Goal: Task Accomplishment & Management: Complete application form

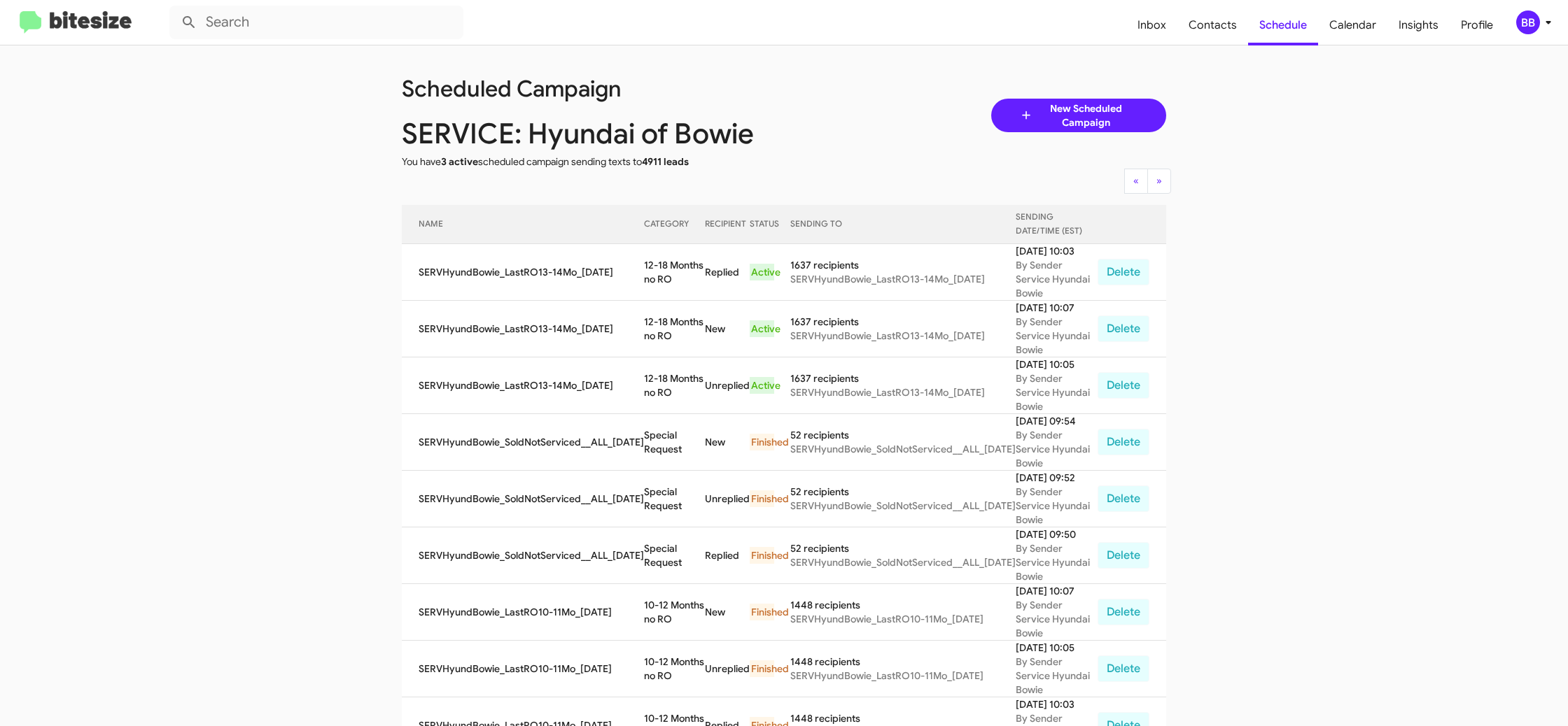
click at [1529, 25] on div "BB" at bounding box center [1528, 22] width 24 height 24
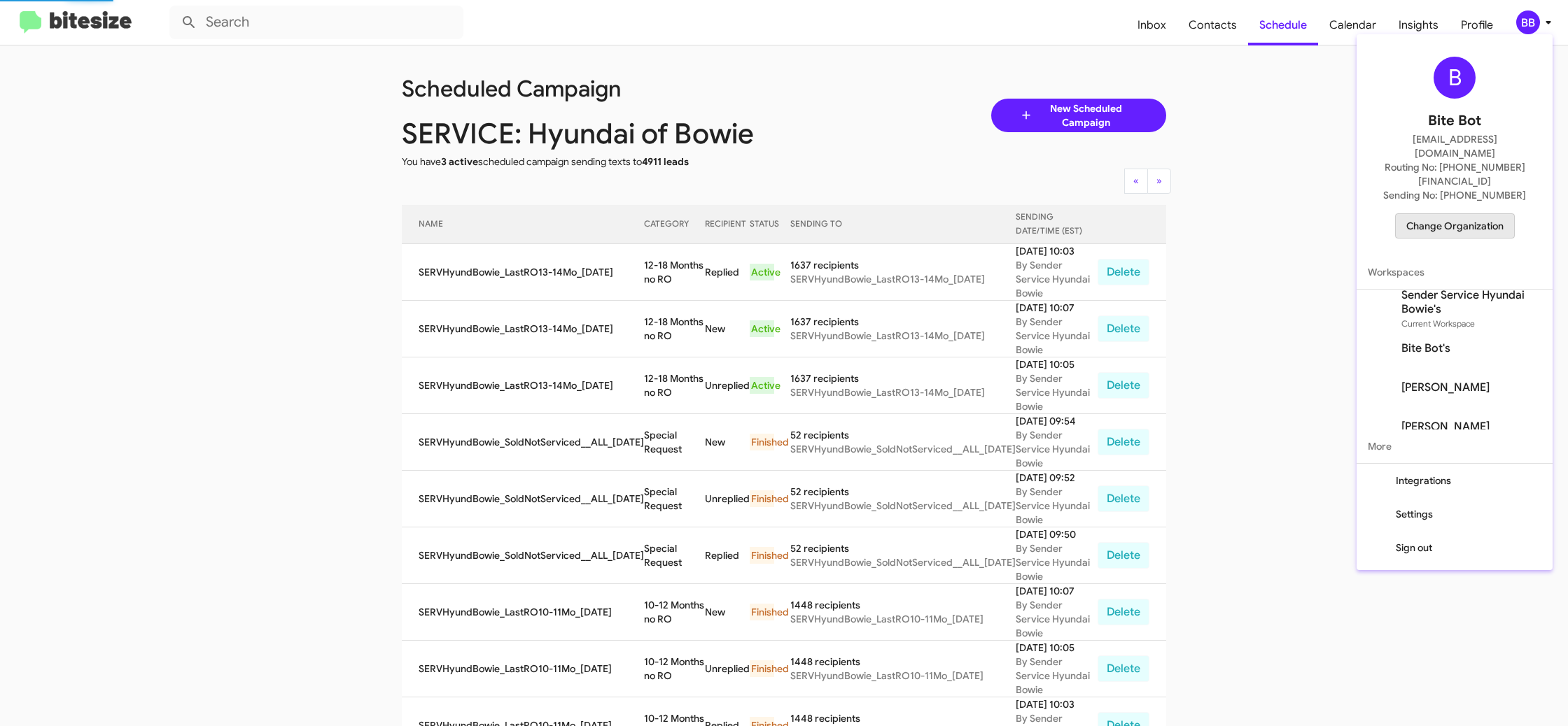
click at [1464, 214] on span "Change Organization" at bounding box center [1455, 226] width 97 height 24
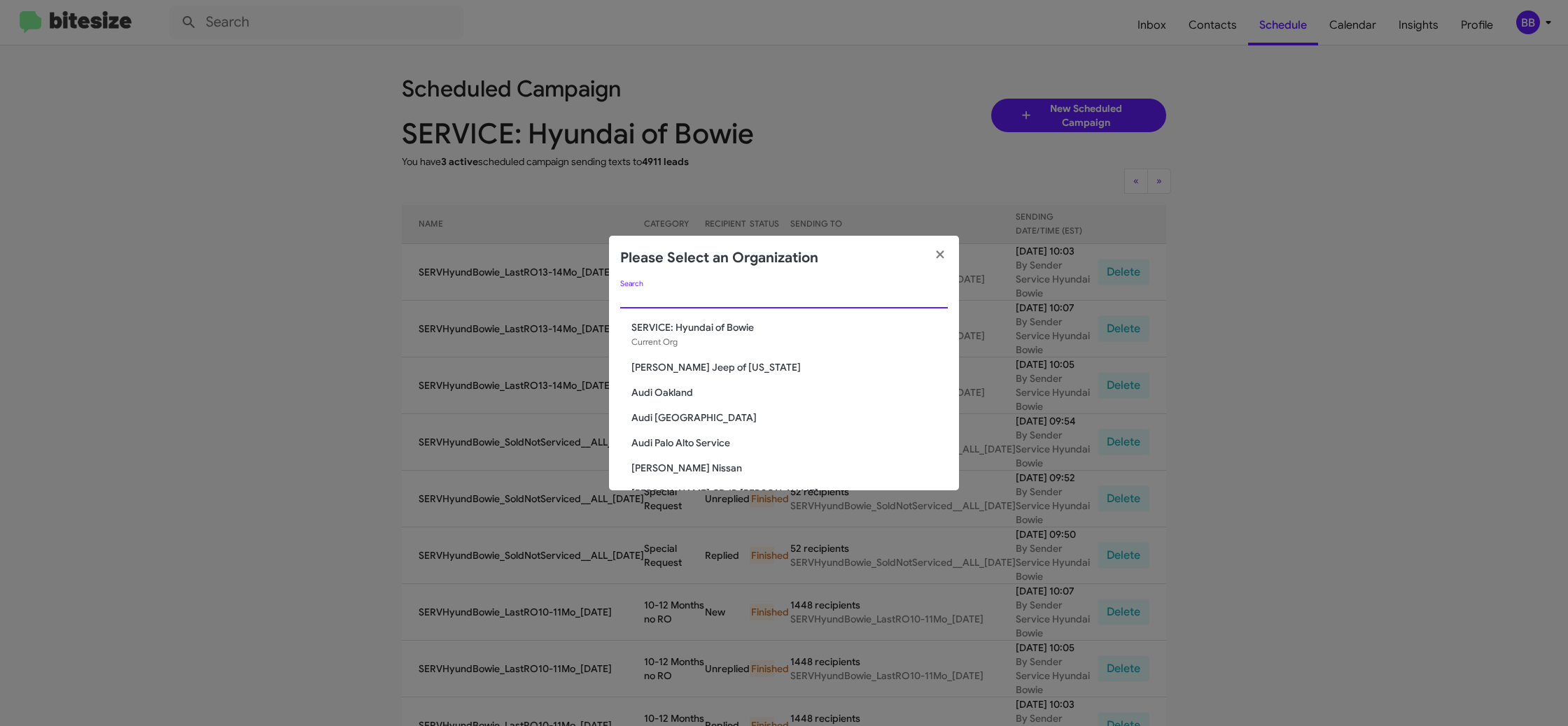
click at [723, 303] on input "Search" at bounding box center [784, 297] width 327 height 11
click at [648, 297] on input "chev" at bounding box center [784, 297] width 327 height 11
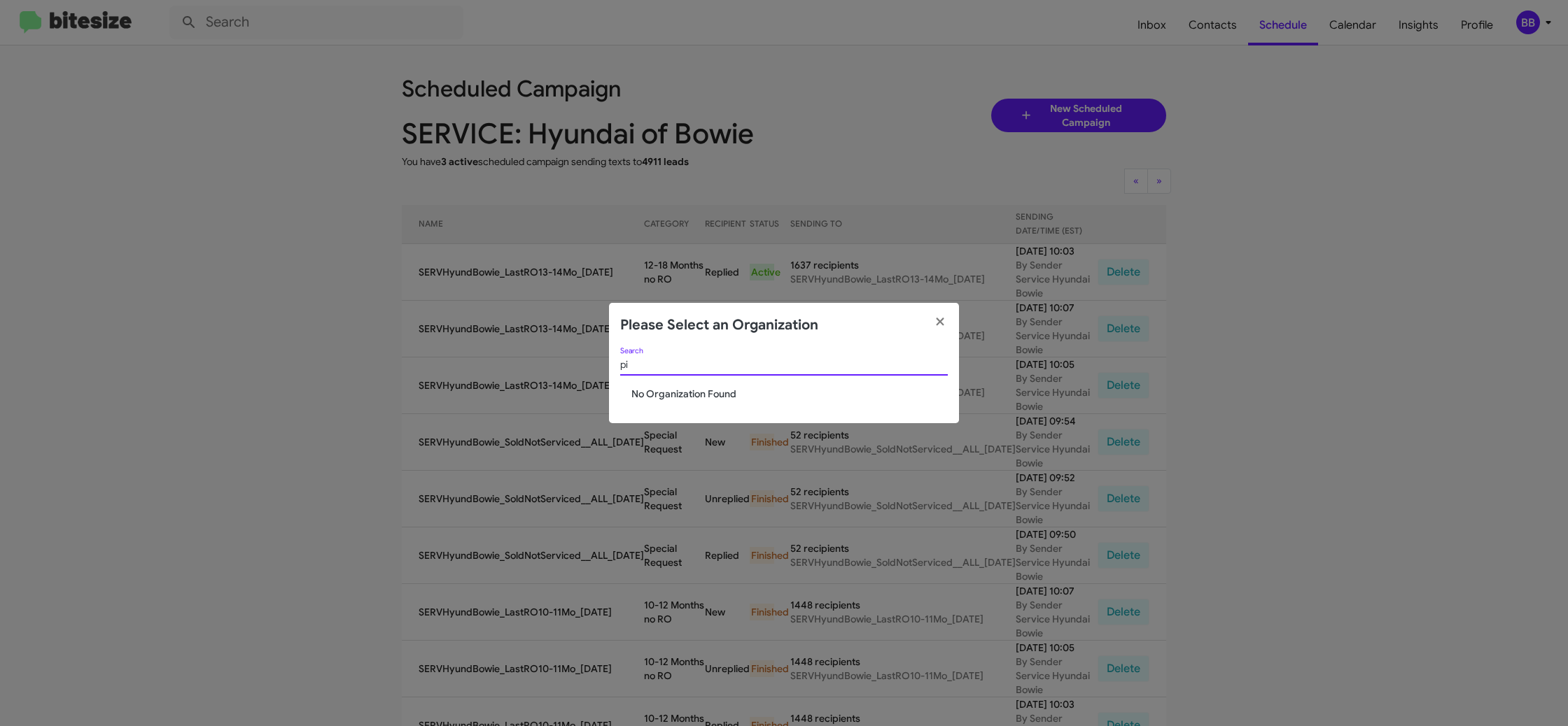
type input "p"
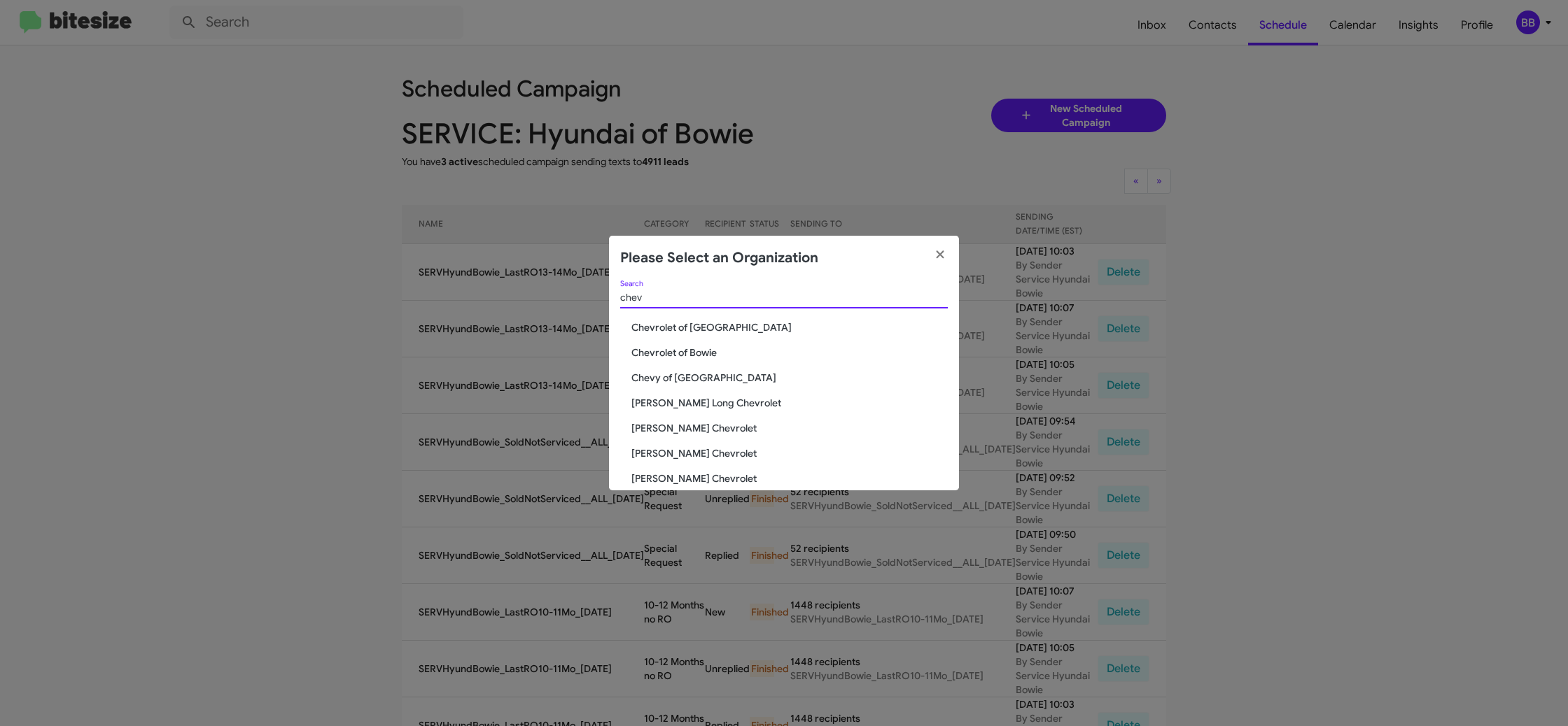
type input "chevy"
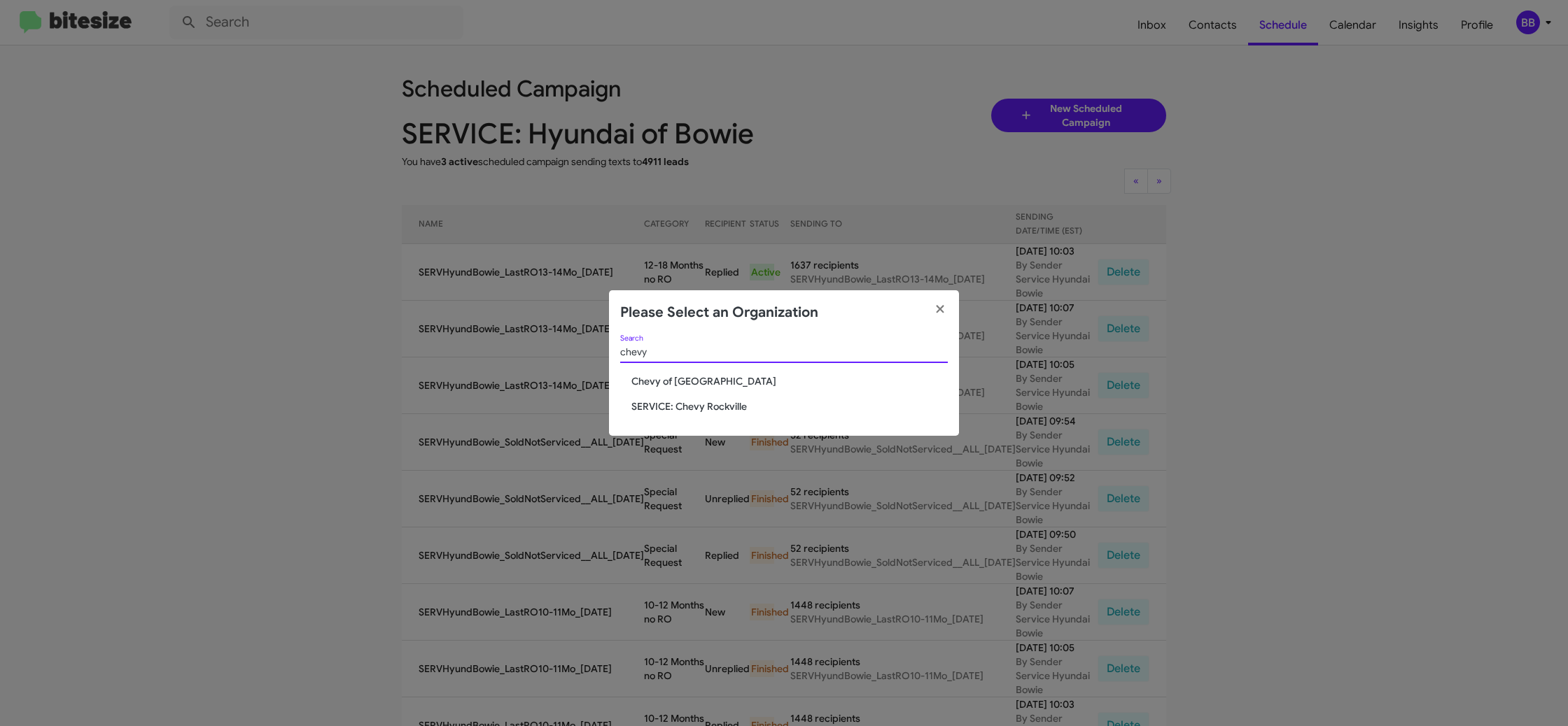
click at [670, 347] on input "chevy" at bounding box center [784, 352] width 327 height 11
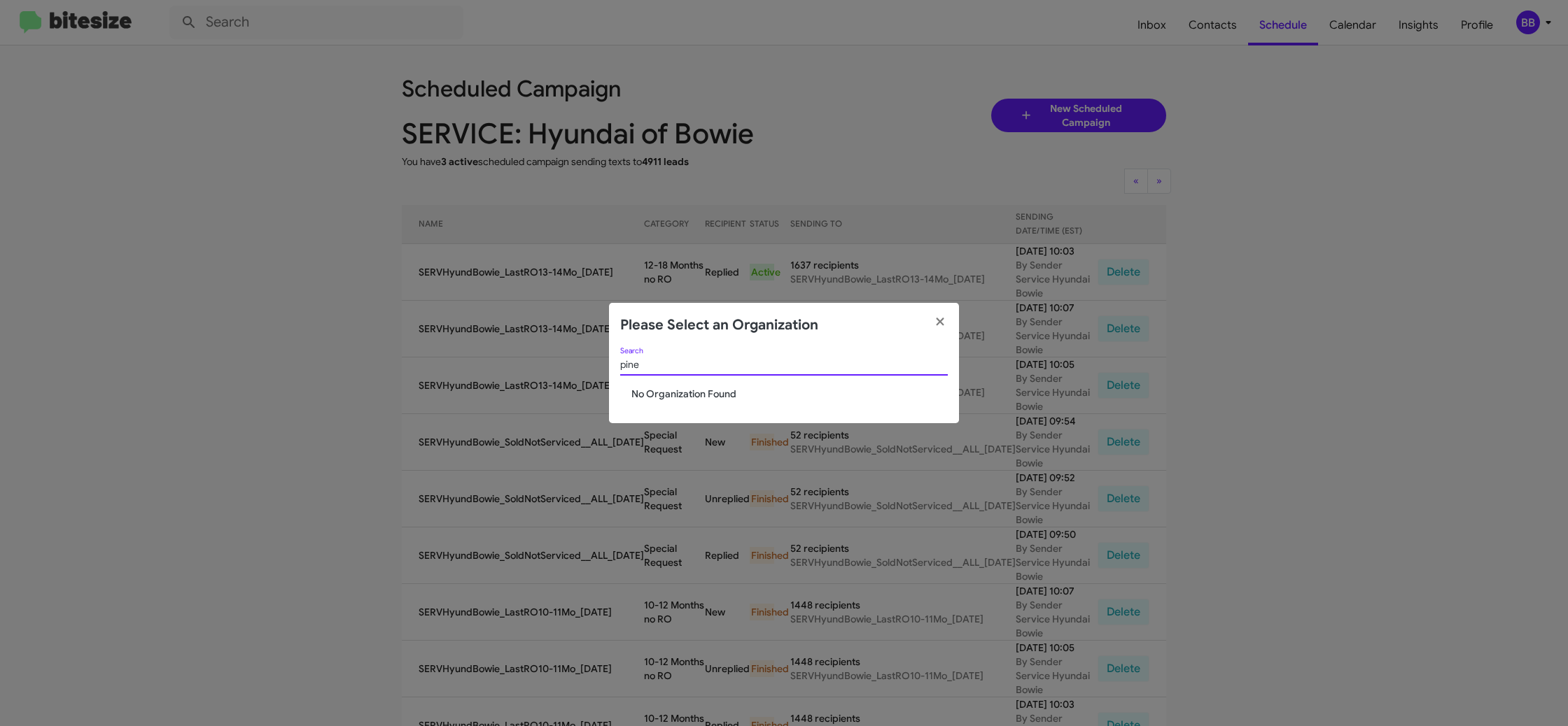
type input "pine"
click at [671, 362] on input "pine" at bounding box center [784, 364] width 327 height 11
click at [673, 363] on input "pine" at bounding box center [784, 364] width 327 height 11
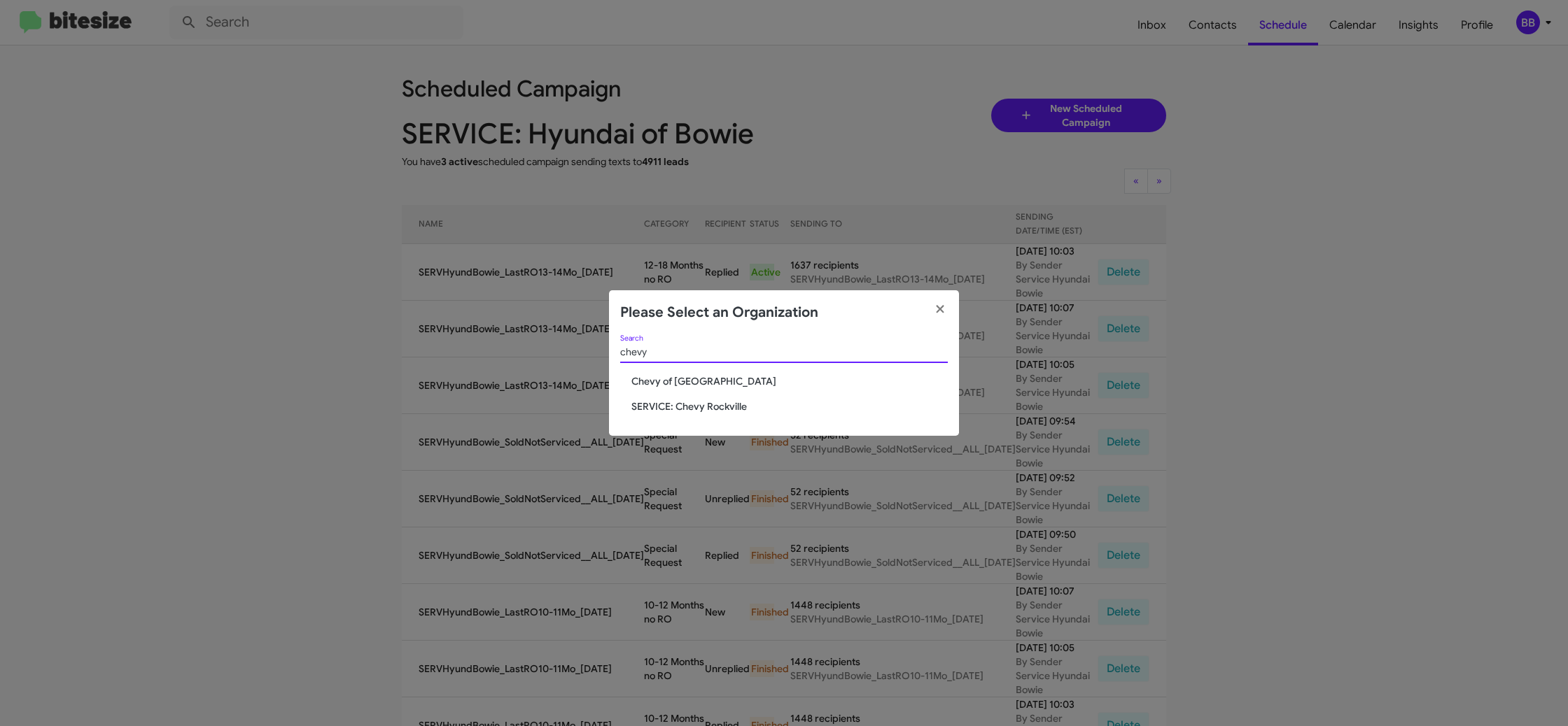
click at [668, 354] on input "chevy" at bounding box center [784, 352] width 327 height 11
type input "chevy"
click at [1121, 191] on modal-container "Please Select an Organization chevy Search Chevy of Rockville SERVICE: Chevy Ro…" at bounding box center [784, 363] width 1568 height 726
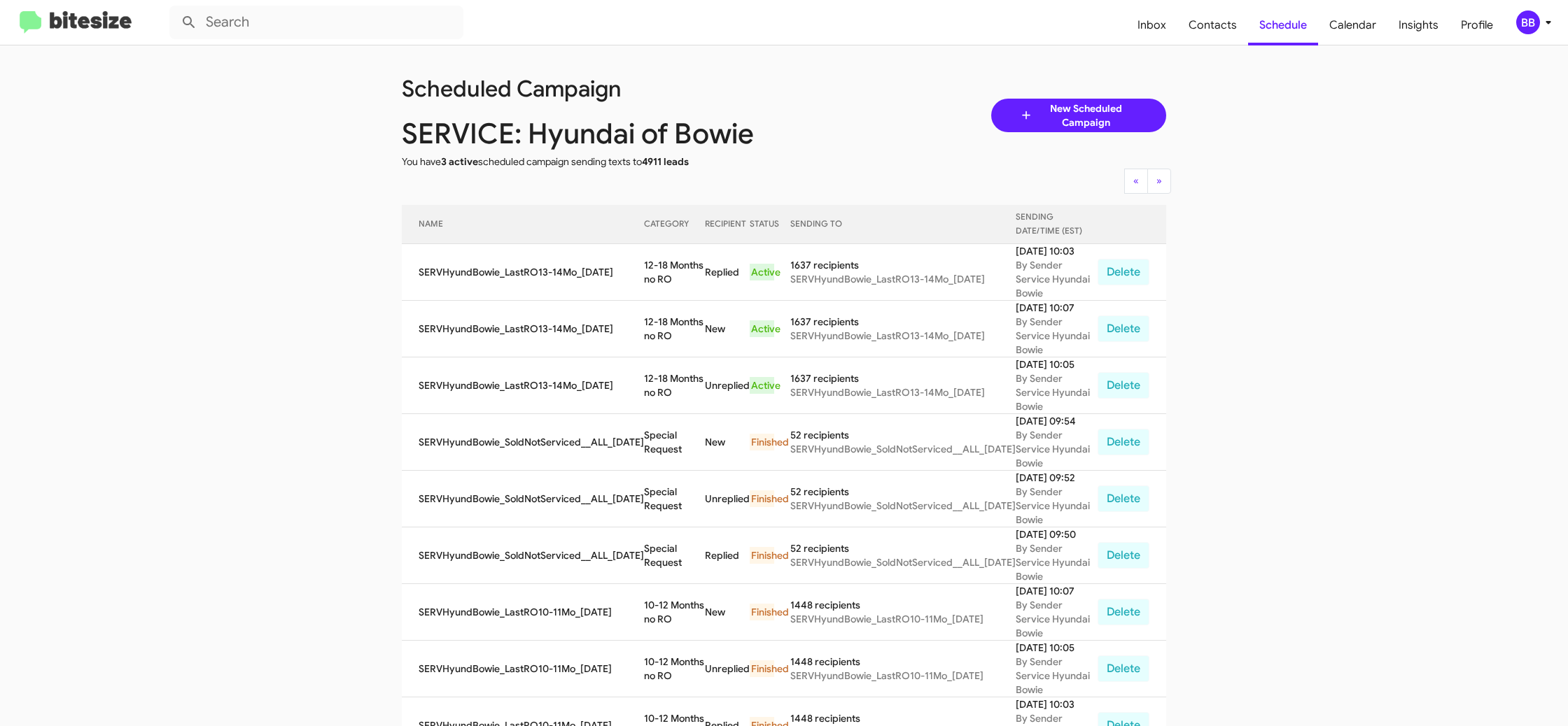
click at [1521, 33] on div "BB" at bounding box center [1528, 22] width 24 height 24
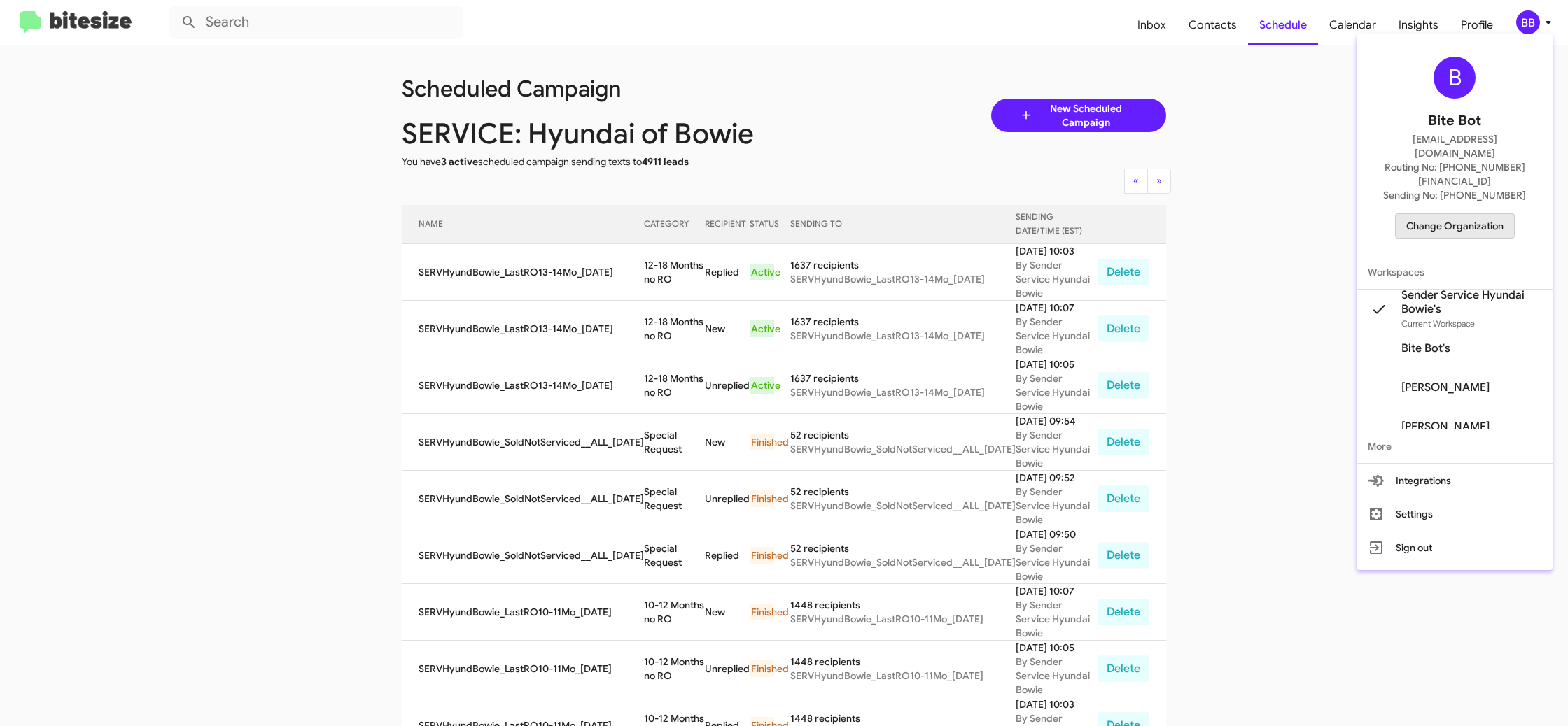
click at [1436, 214] on span "Change Organization" at bounding box center [1455, 226] width 97 height 24
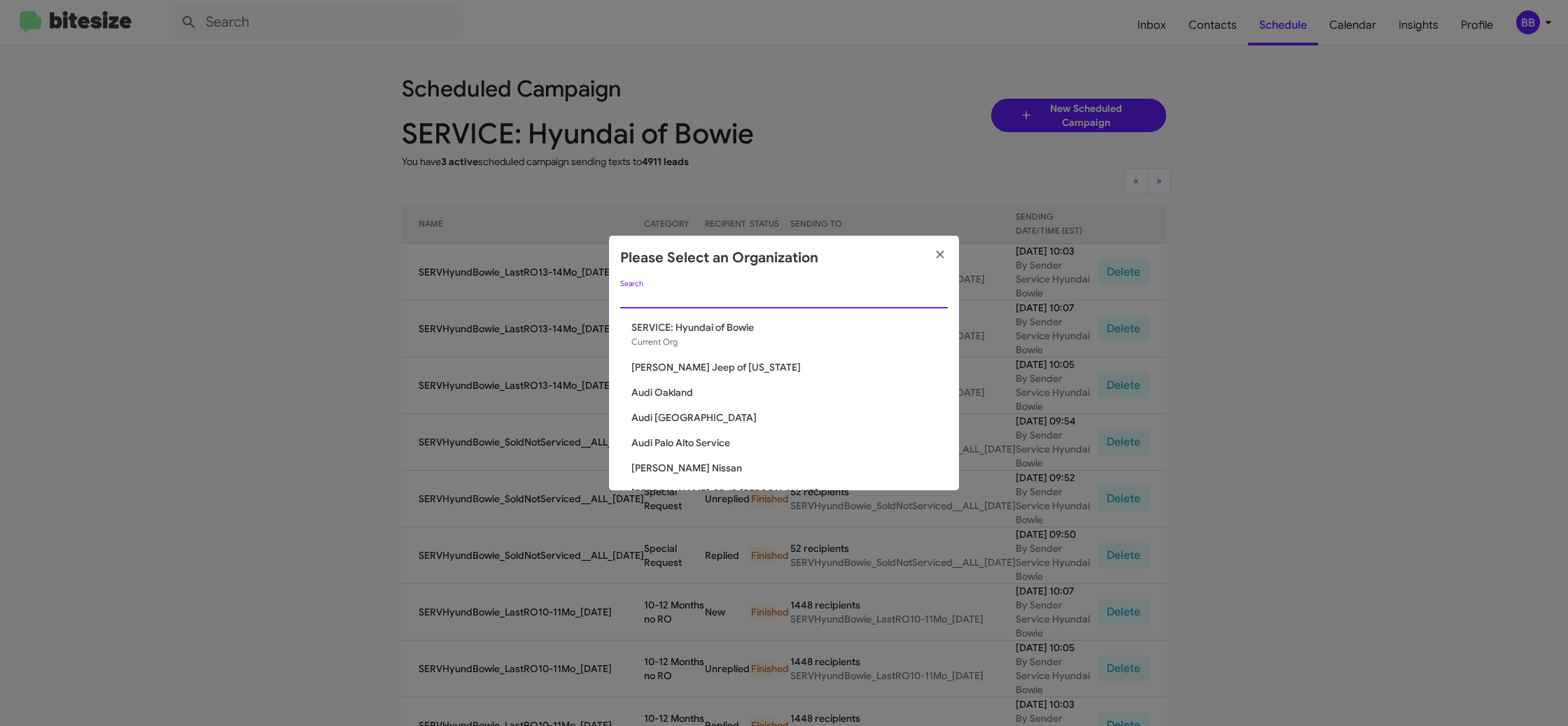
drag, startPoint x: 699, startPoint y: 292, endPoint x: 691, endPoint y: 297, distance: 9.4
click at [697, 294] on input "Search" at bounding box center [784, 297] width 327 height 11
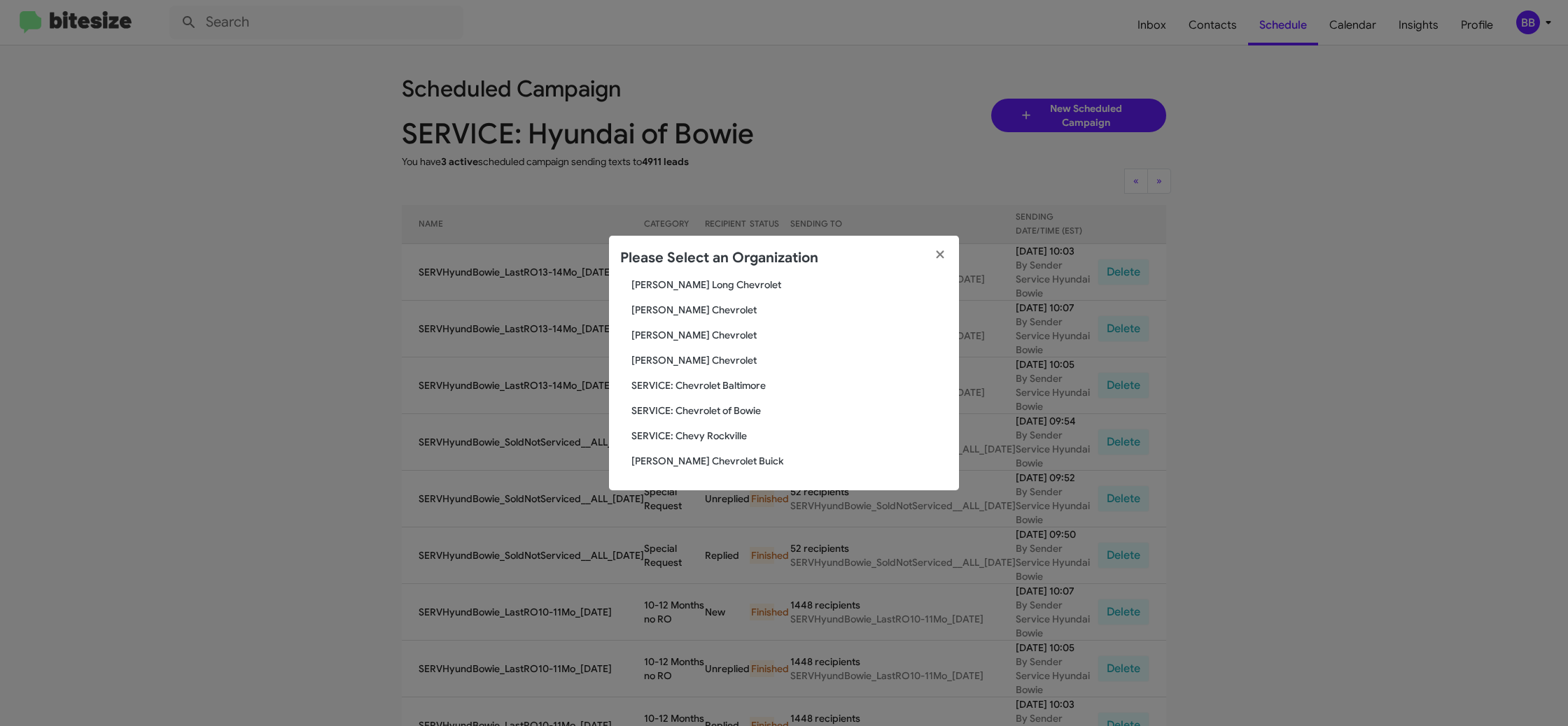
type input "chev"
drag, startPoint x: 1390, startPoint y: 314, endPoint x: 1345, endPoint y: 72, distance: 246.1
click at [1390, 314] on modal-container "Please Select an Organization chev Search Chevrolet of Baltimore Chevrolet of B…" at bounding box center [784, 363] width 1568 height 726
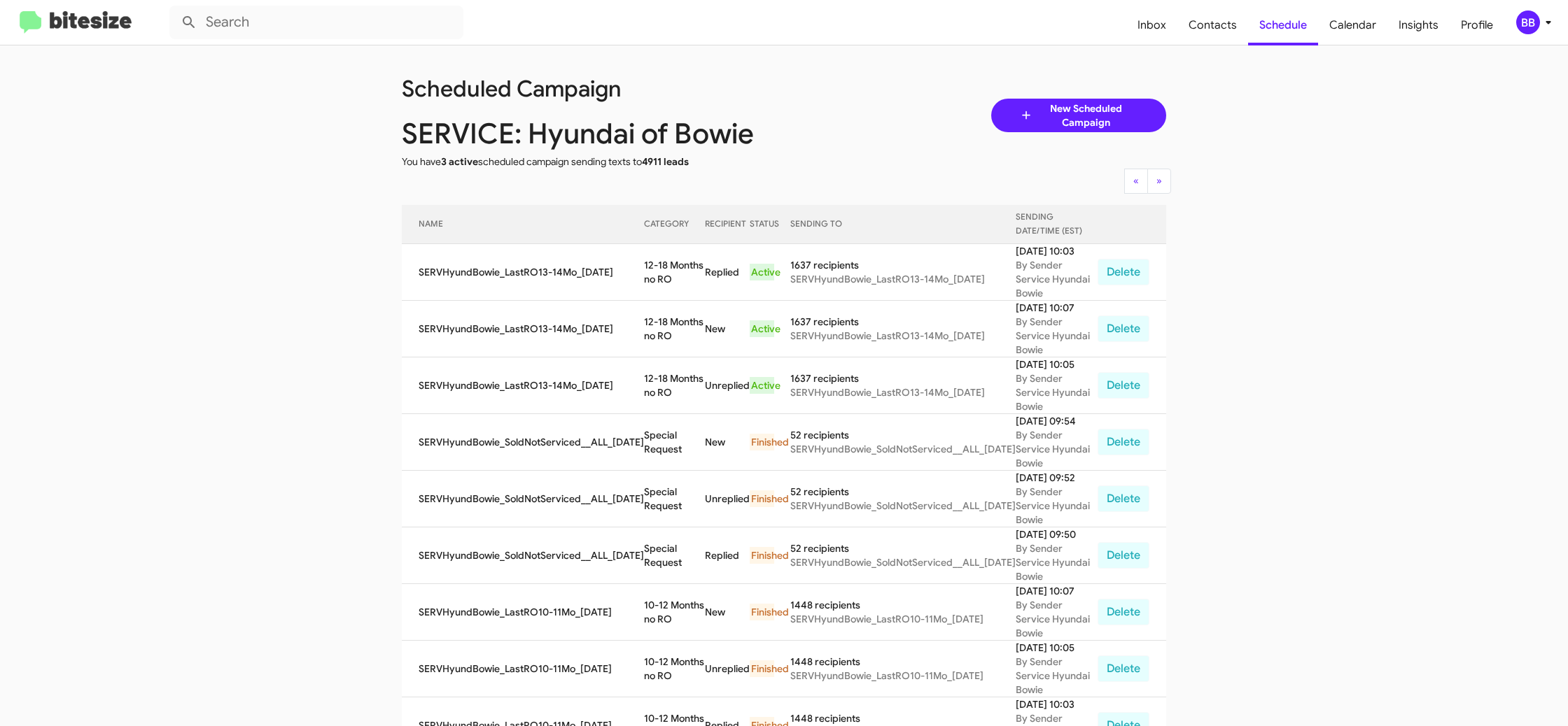
click at [1126, 24] on form at bounding box center [648, 23] width 957 height 34
click at [1173, 30] on span "Inbox" at bounding box center [1152, 26] width 51 height 41
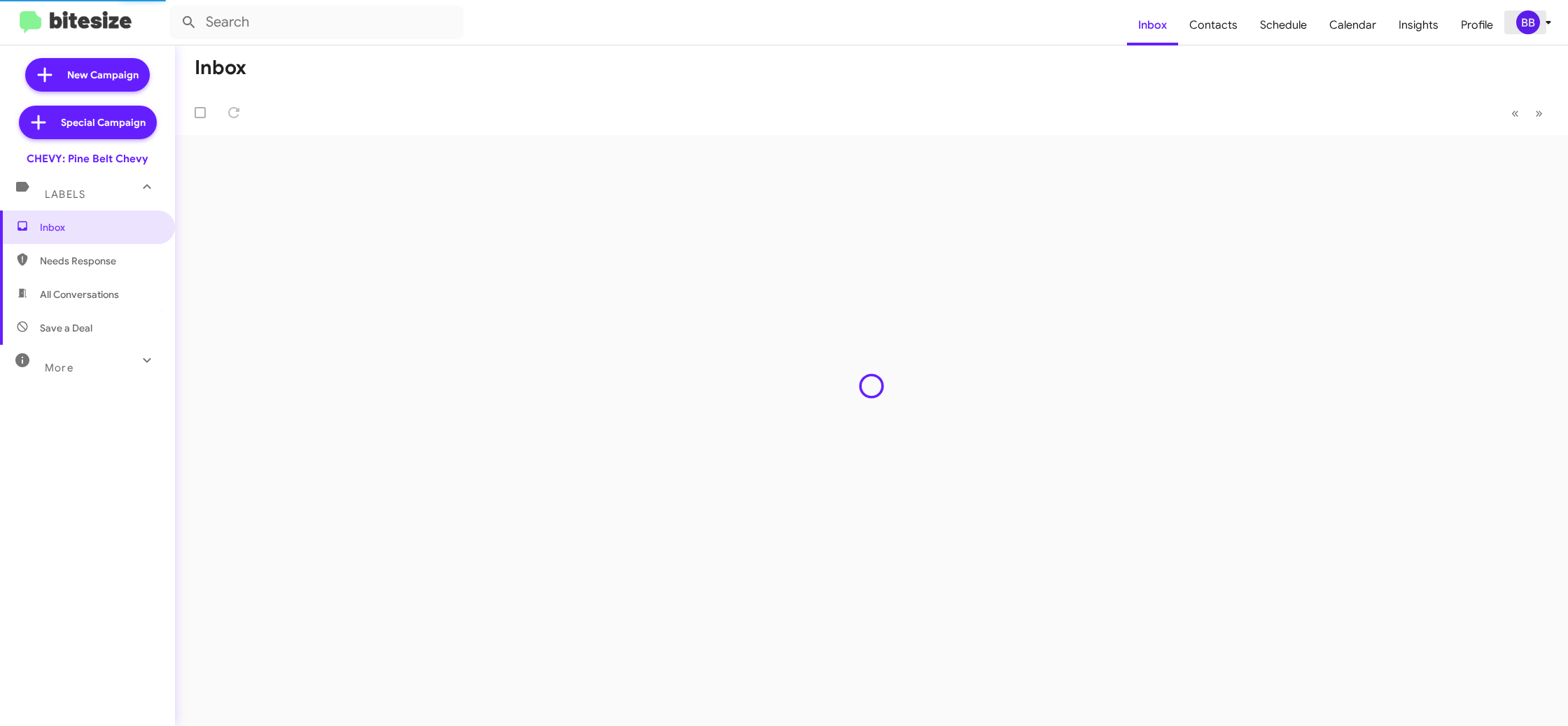
click at [1526, 25] on div "BB" at bounding box center [1528, 22] width 24 height 24
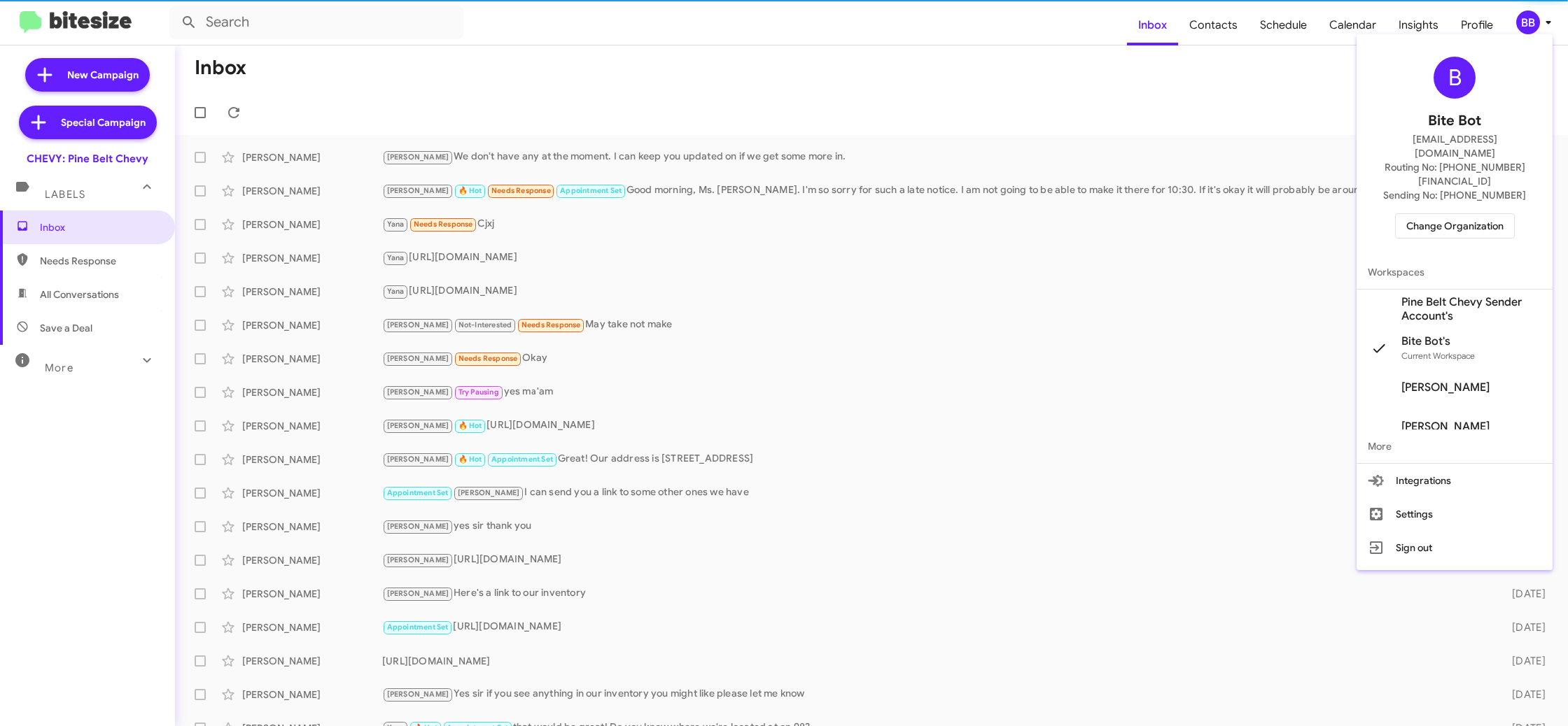
click at [1433, 295] on span "Pine Belt Chevy Sender Account's" at bounding box center [1472, 309] width 140 height 28
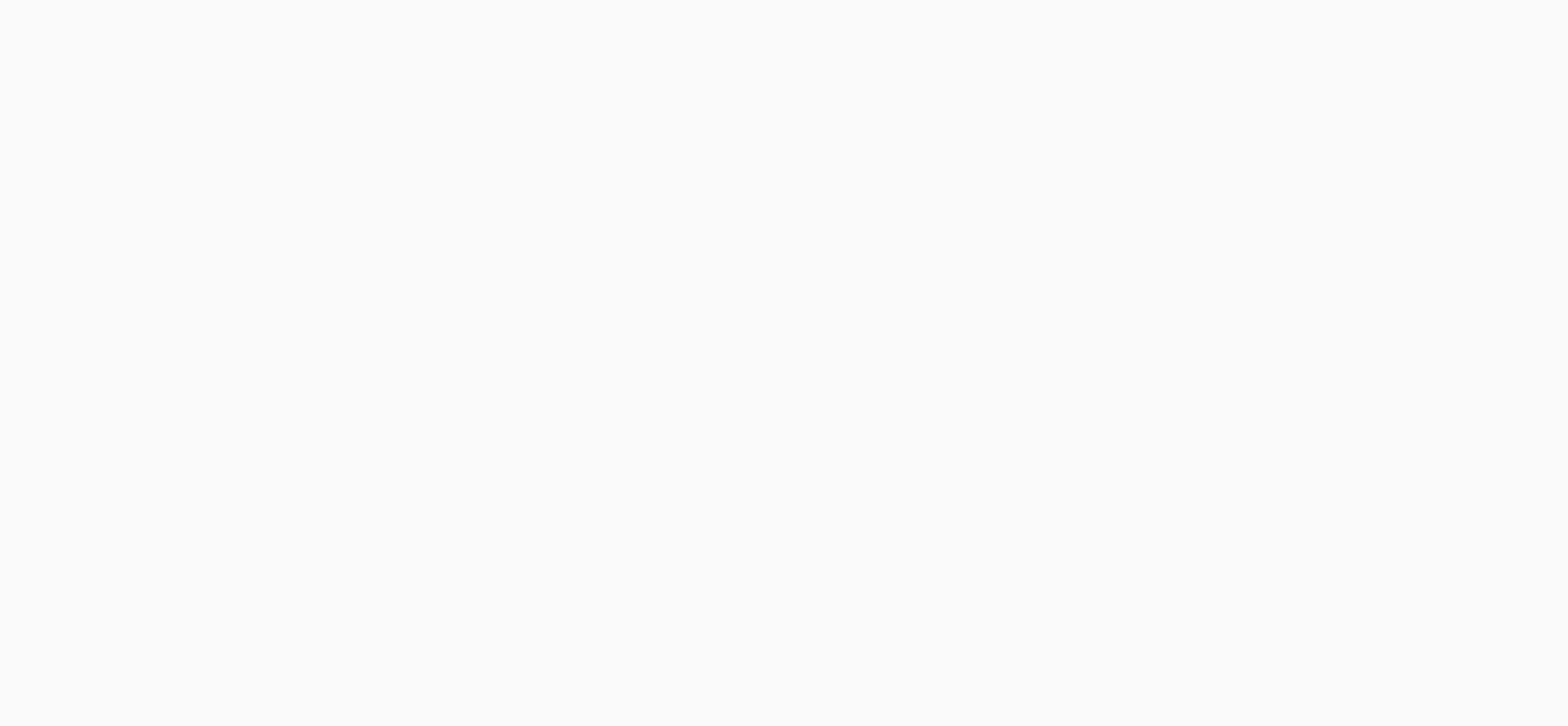
click at [1214, 30] on body at bounding box center [784, 363] width 1568 height 726
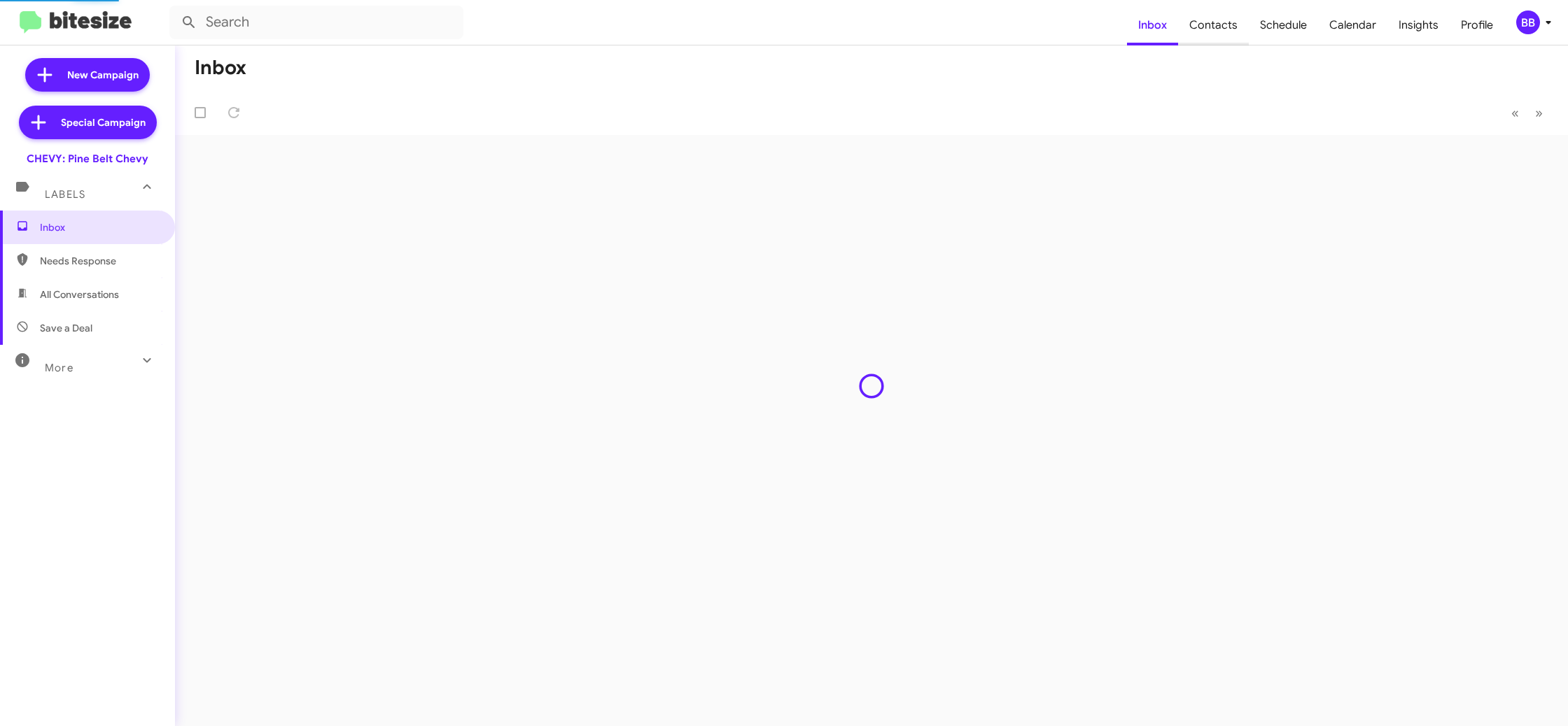
click at [1219, 28] on span "Contacts" at bounding box center [1213, 26] width 71 height 41
type input "in:groups"
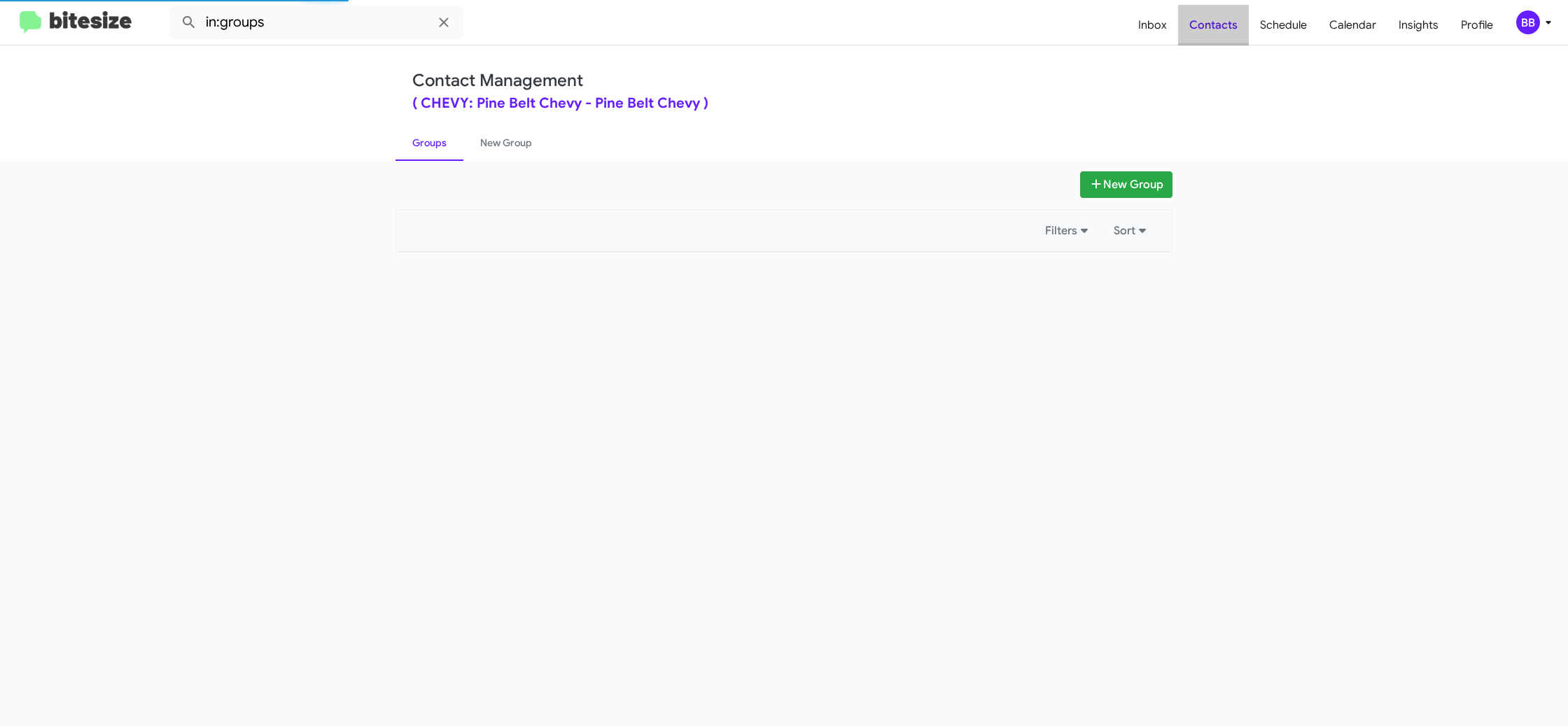
click at [1219, 28] on span "Contacts" at bounding box center [1213, 26] width 71 height 41
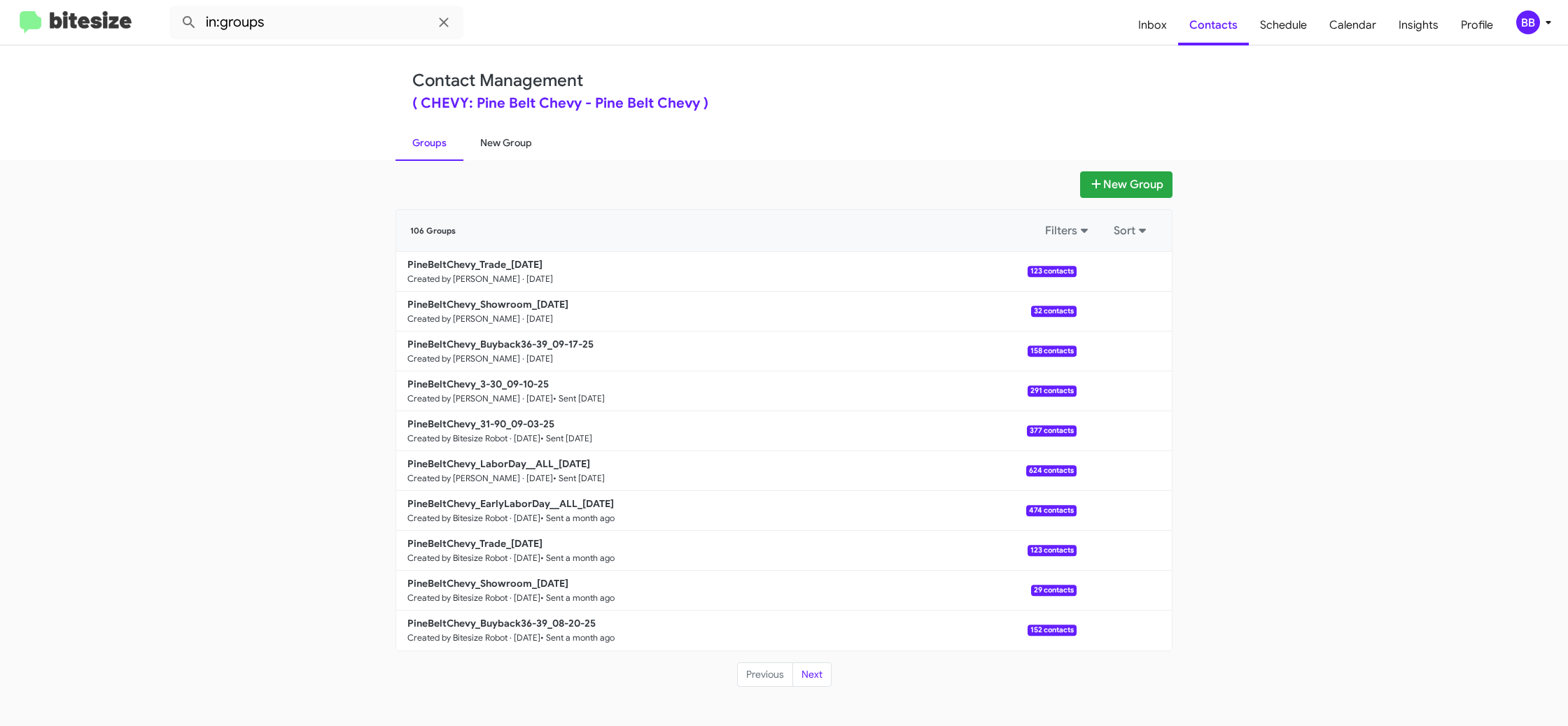
click at [498, 146] on link "New Group" at bounding box center [506, 143] width 85 height 37
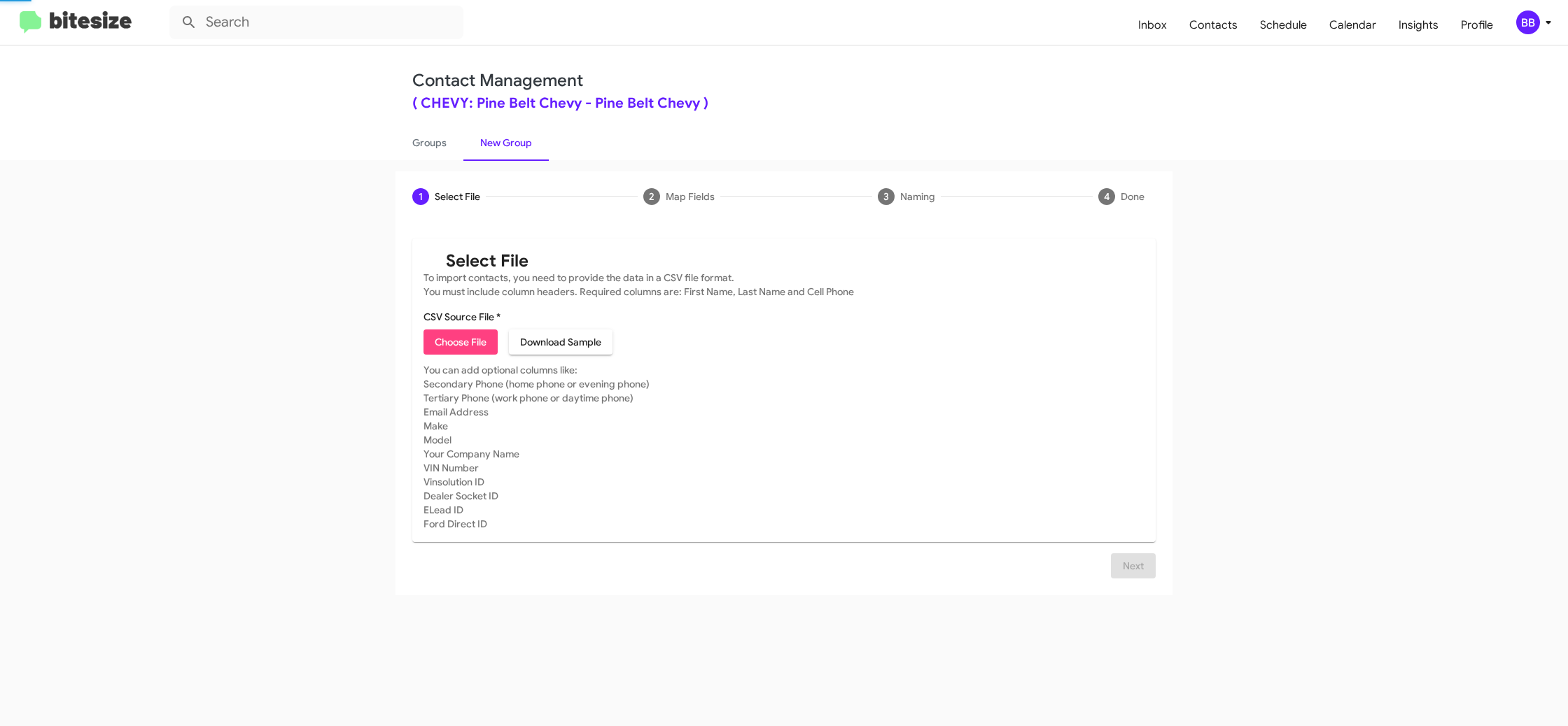
click at [498, 146] on link "New Group" at bounding box center [506, 143] width 85 height 37
click at [433, 143] on link "Groups" at bounding box center [429, 143] width 68 height 37
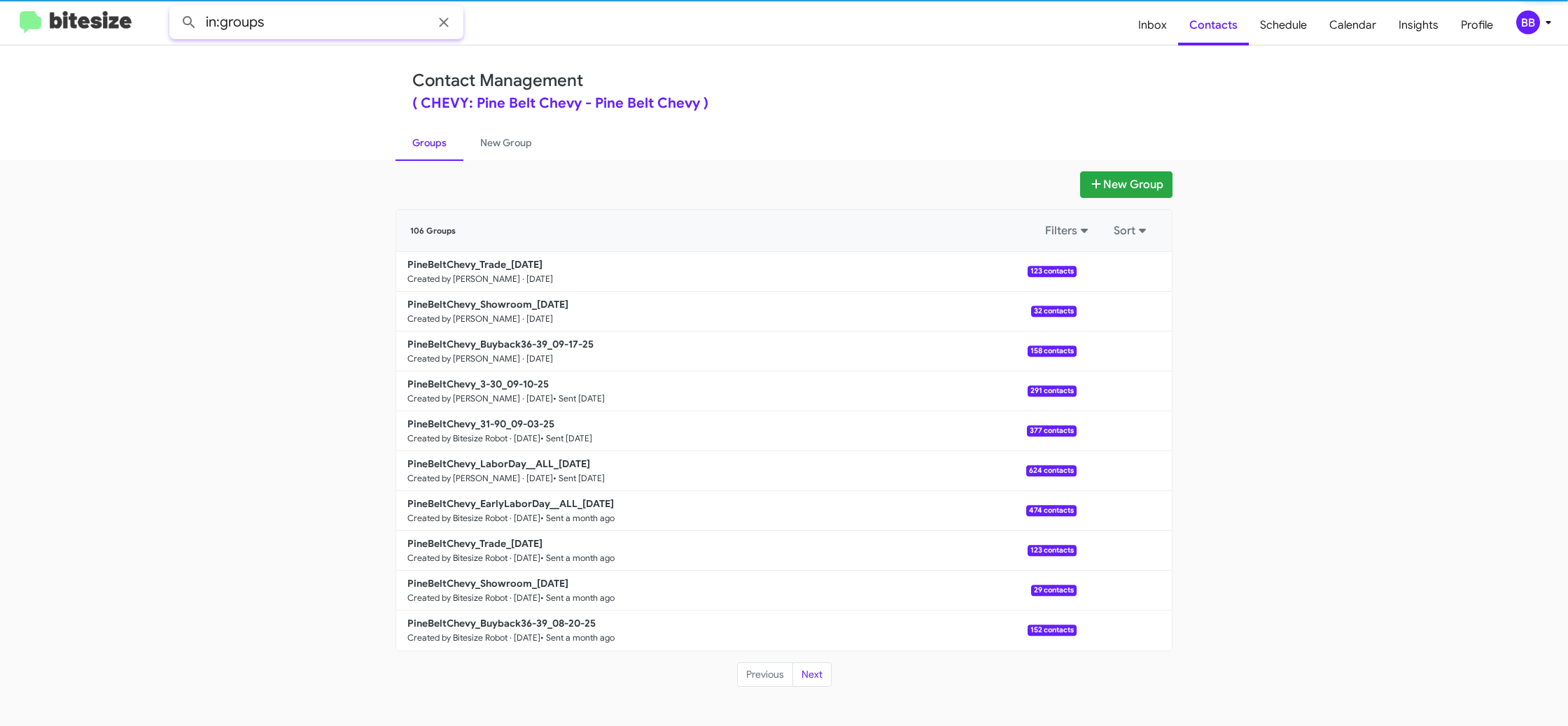
click at [345, 28] on input "in:groups" at bounding box center [316, 23] width 294 height 34
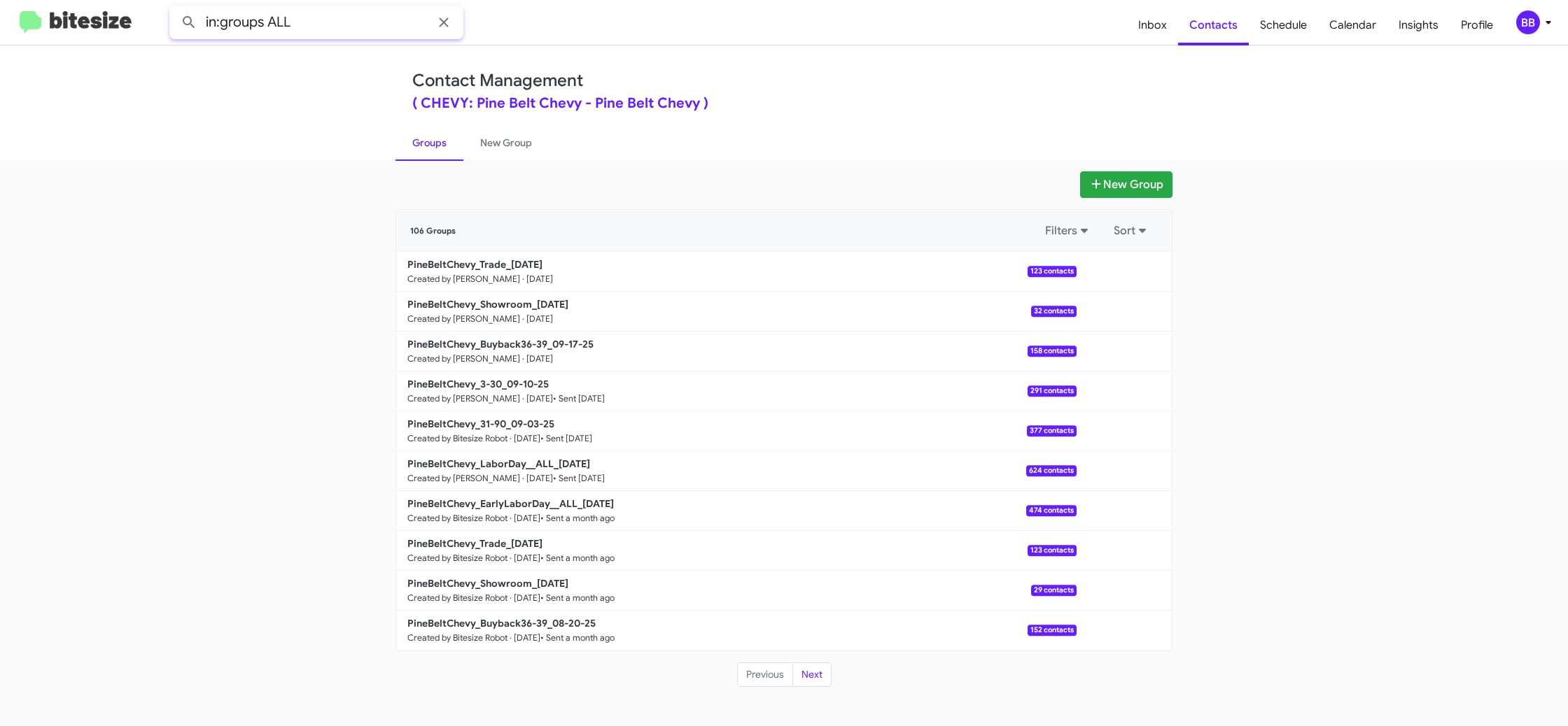
type input "in:groups ALL"
click at [175, 8] on button at bounding box center [189, 22] width 28 height 28
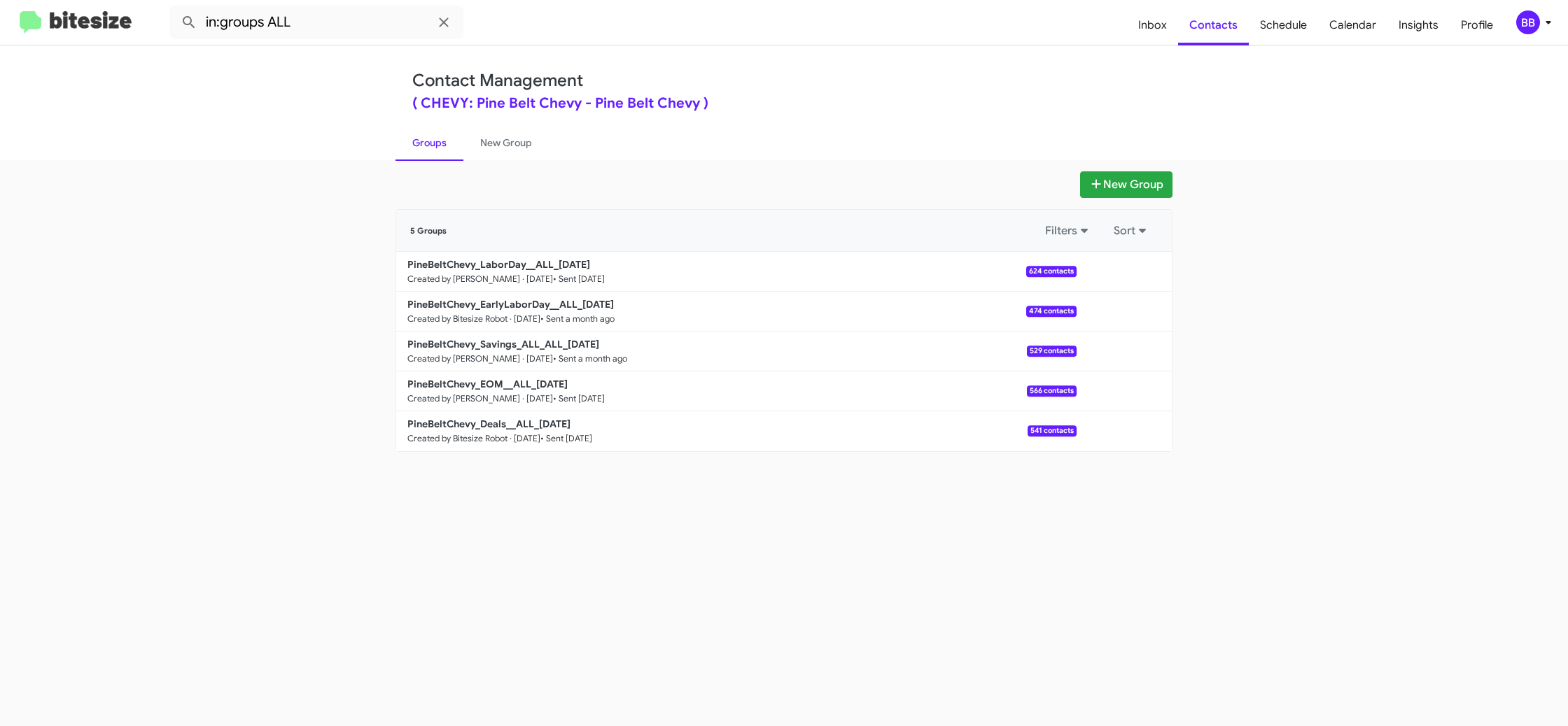
click at [1538, 20] on div "BB" at bounding box center [1528, 22] width 24 height 24
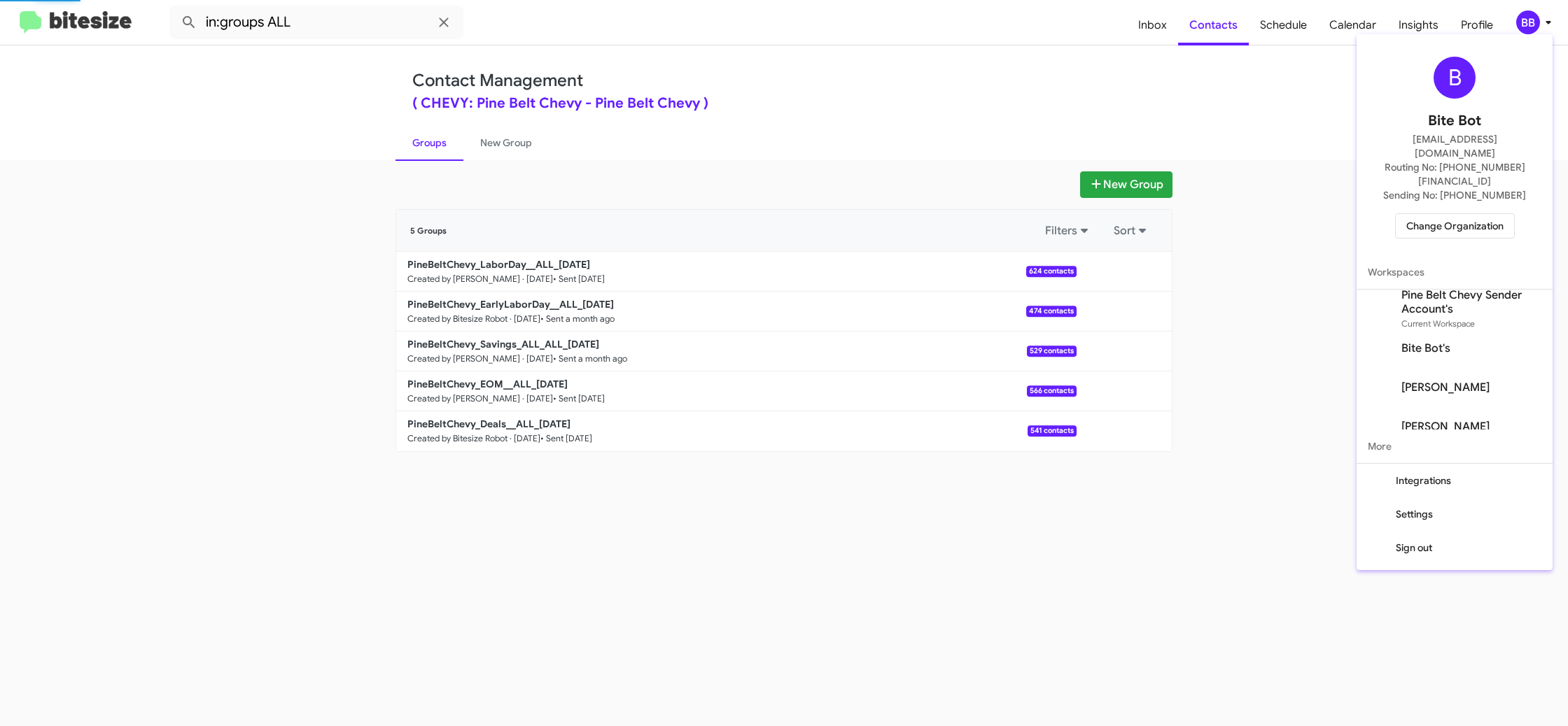
click at [1442, 214] on span "Change Organization" at bounding box center [1455, 226] width 97 height 24
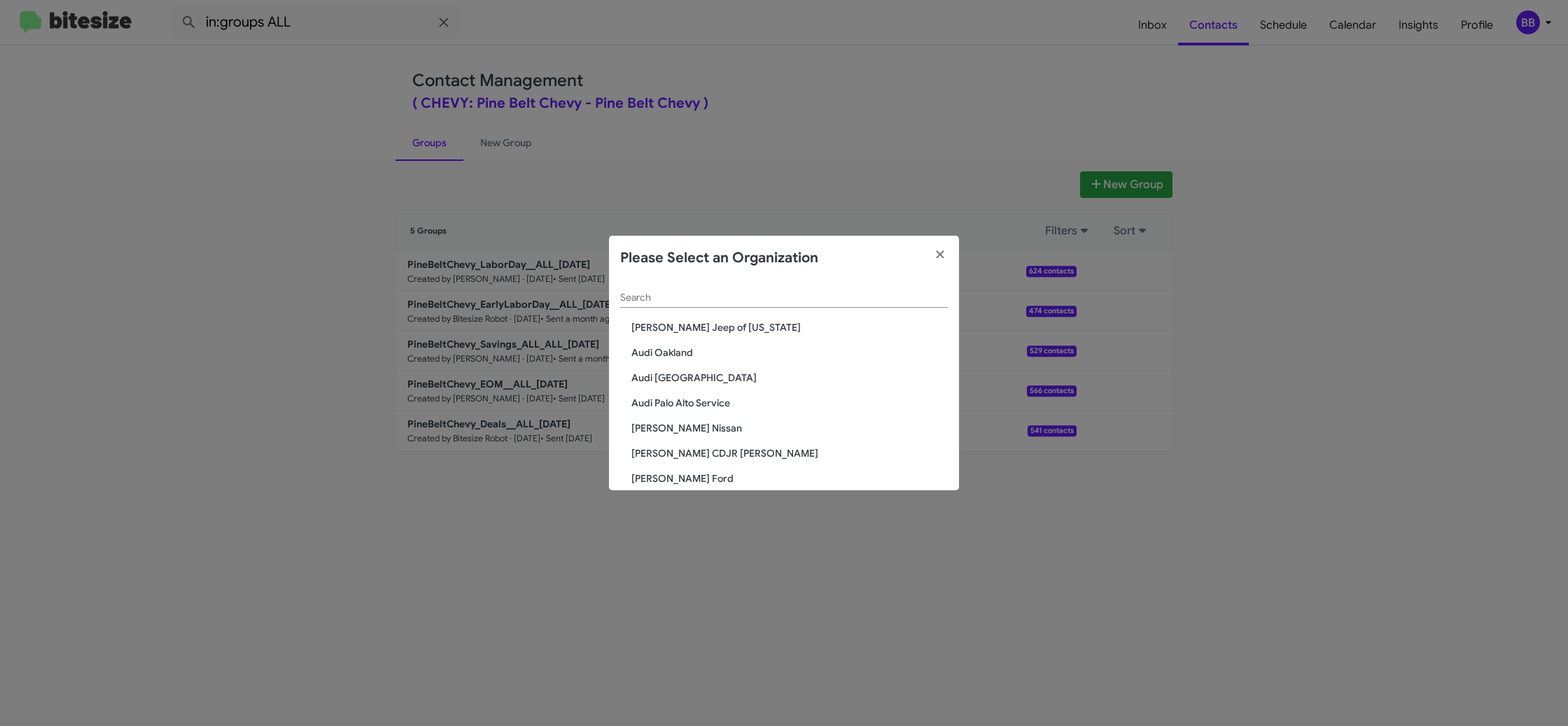
click at [706, 295] on input "Search" at bounding box center [784, 297] width 327 height 11
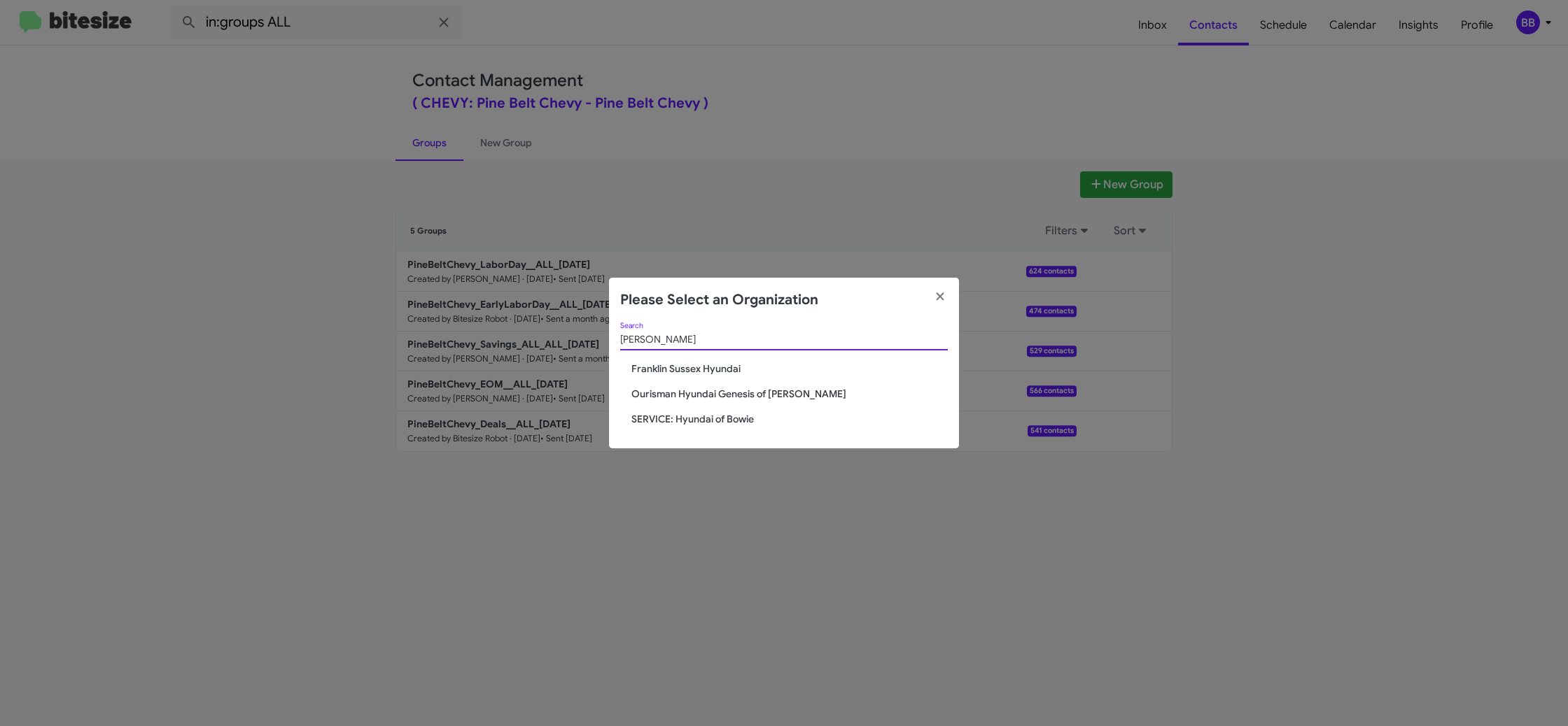
type input "hyunda"
click at [722, 396] on span "Ourisman Hyundai Genesis of [PERSON_NAME]" at bounding box center [789, 394] width 316 height 14
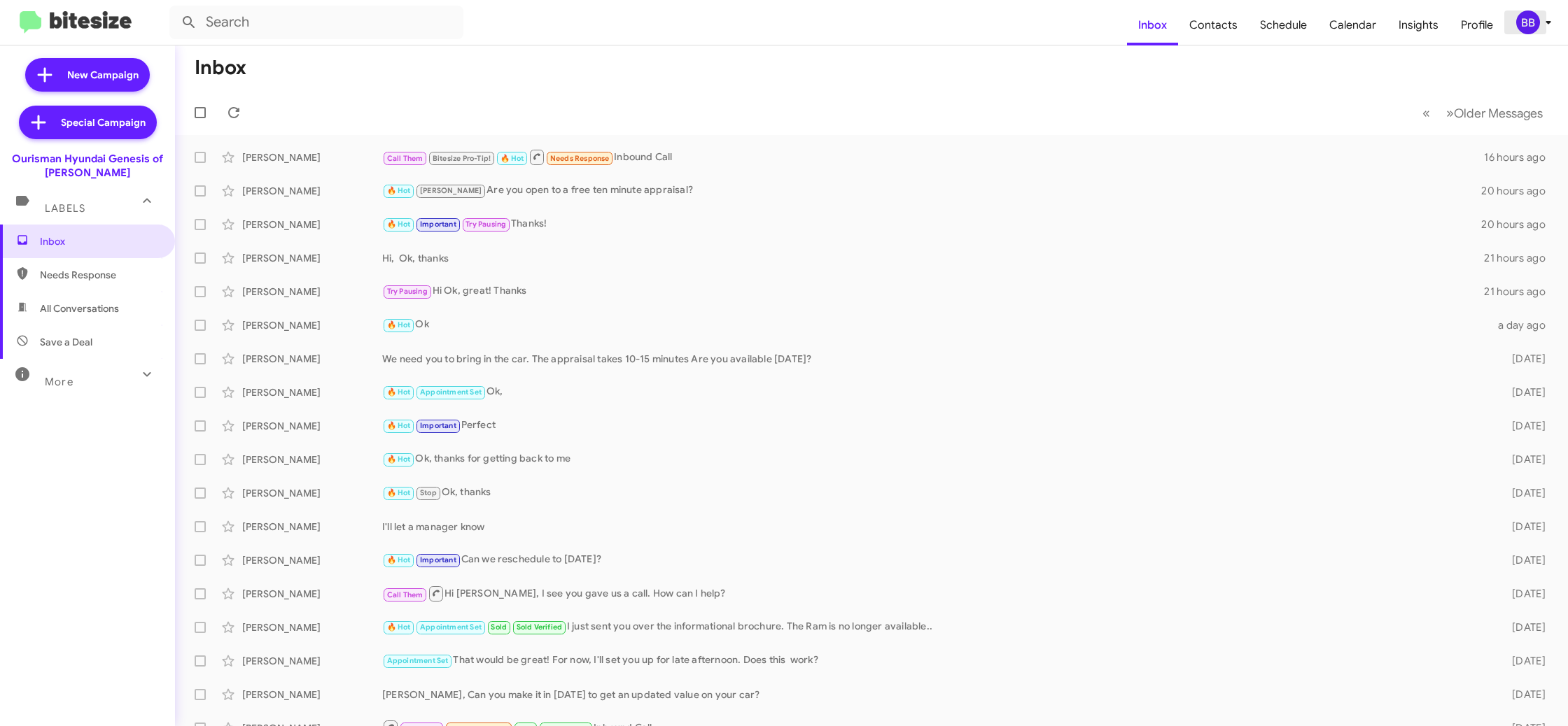
click at [1541, 26] on icon at bounding box center [1548, 22] width 17 height 17
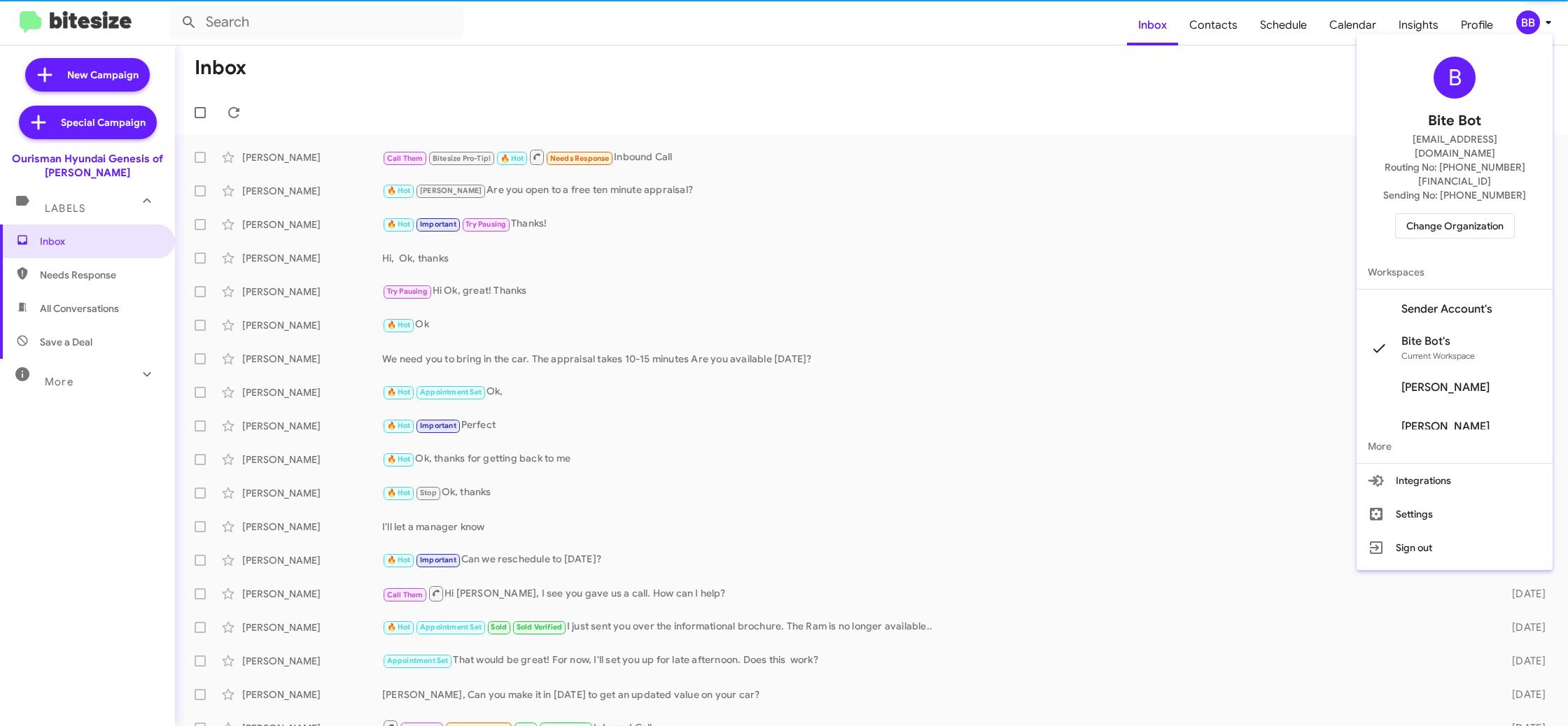
click at [1458, 290] on span "Sender Account's" at bounding box center [1455, 310] width 196 height 39
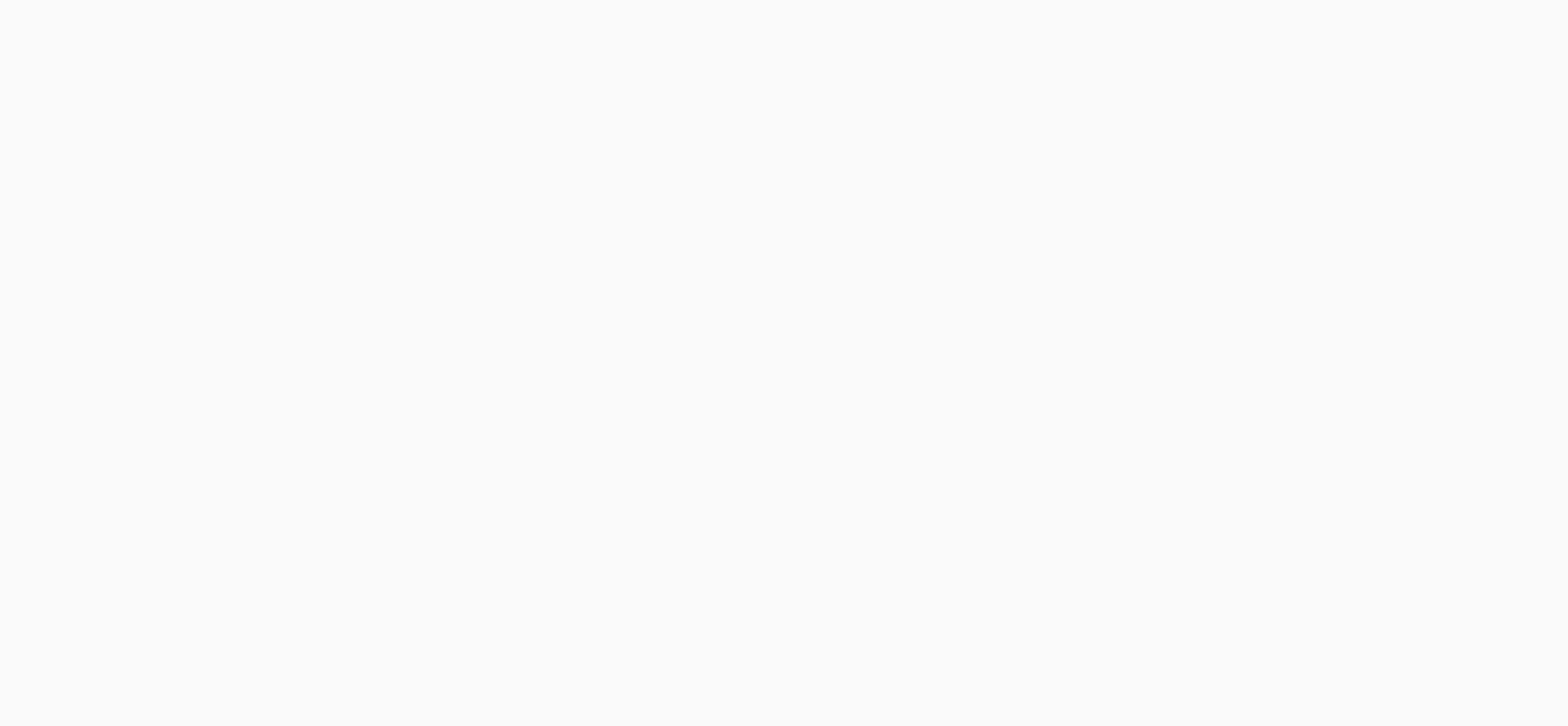
click at [1209, 26] on body at bounding box center [784, 363] width 1568 height 726
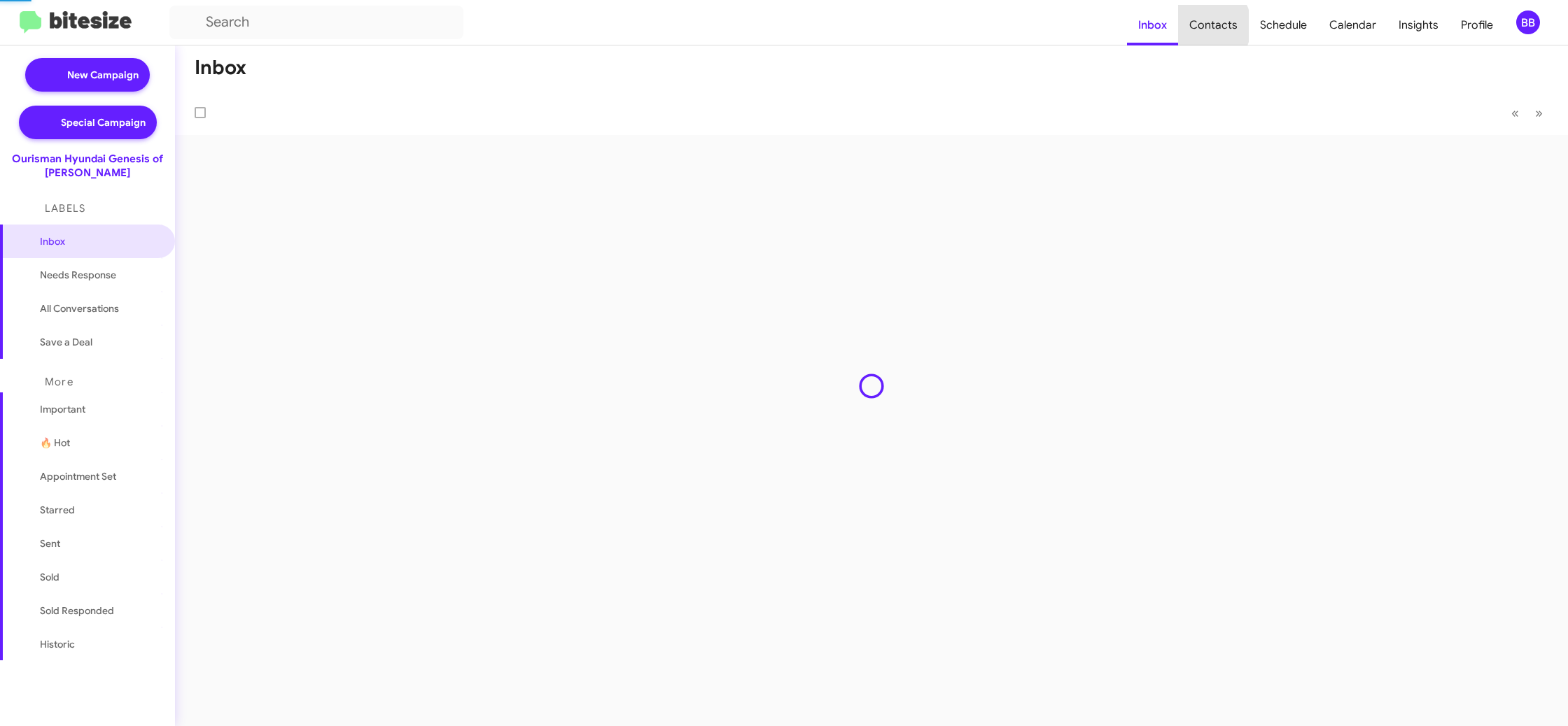
click at [1209, 26] on span "Contacts" at bounding box center [1213, 26] width 71 height 41
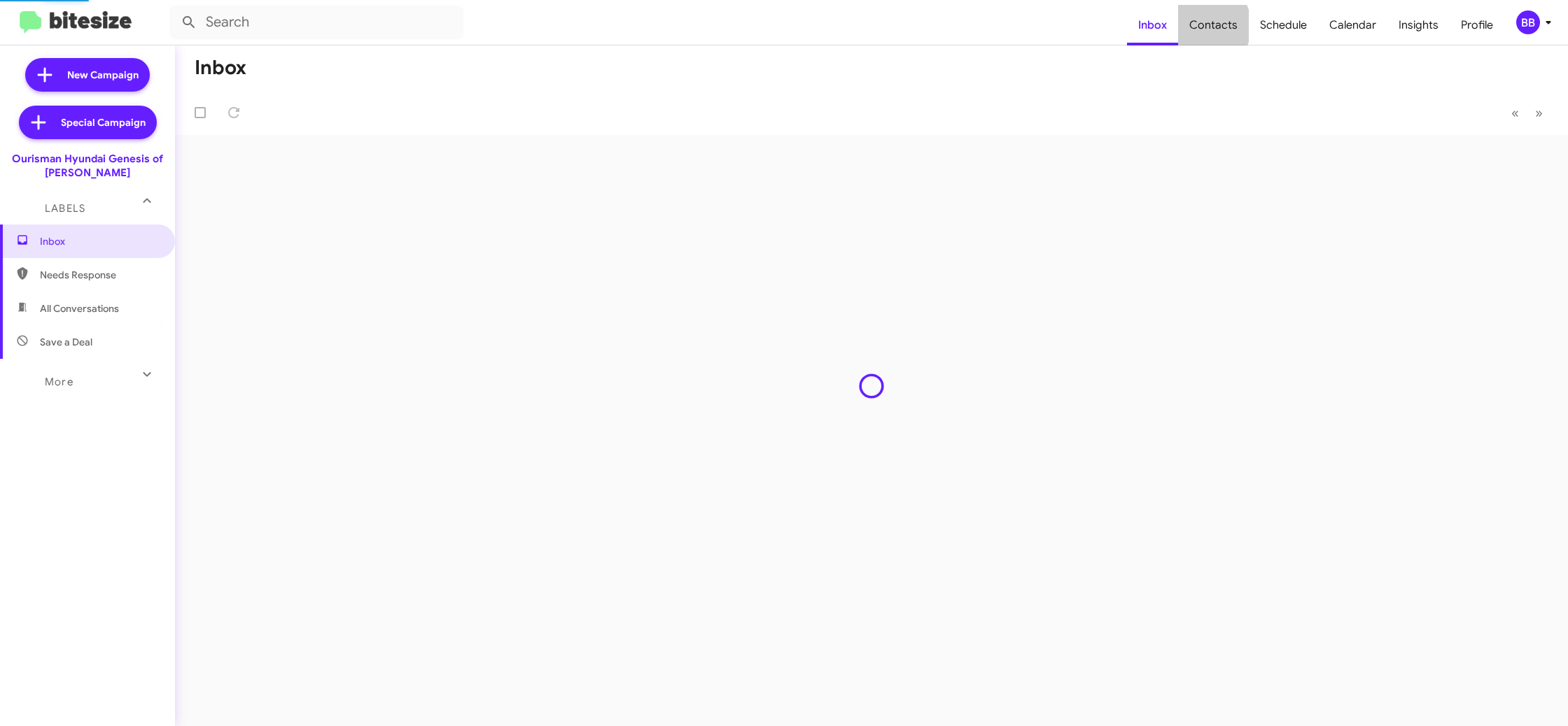
click at [1209, 26] on span "Contacts" at bounding box center [1213, 26] width 71 height 41
type input "in:groups"
click at [1209, 26] on span "Contacts" at bounding box center [1213, 26] width 71 height 41
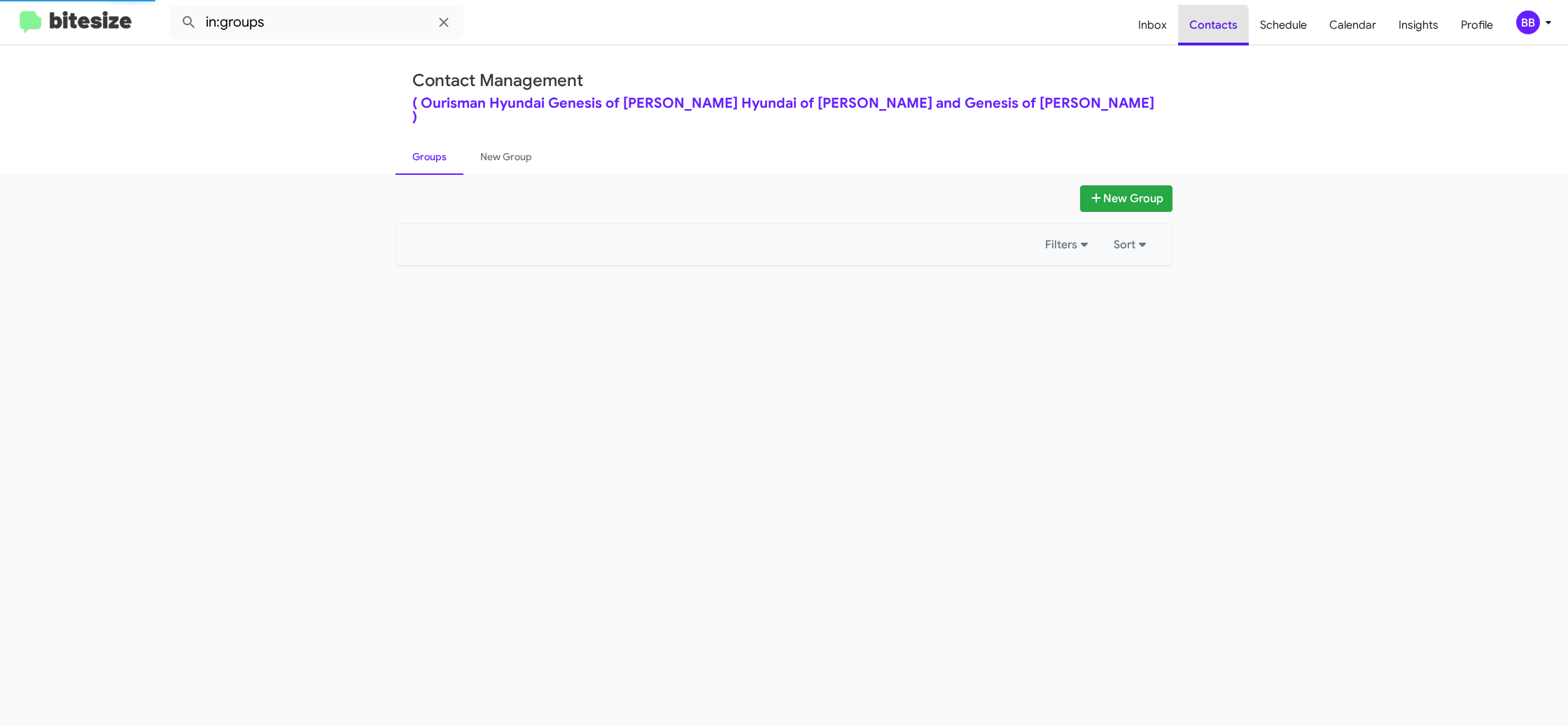
click at [1209, 26] on span "Contacts" at bounding box center [1213, 26] width 71 height 41
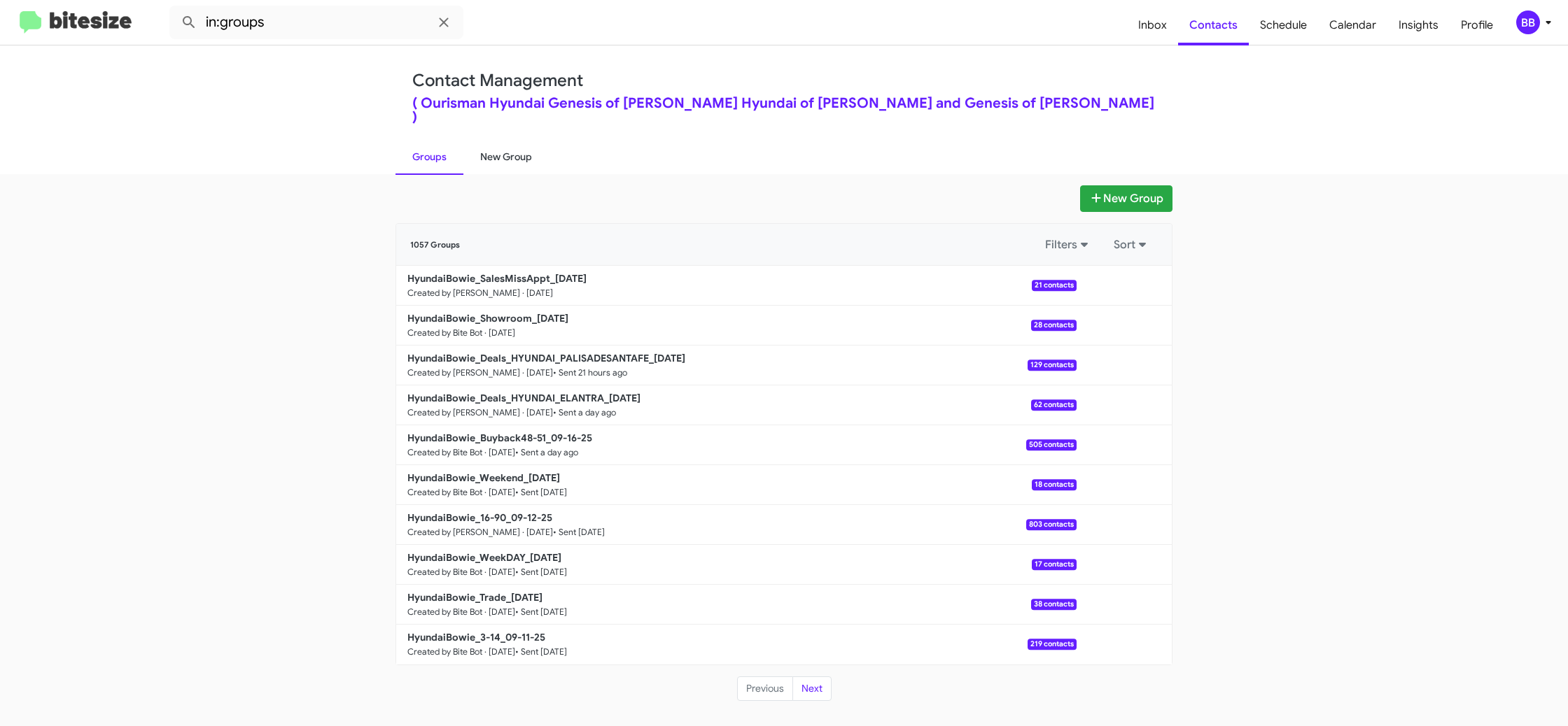
click at [507, 145] on link "New Group" at bounding box center [506, 157] width 85 height 37
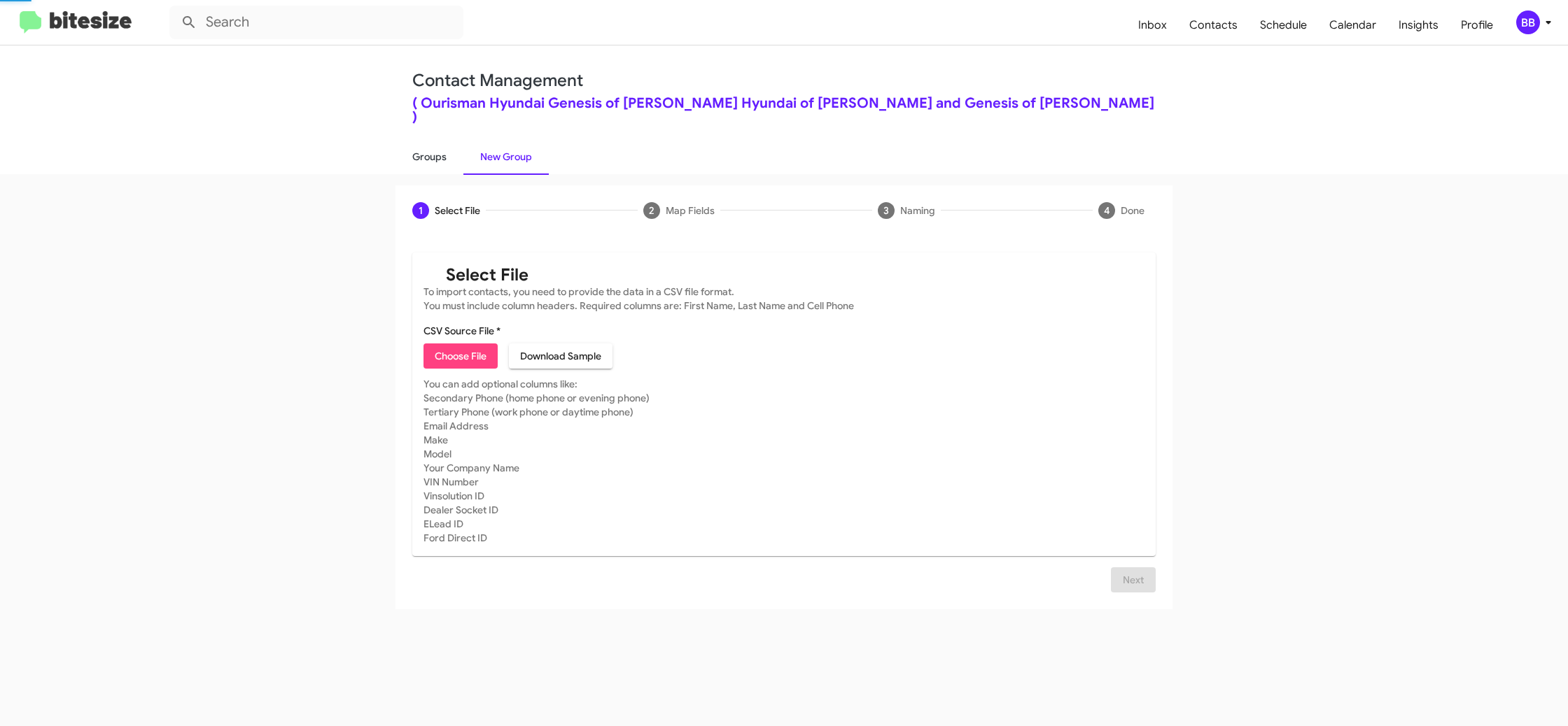
drag, startPoint x: 507, startPoint y: 145, endPoint x: 459, endPoint y: 150, distance: 48.3
click at [506, 143] on link "New Group" at bounding box center [506, 157] width 85 height 37
click at [437, 143] on link "Groups" at bounding box center [429, 157] width 68 height 37
type input "in:groups"
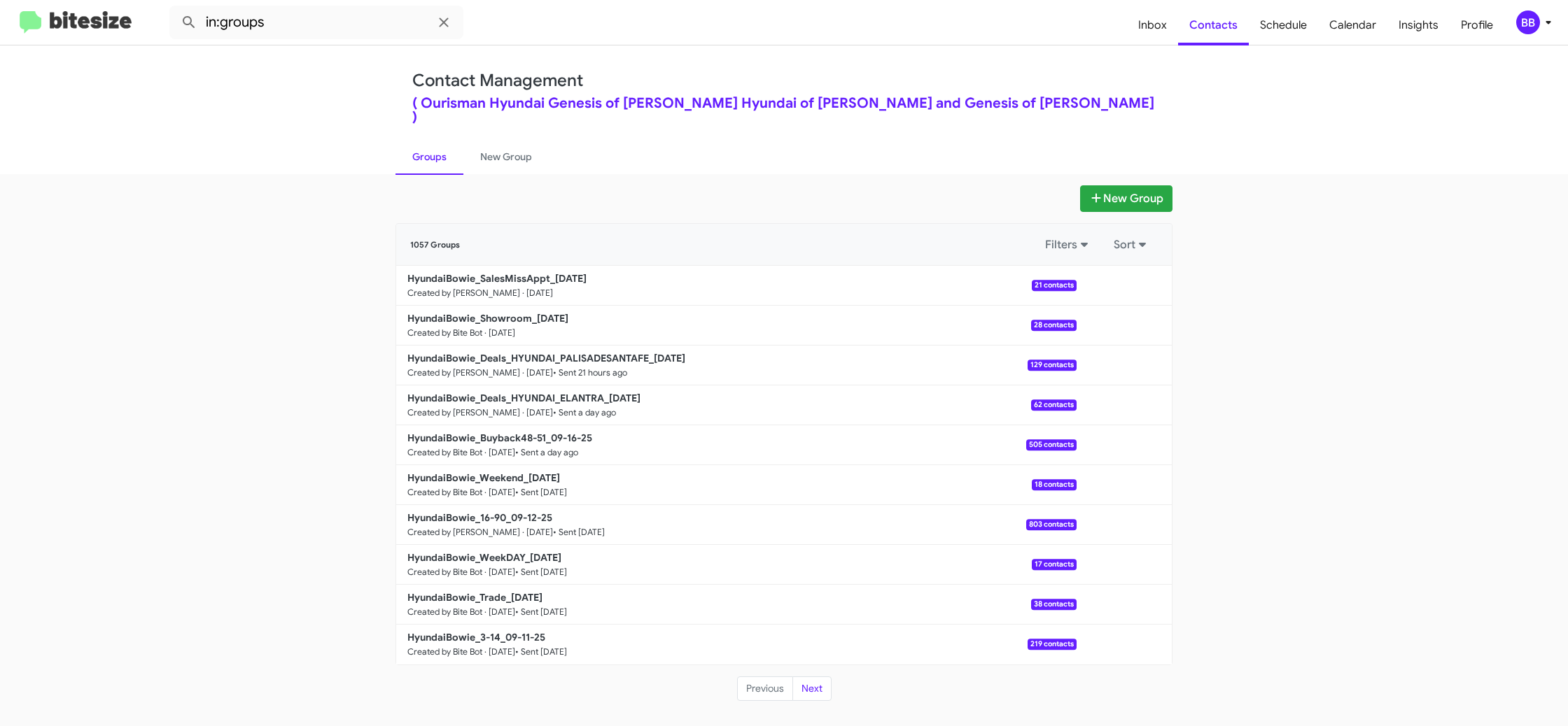
click at [1537, 24] on div "BB" at bounding box center [1528, 22] width 24 height 24
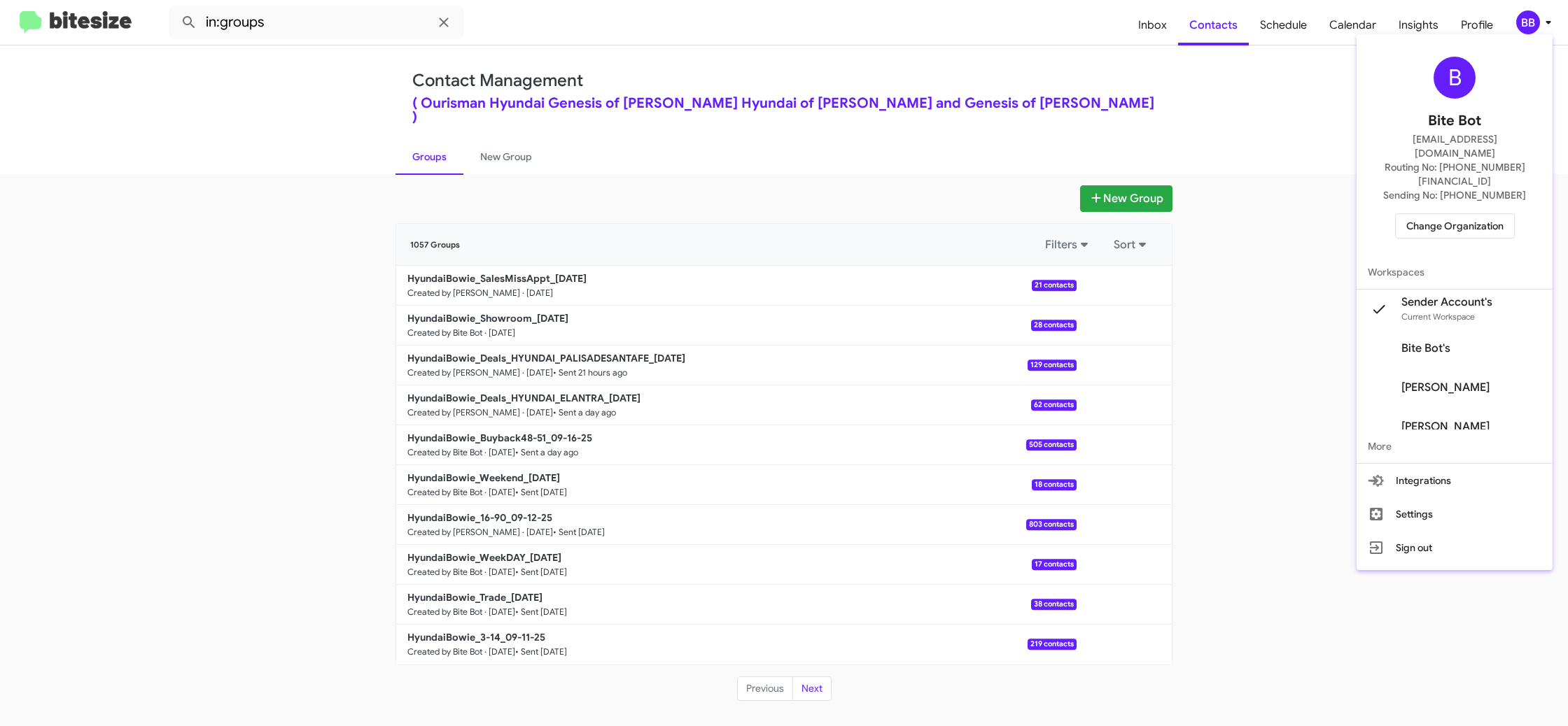
click at [504, 167] on div at bounding box center [784, 363] width 1568 height 726
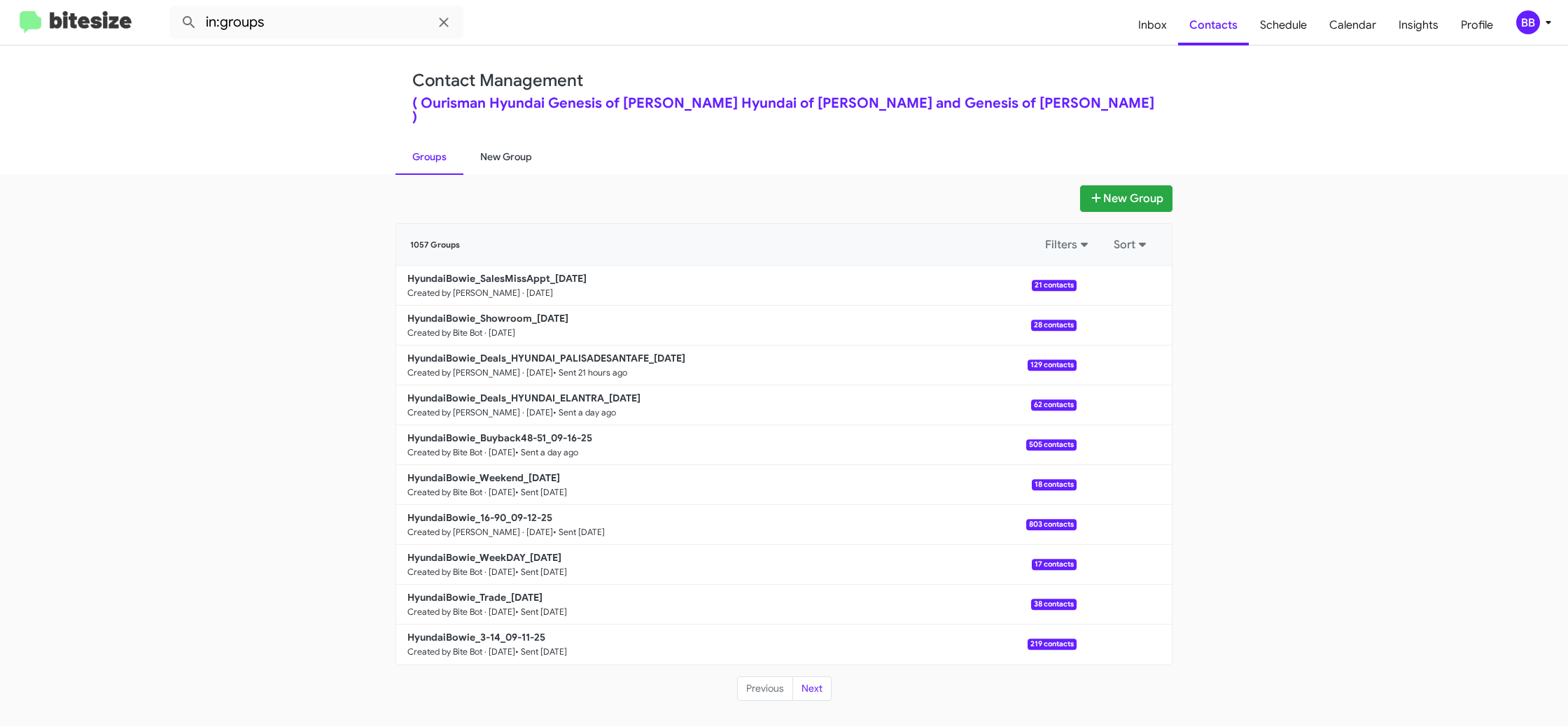
click at [501, 150] on link "New Group" at bounding box center [506, 157] width 85 height 37
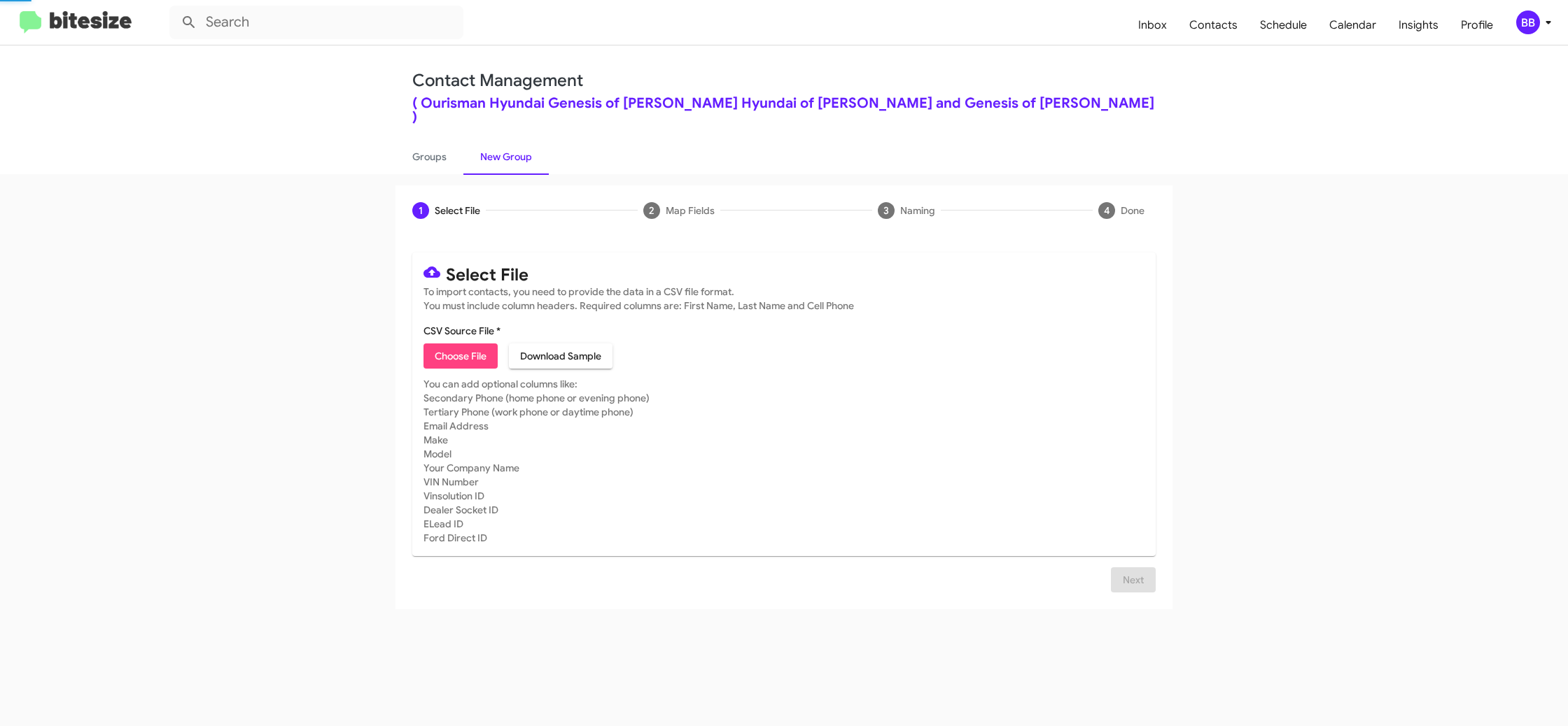
click at [501, 150] on link "New Group" at bounding box center [506, 157] width 85 height 37
click at [498, 149] on link "New Group" at bounding box center [506, 157] width 85 height 37
click at [464, 343] on span "Choose File" at bounding box center [460, 356] width 52 height 25
type input "HyundaiBowie_ServBuyback36mo_[DATE]"
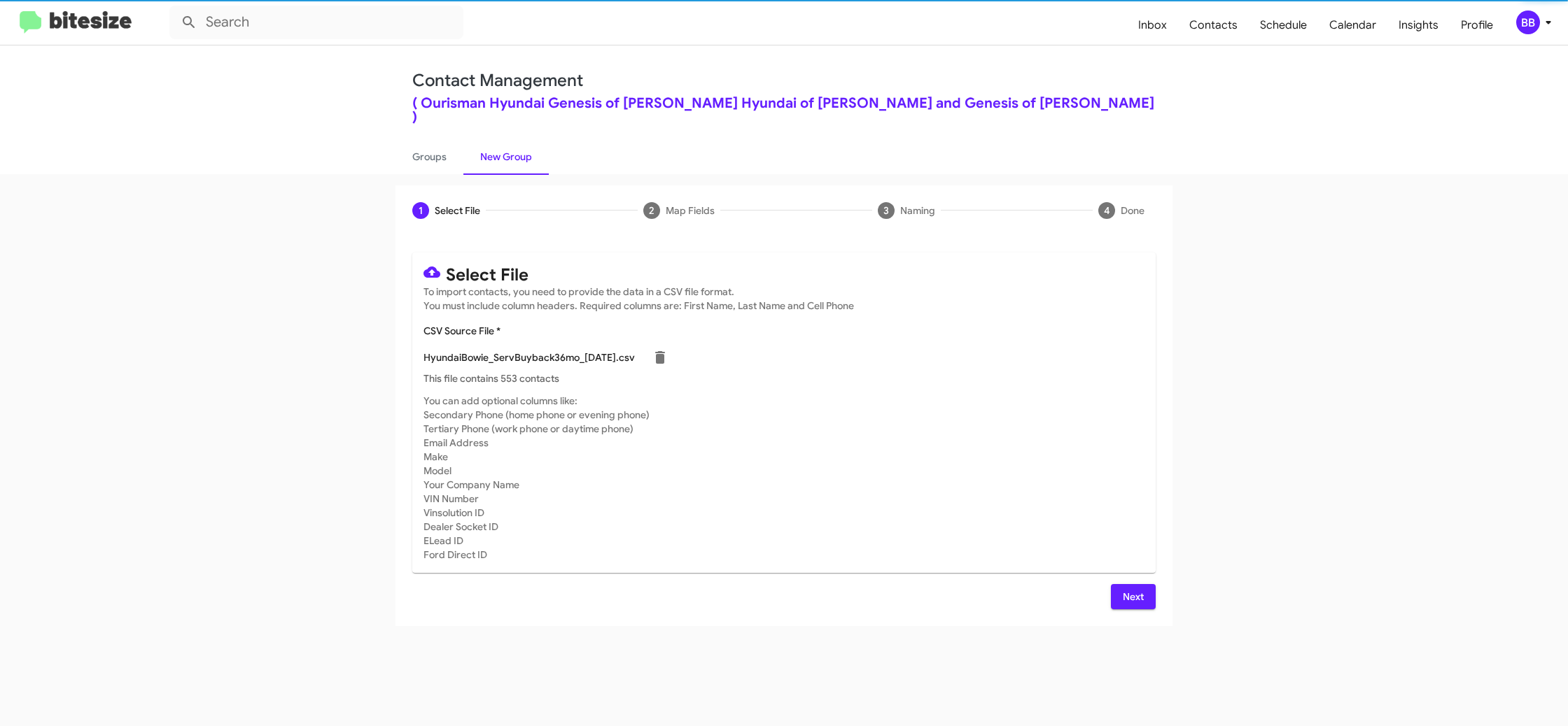
click at [981, 394] on mat-card-subtitle "You can add optional columns like: Secondary Phone (home phone or evening phone…" at bounding box center [784, 478] width 721 height 168
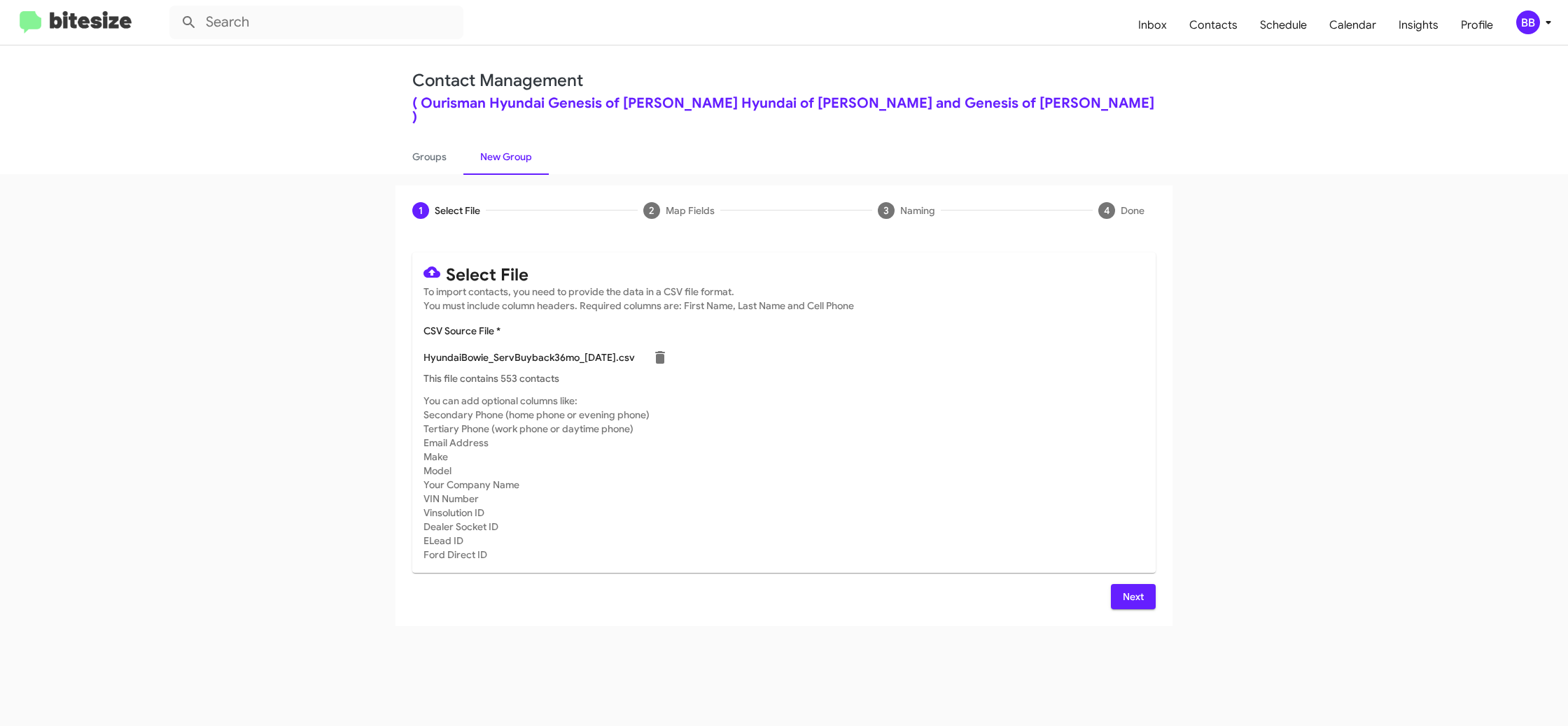
click at [1130, 586] on span "Next" at bounding box center [1133, 597] width 23 height 25
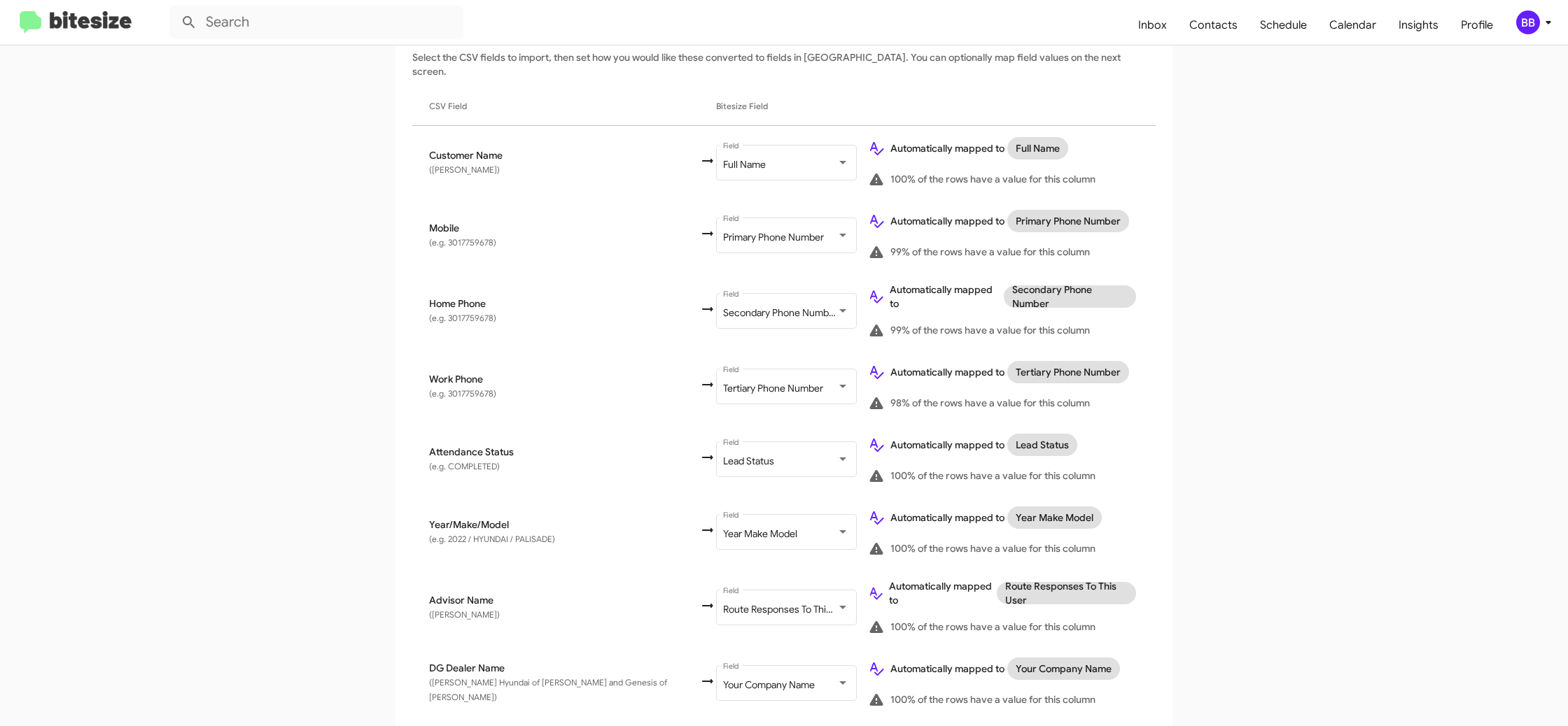
scroll to position [242, 0]
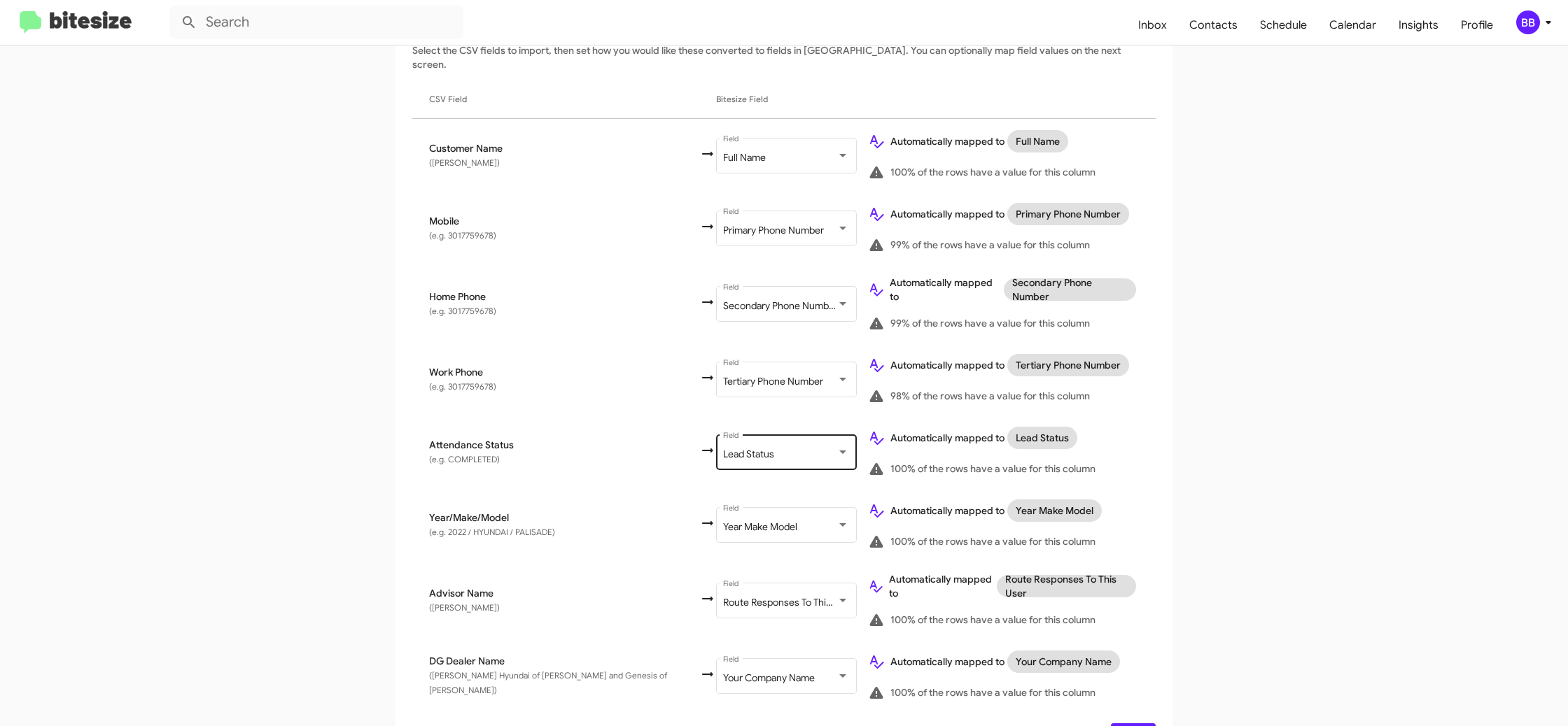
click at [737, 449] on div "Lead Status" at bounding box center [780, 454] width 113 height 11
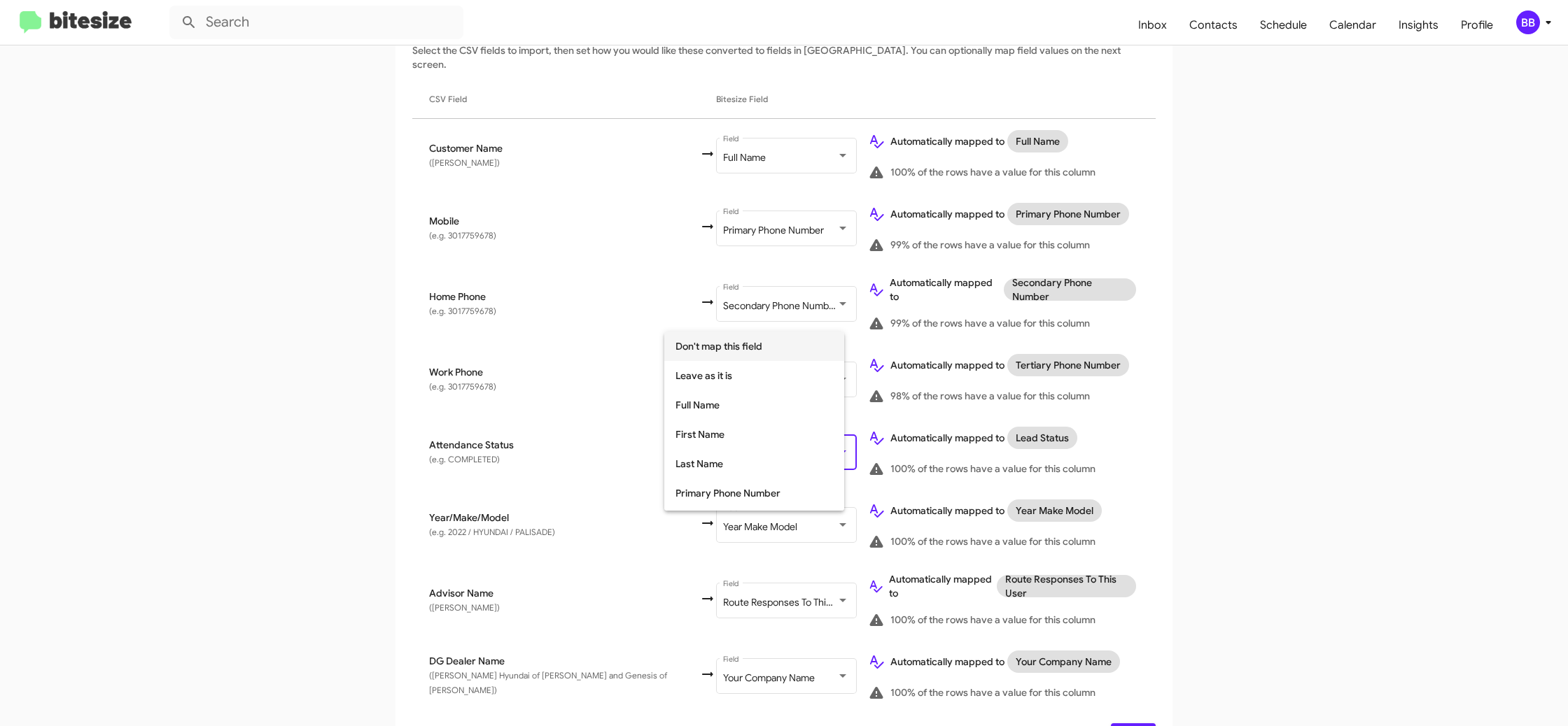
click at [722, 349] on span "Don't map this field" at bounding box center [754, 346] width 158 height 29
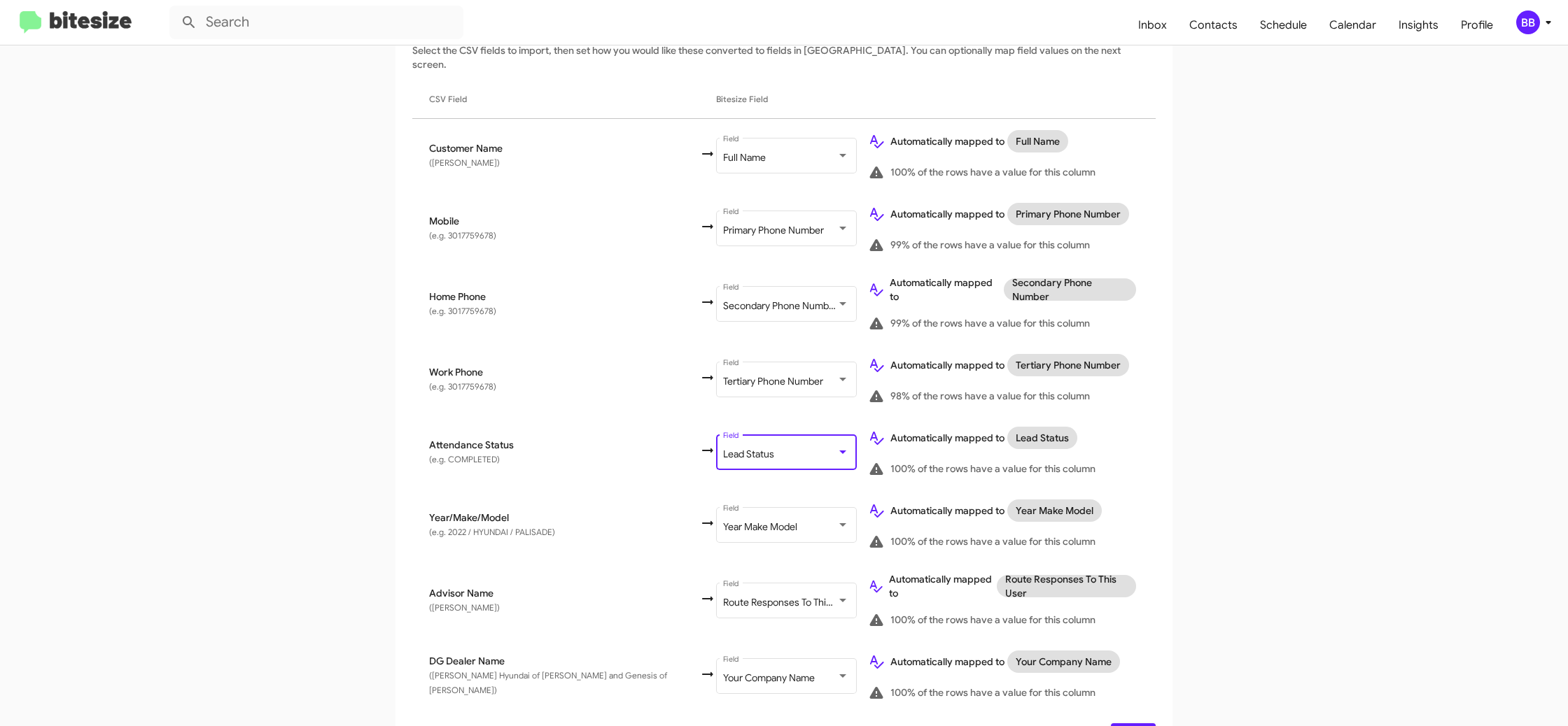
scroll to position [223, 0]
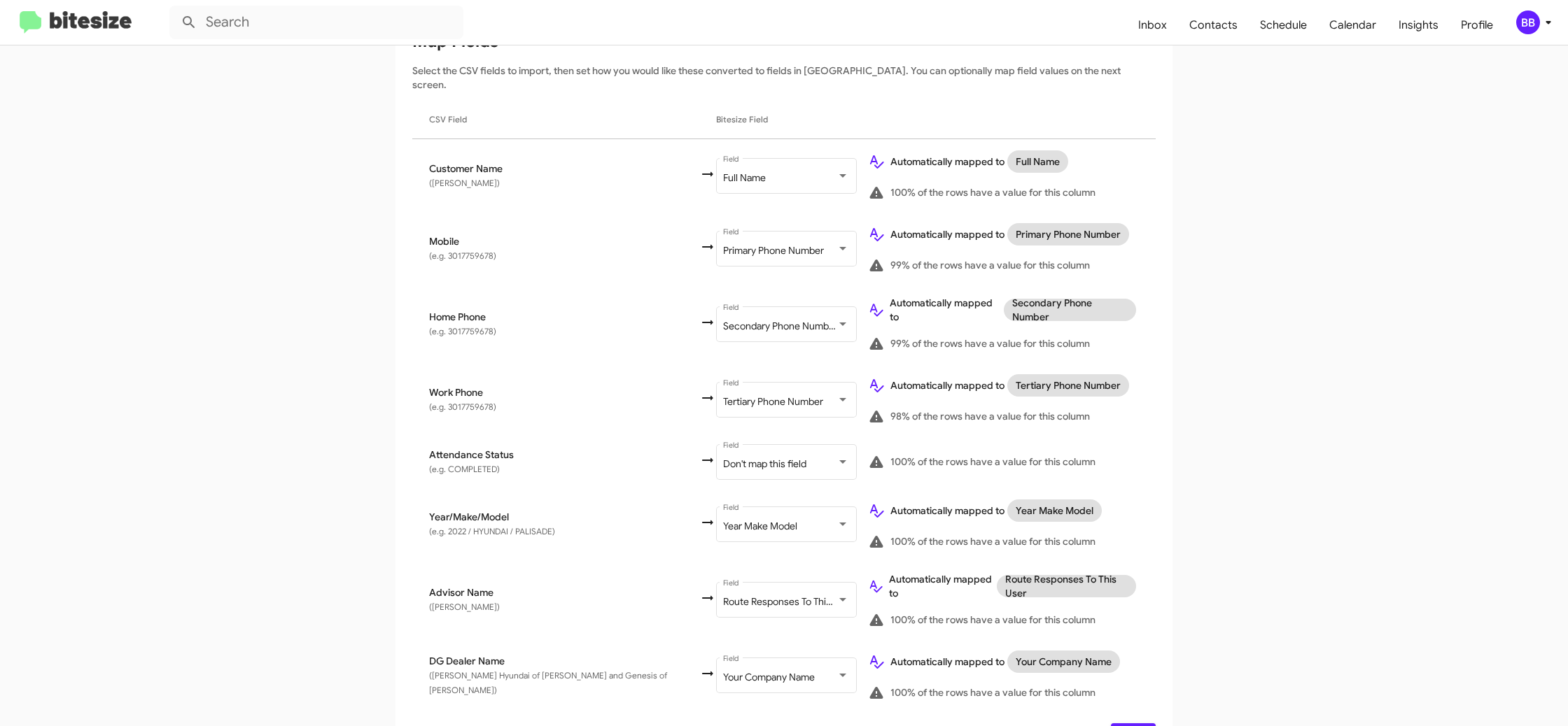
click at [1309, 381] on app-new-group "Select File 2 Map Fields 3 Naming 4 Done Select File To import contacts, you ne…" at bounding box center [784, 364] width 1568 height 803
click at [723, 595] on span "Route Responses To This User" at bounding box center [788, 601] width 130 height 12
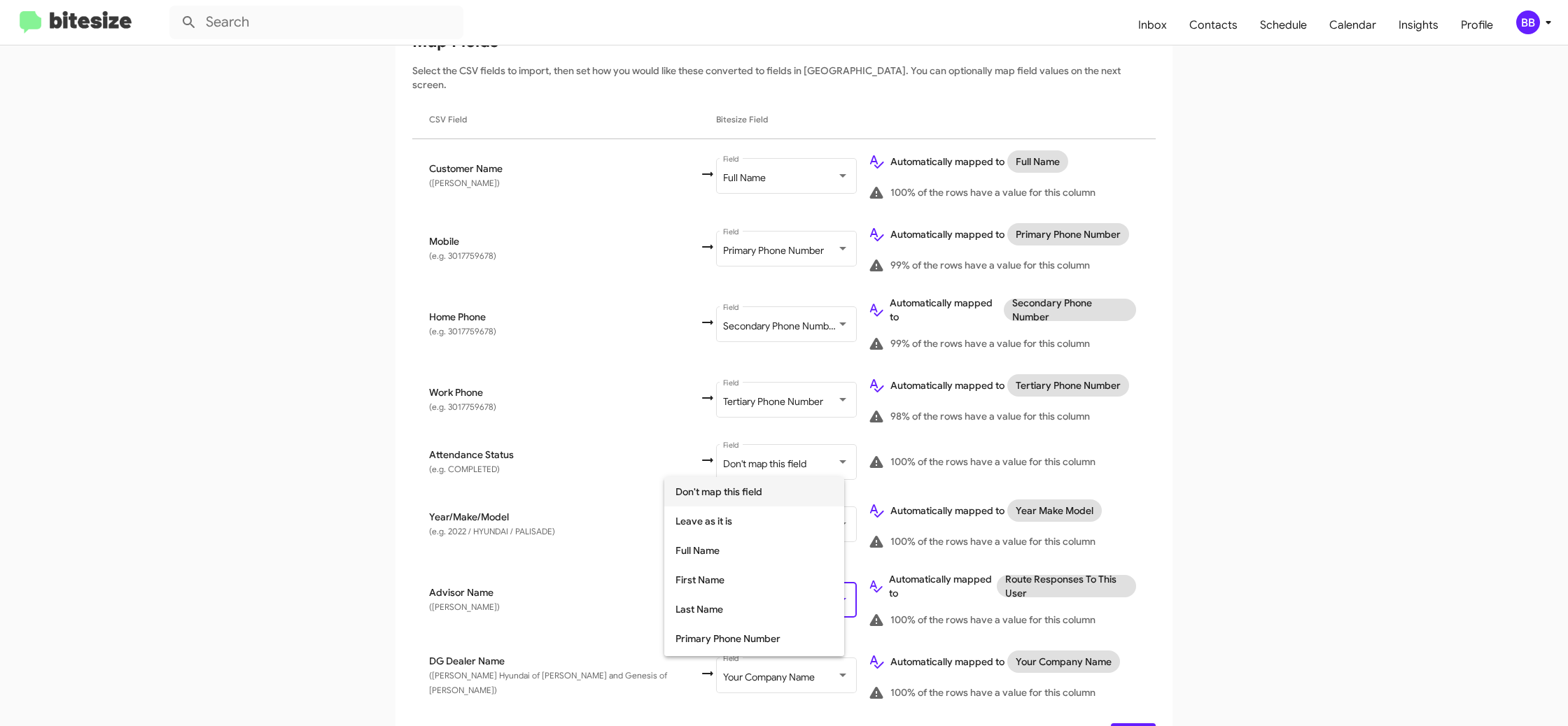
click at [750, 493] on span "Don't map this field" at bounding box center [754, 492] width 158 height 29
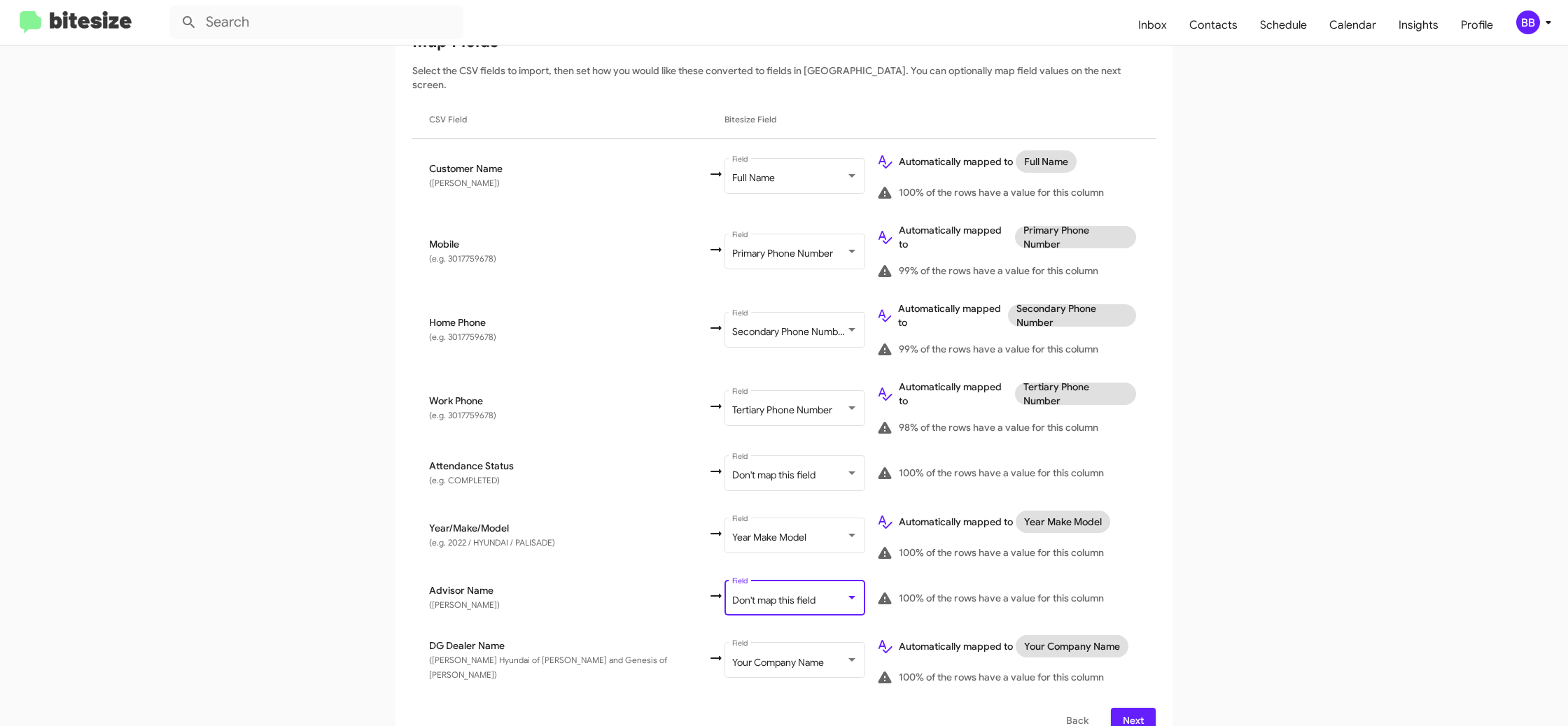
scroll to position [202, 0]
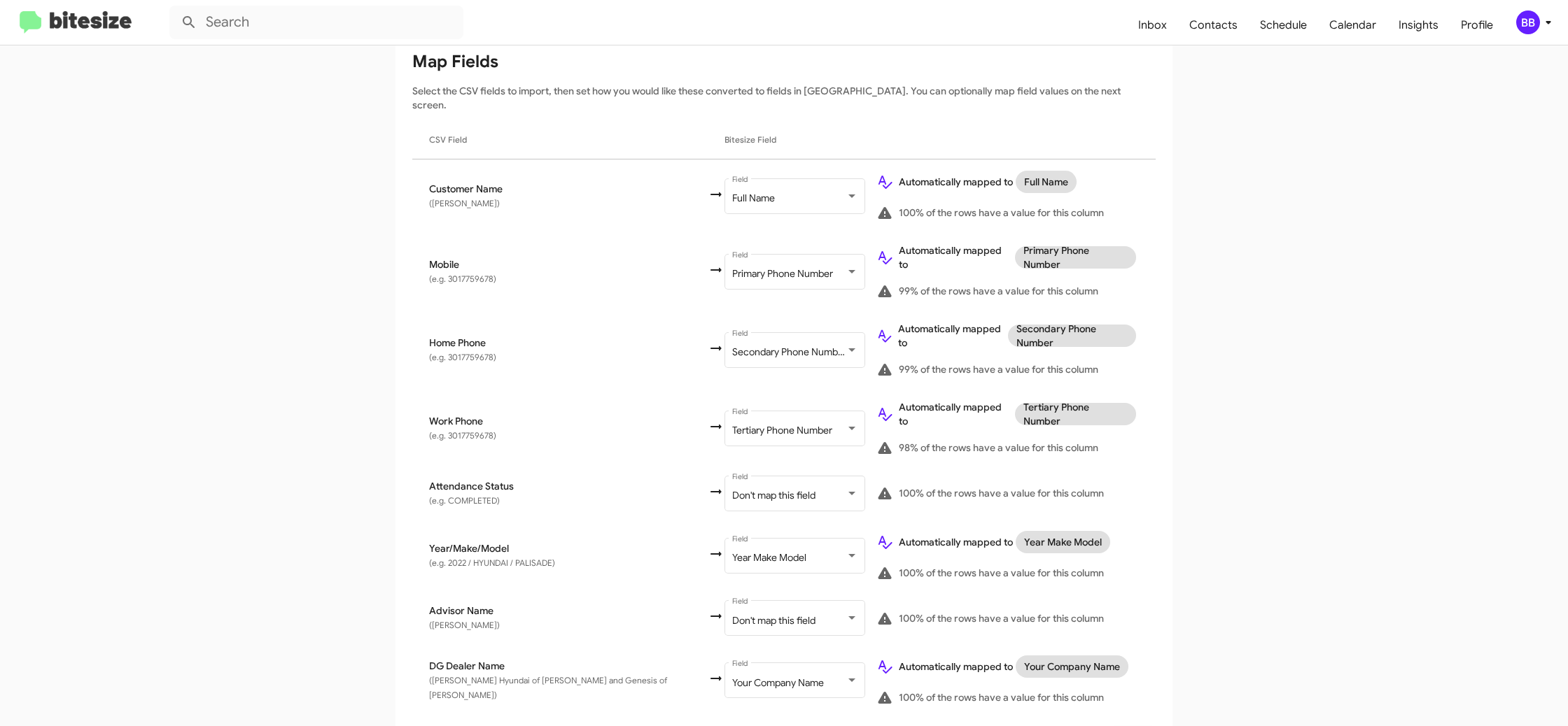
click at [1226, 468] on app-new-group "Select File 2 Map Fields 3 Naming 4 Done Select File To import contacts, you ne…" at bounding box center [784, 377] width 1568 height 787
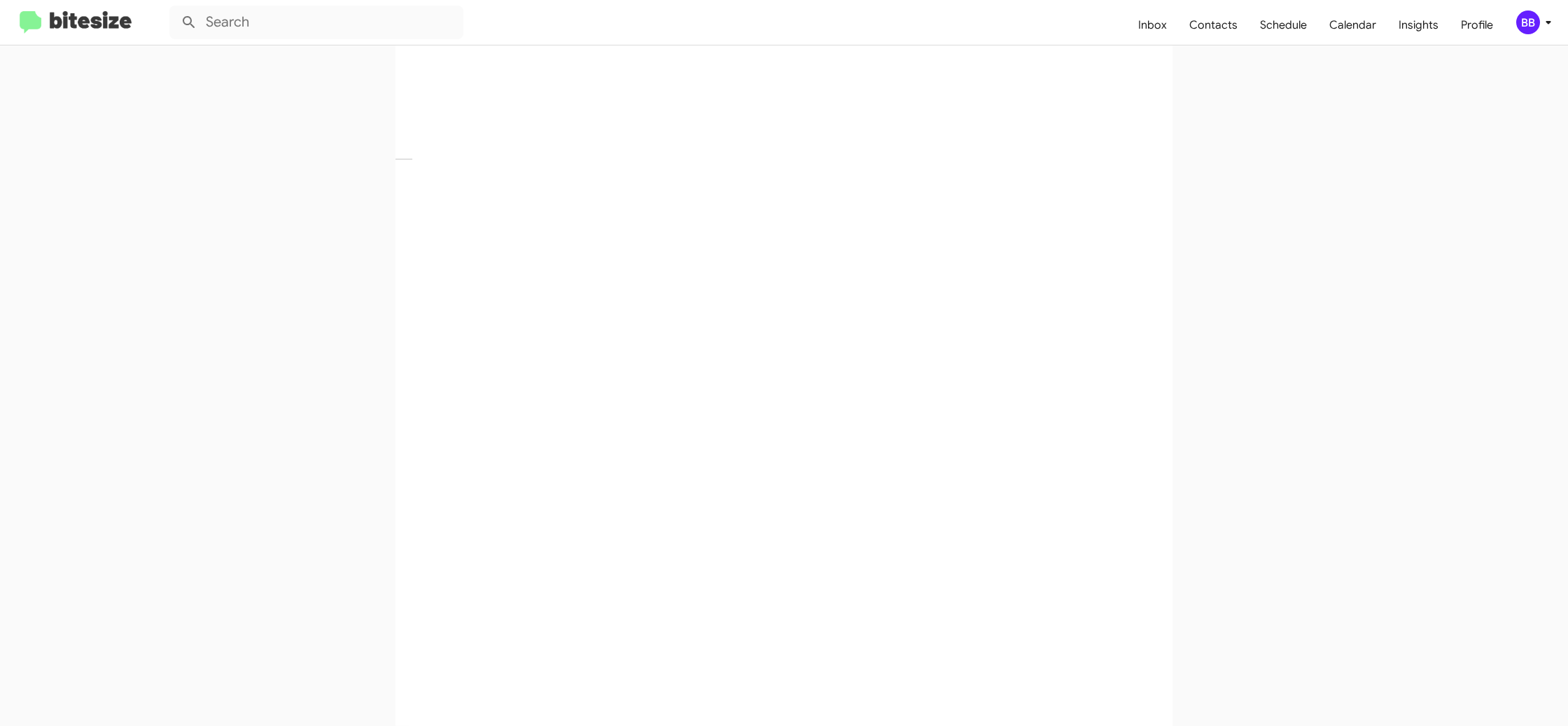
scroll to position [0, 0]
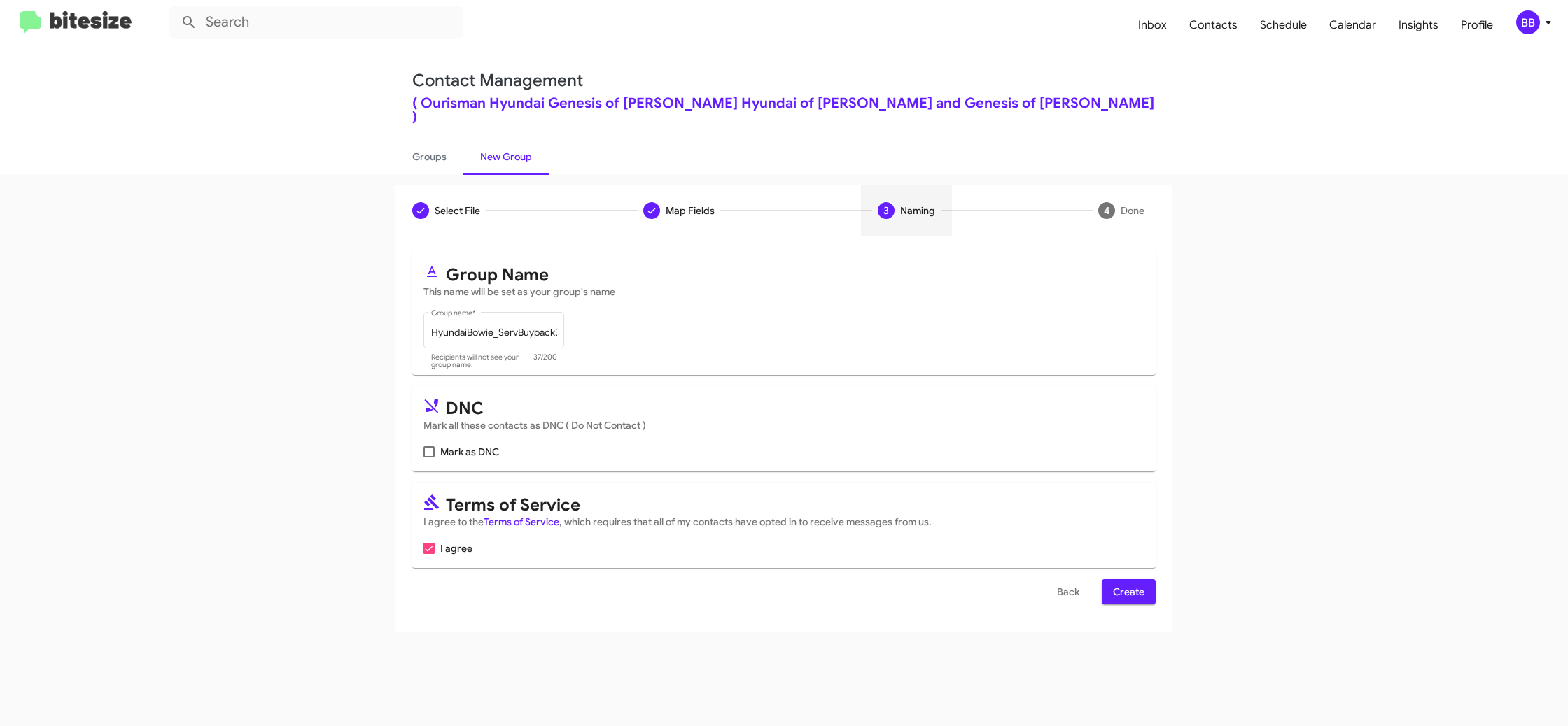
click at [1122, 579] on span "Create" at bounding box center [1128, 592] width 31 height 25
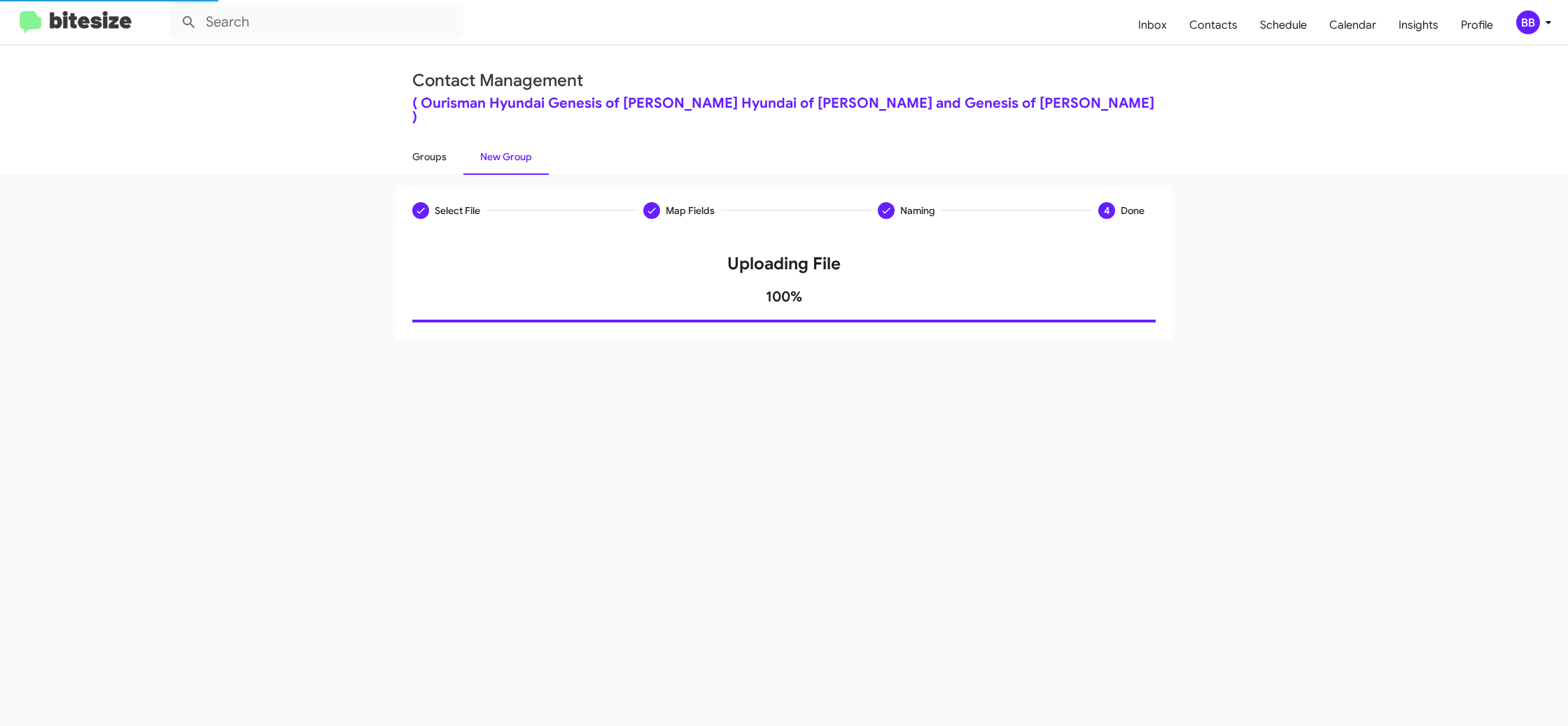
click at [442, 142] on link "Groups" at bounding box center [429, 157] width 68 height 37
type input "in:groups"
click at [442, 142] on link "Groups" at bounding box center [429, 157] width 68 height 37
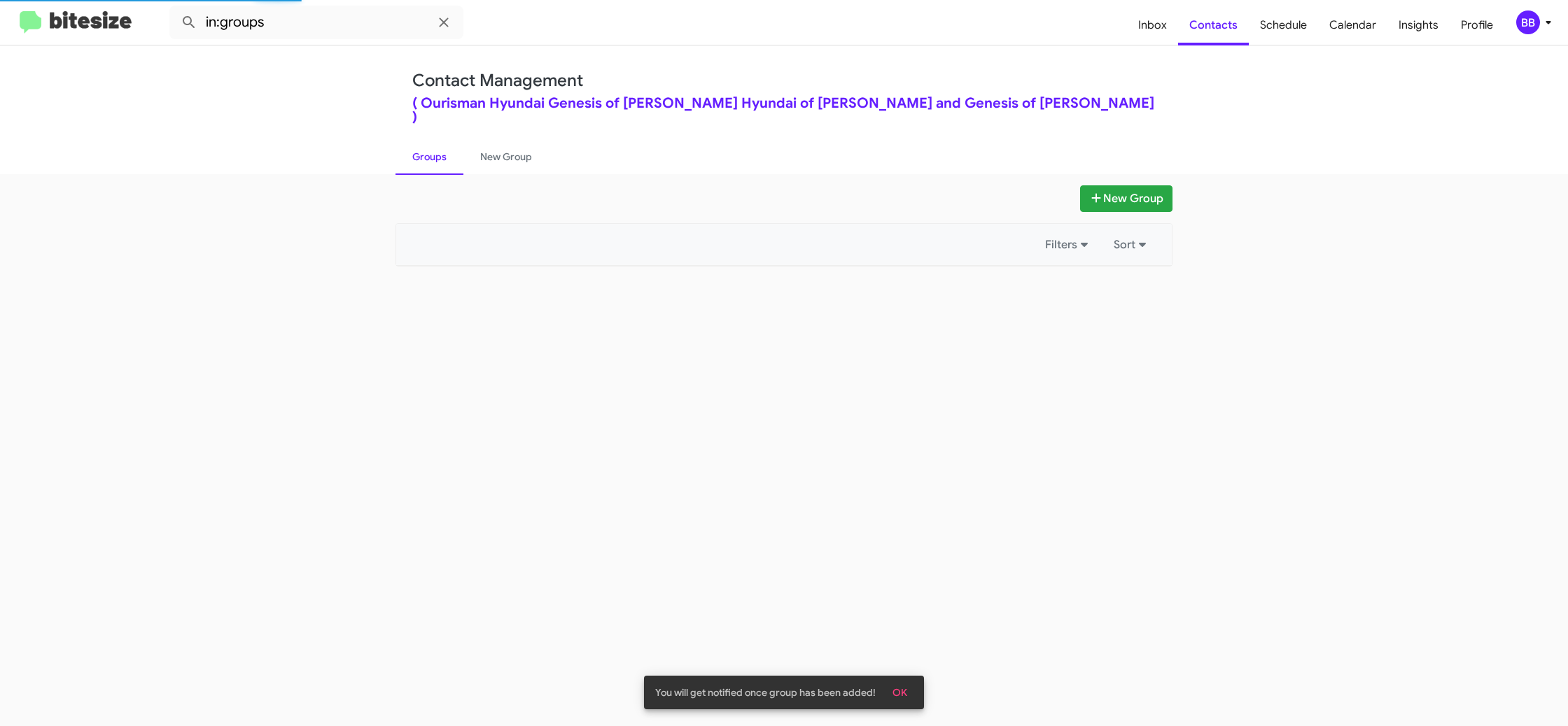
click at [442, 142] on link "Groups" at bounding box center [429, 157] width 68 height 37
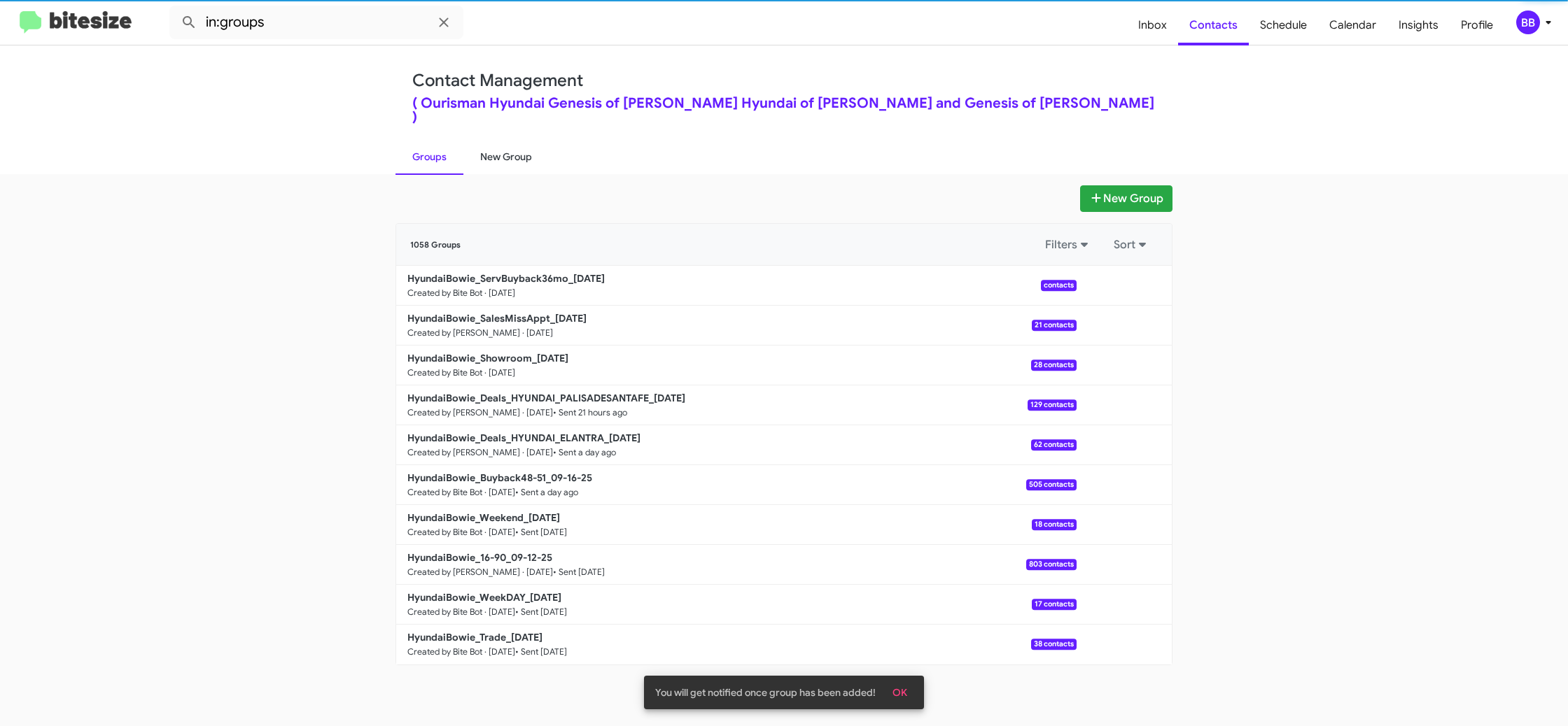
click at [483, 142] on link "New Group" at bounding box center [506, 157] width 85 height 37
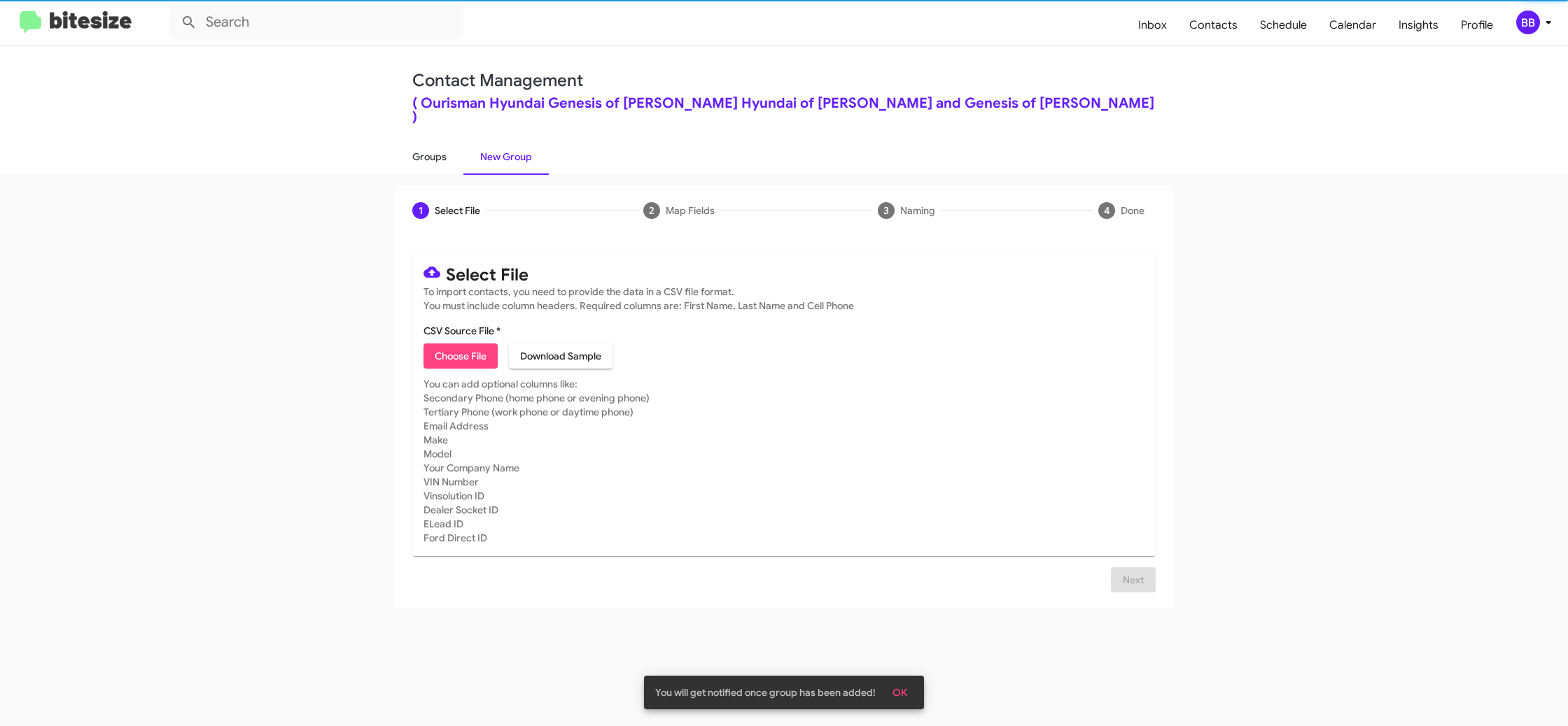
click at [449, 143] on link "Groups" at bounding box center [429, 157] width 68 height 37
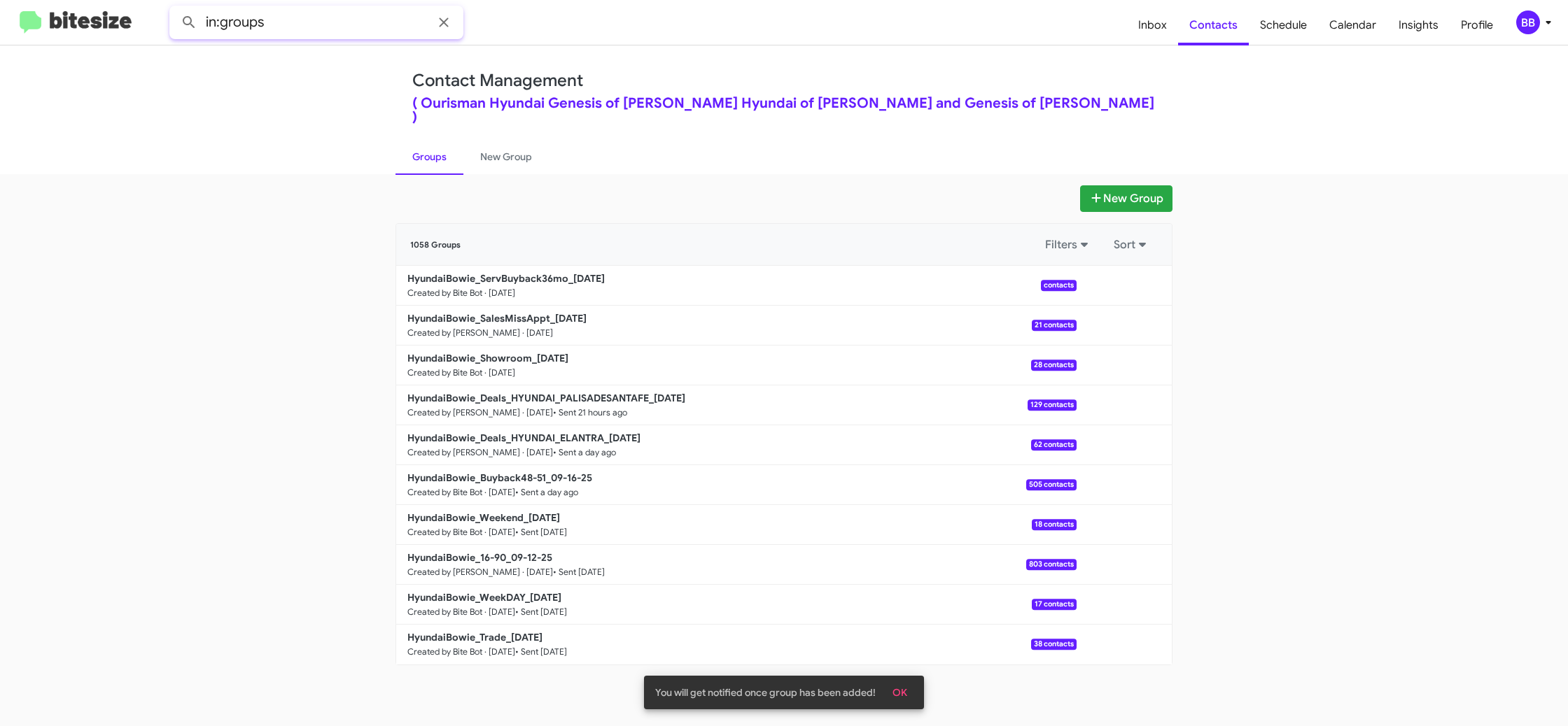
click at [324, 27] on input "in:groups" at bounding box center [316, 23] width 294 height 34
click at [175, 8] on button at bounding box center [189, 22] width 28 height 28
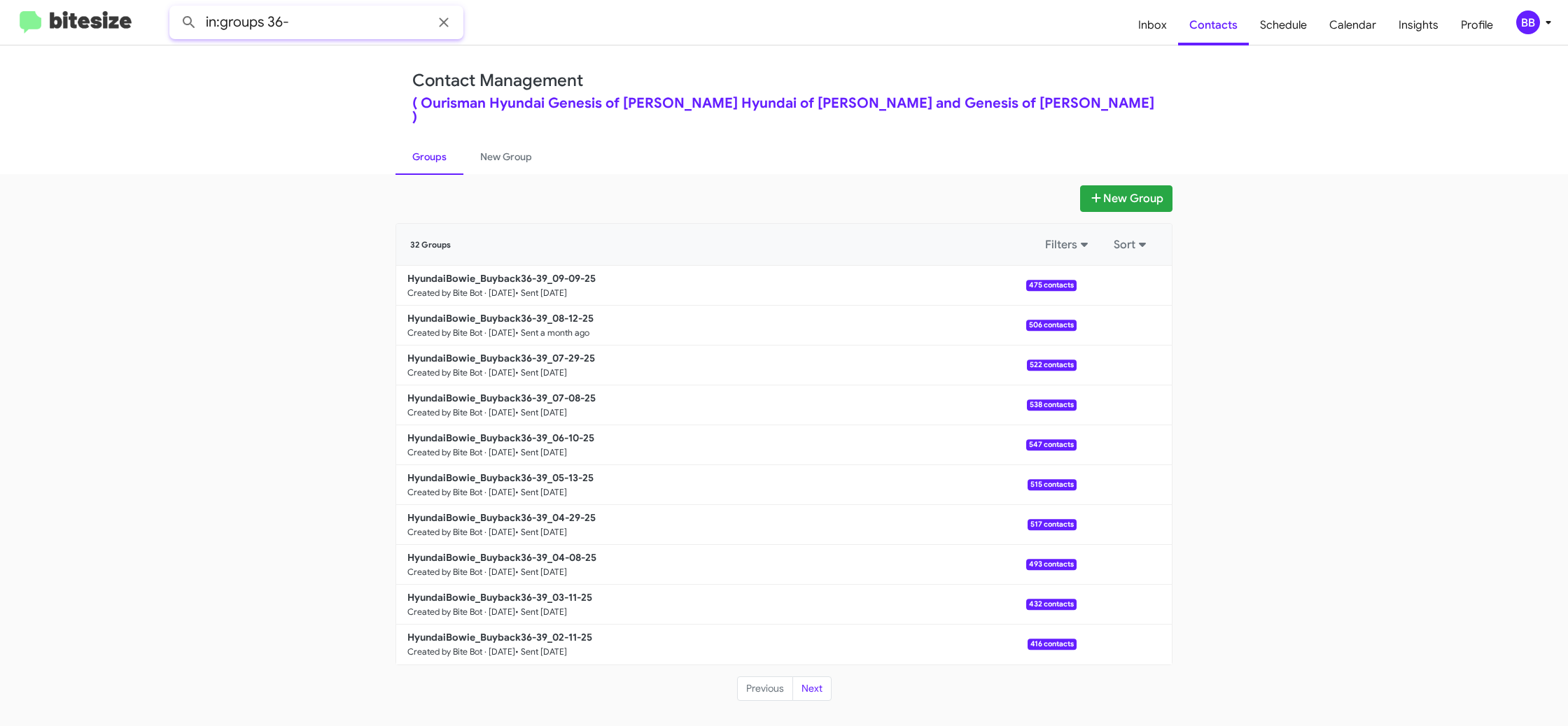
click at [268, 23] on input "in:groups 36-" at bounding box center [316, 23] width 294 height 34
type input "in:groups servbuyback36-"
click at [175, 8] on button at bounding box center [189, 22] width 28 height 28
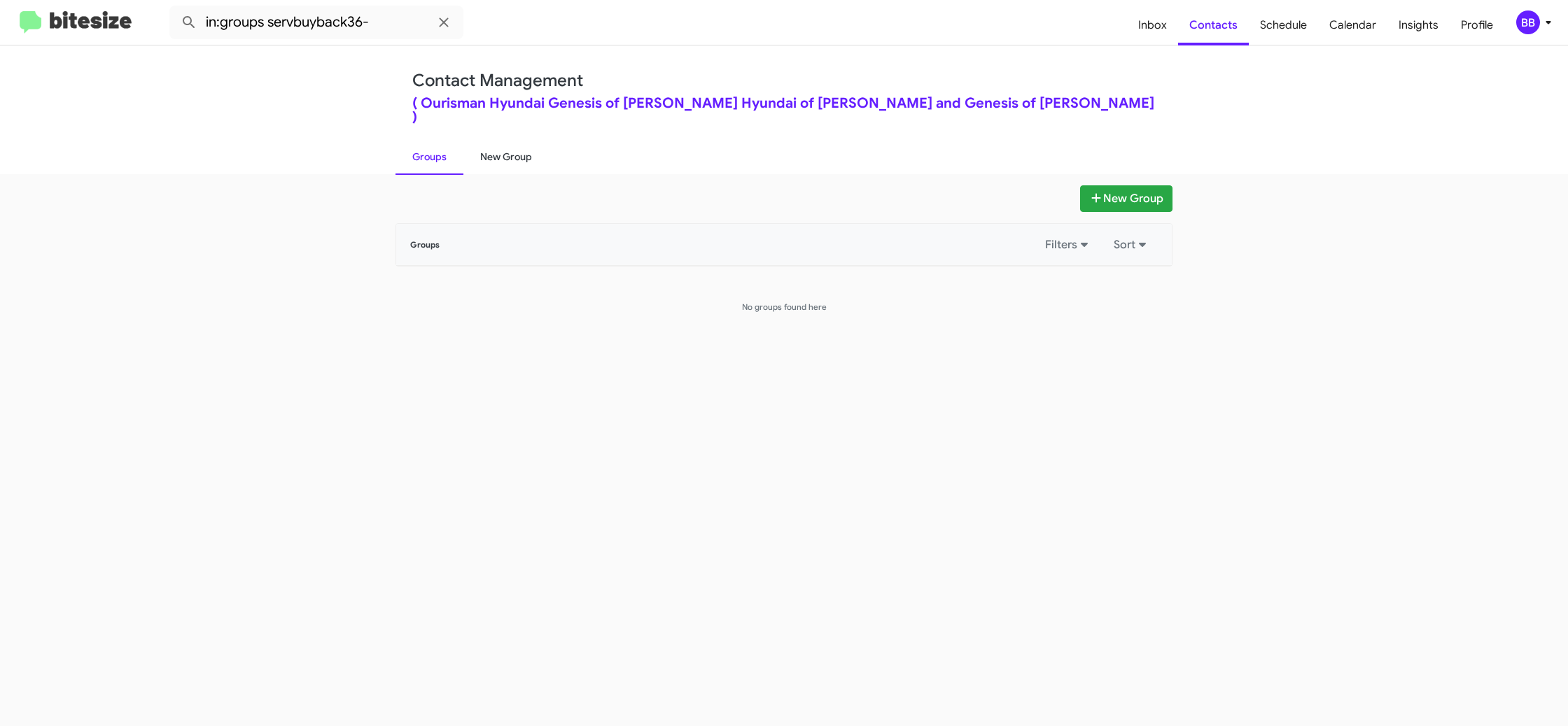
click at [500, 142] on link "New Group" at bounding box center [506, 157] width 85 height 37
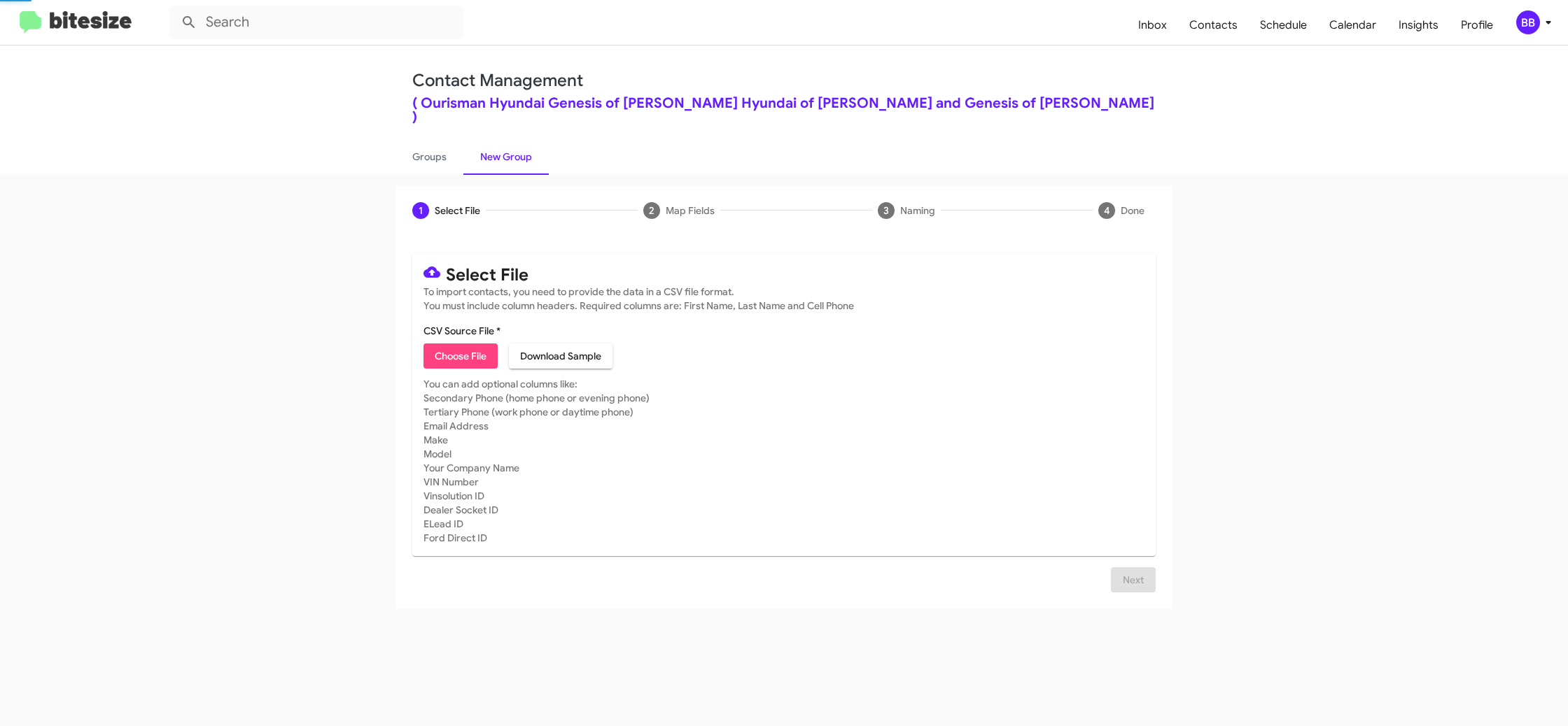
click at [464, 140] on link "New Group" at bounding box center [506, 157] width 85 height 37
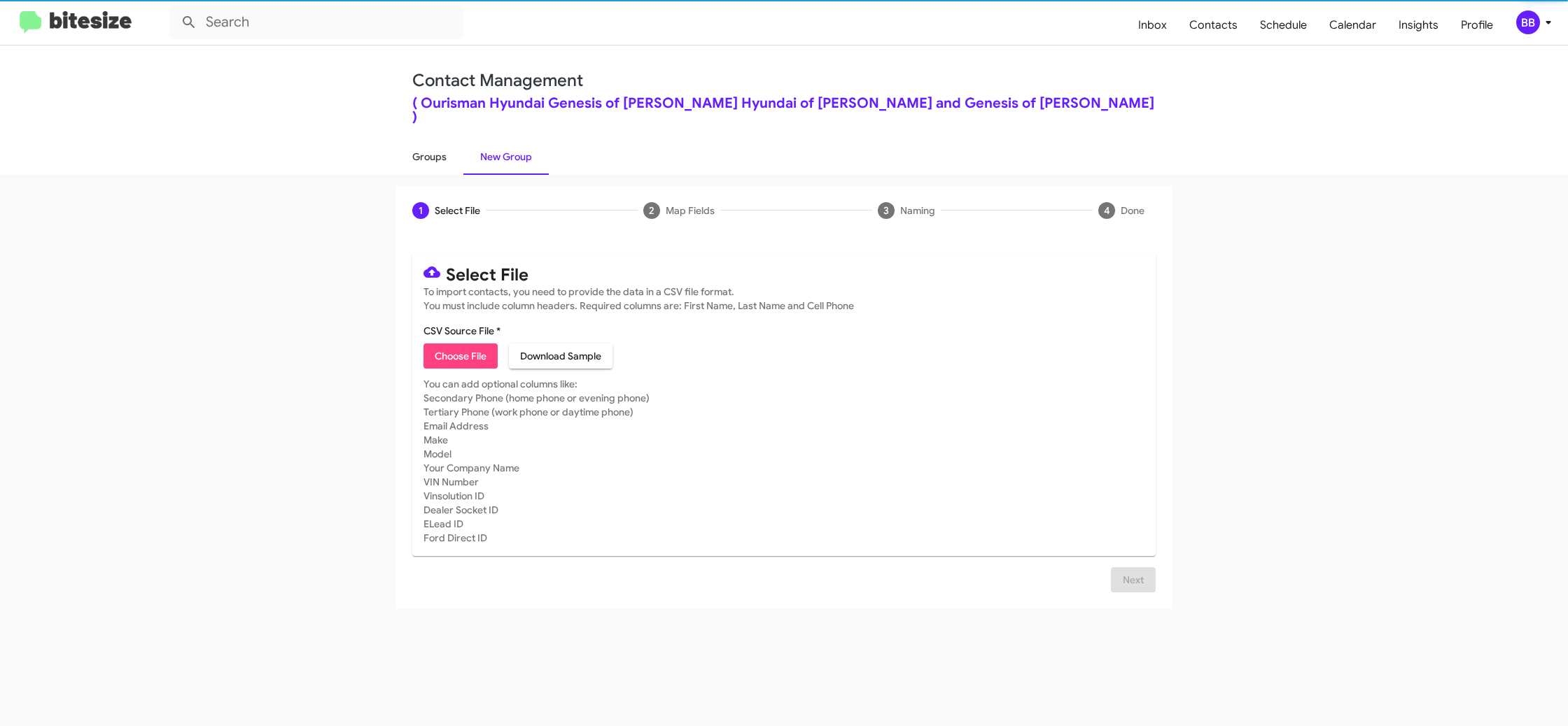
click at [449, 141] on link "Groups" at bounding box center [429, 157] width 68 height 37
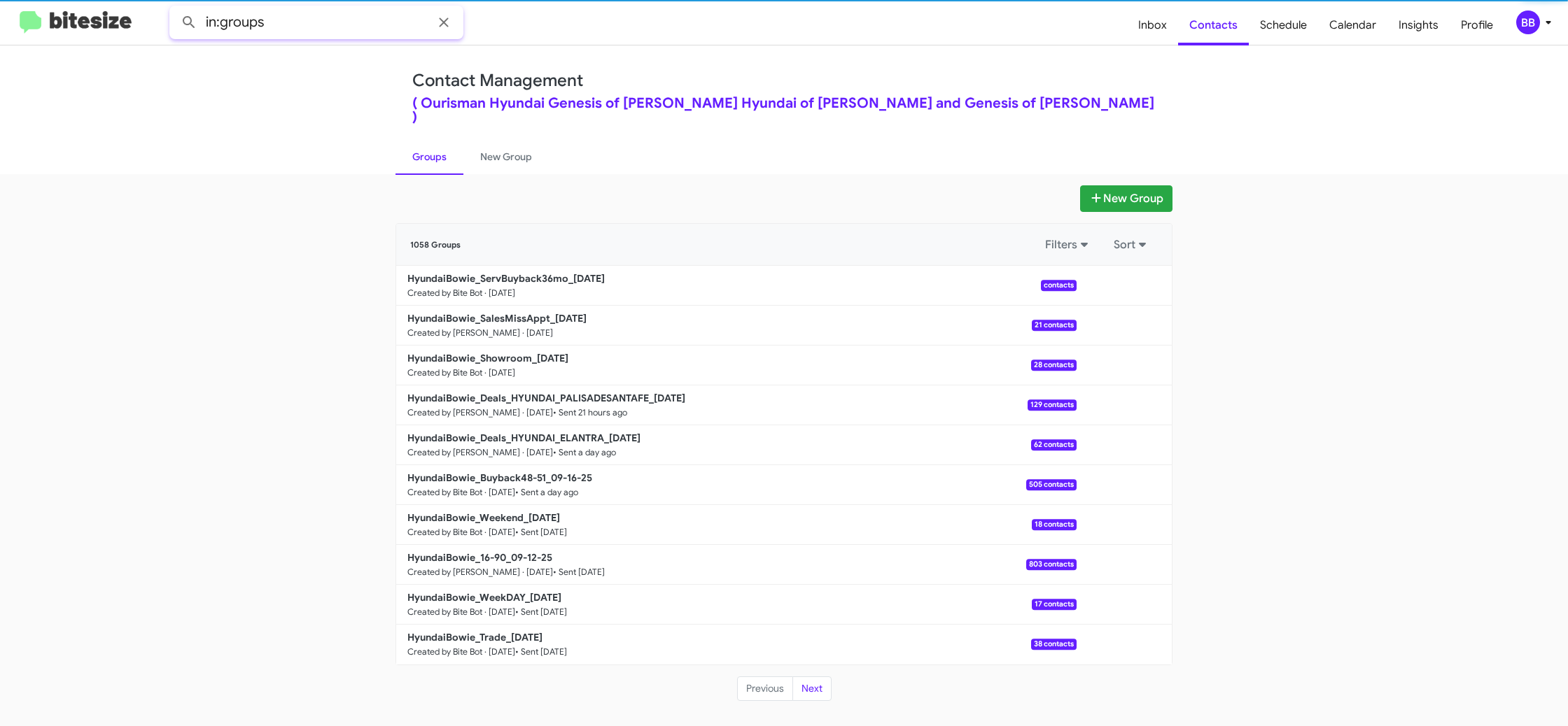
click at [317, 27] on input "in:groups" at bounding box center [316, 23] width 294 height 34
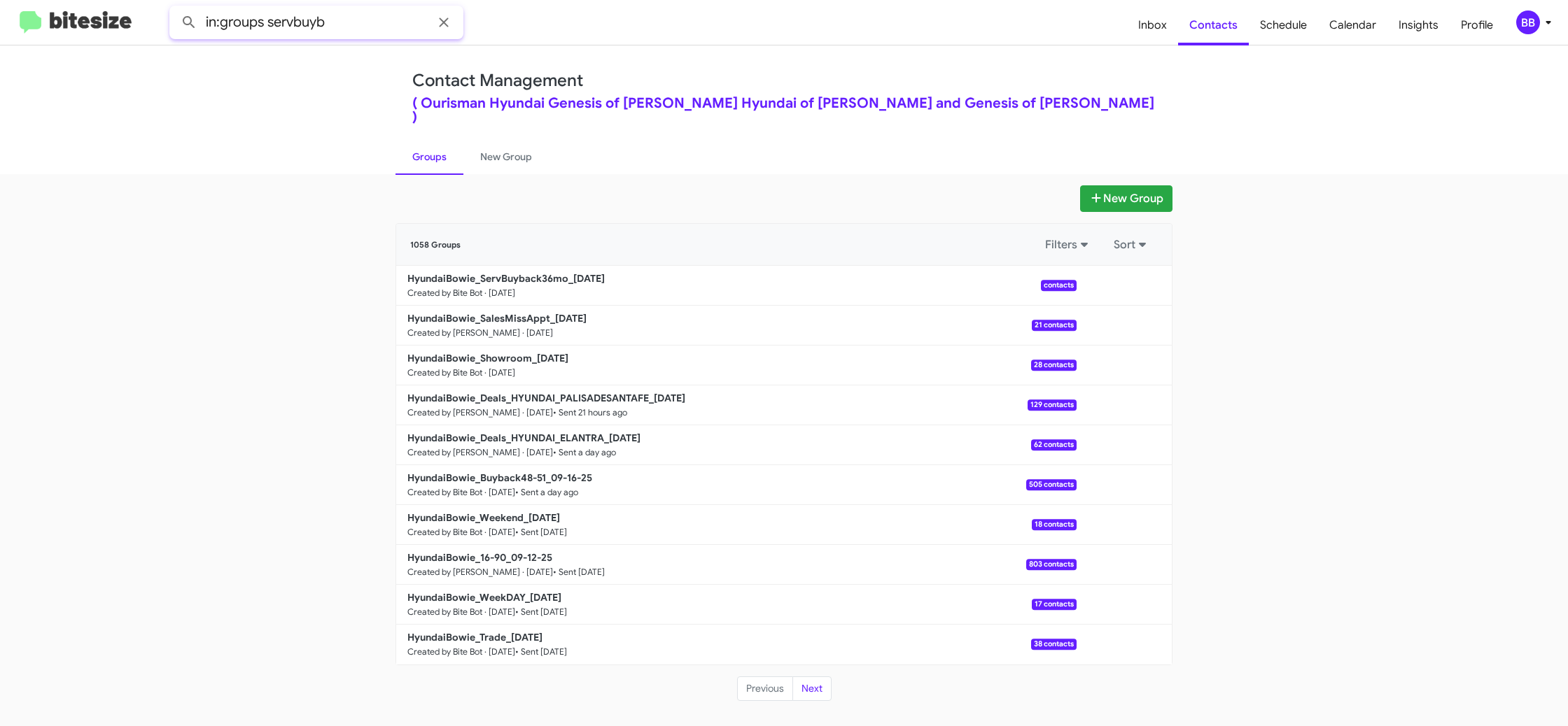
type input "in:groups servbuyb"
click at [175, 8] on button at bounding box center [189, 22] width 28 height 28
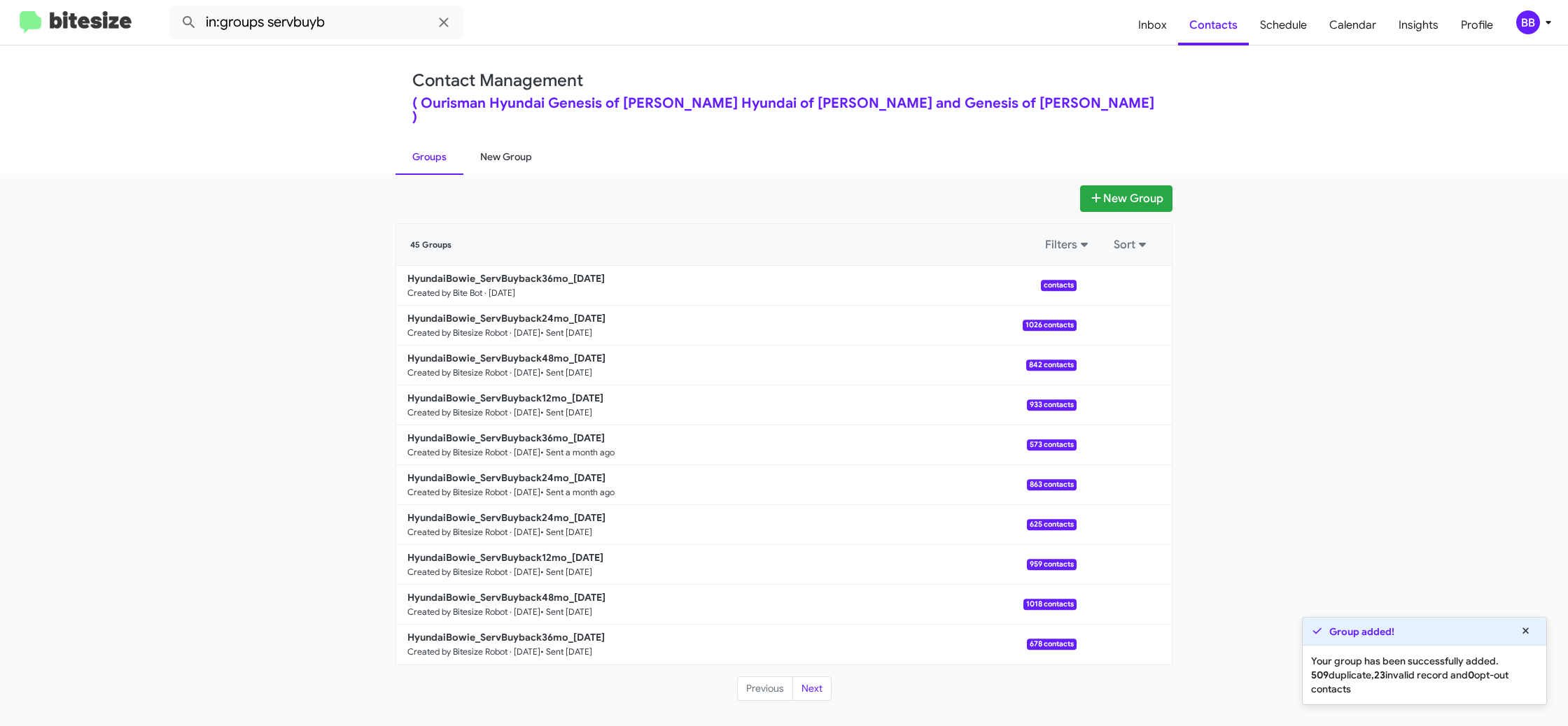
click at [492, 145] on link "New Group" at bounding box center [506, 157] width 85 height 37
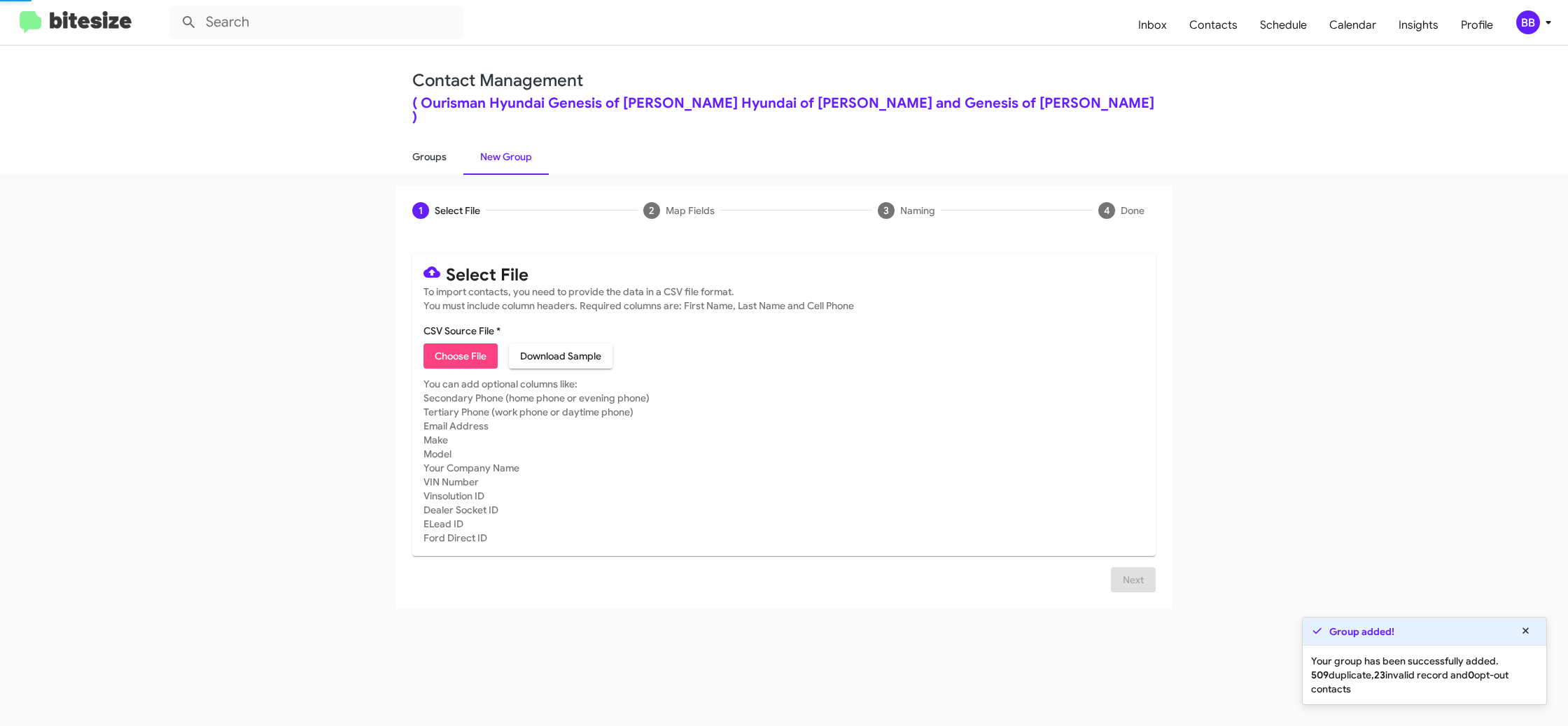
click at [440, 142] on link "Groups" at bounding box center [429, 157] width 68 height 37
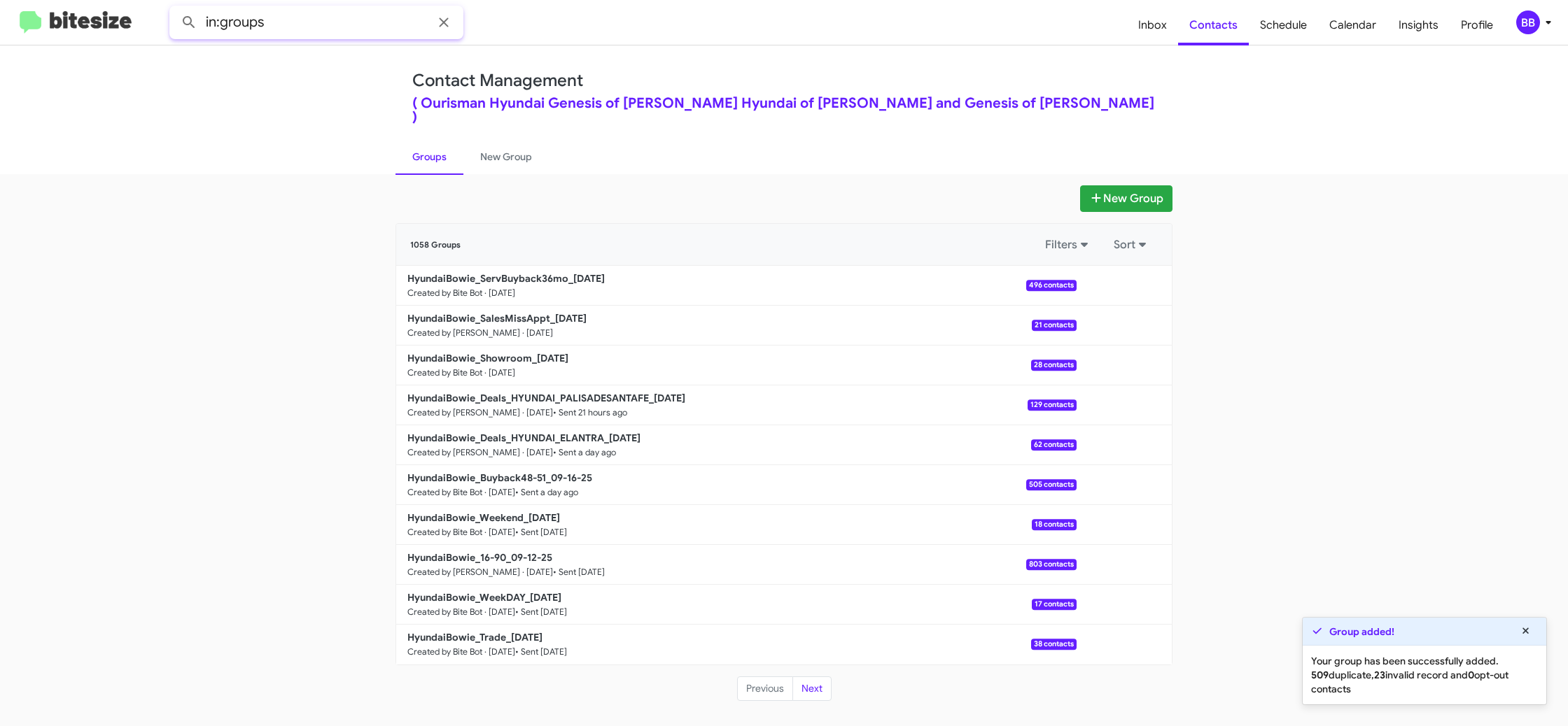
click at [288, 37] on input "in:groups" at bounding box center [316, 23] width 294 height 34
click at [175, 8] on button at bounding box center [189, 22] width 28 height 28
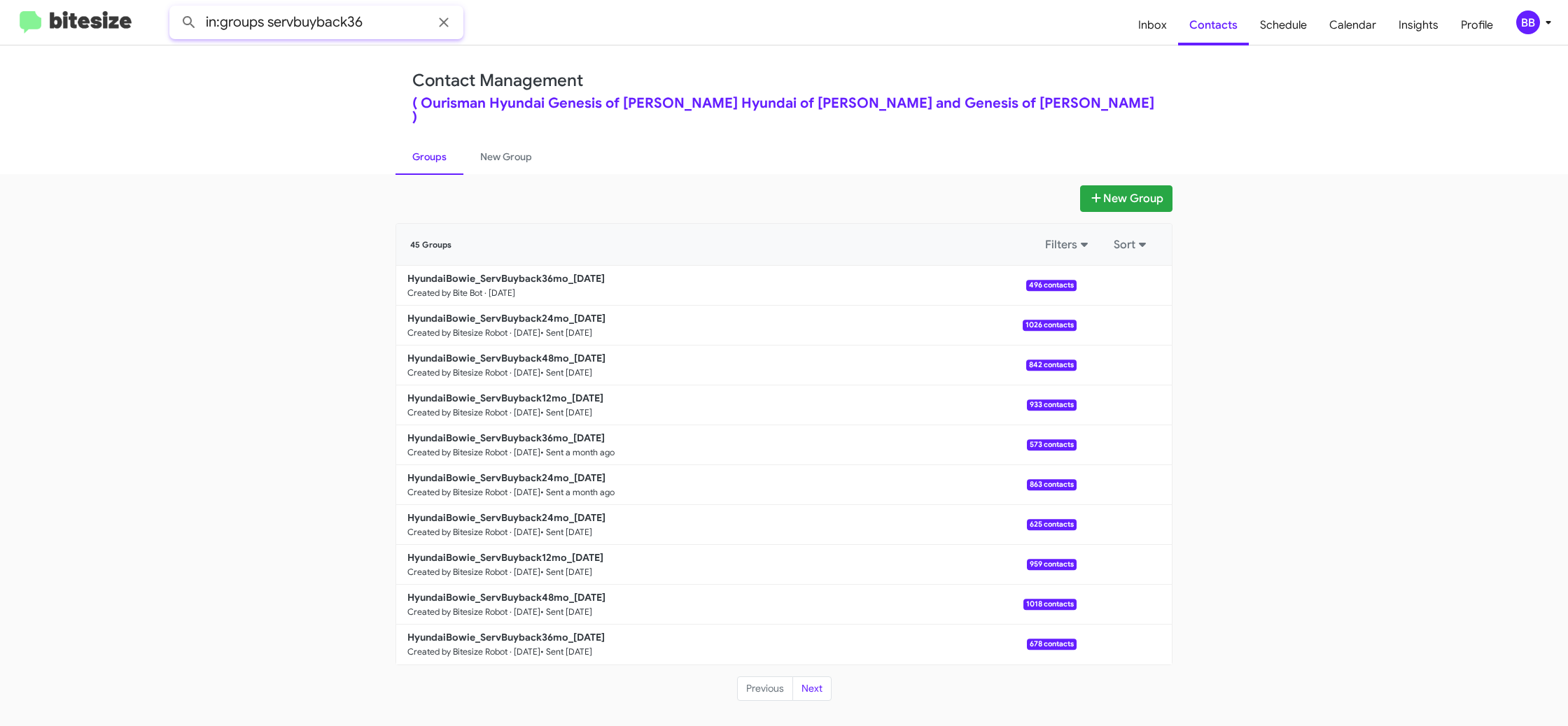
type input "in:groups servbuyback36"
click at [175, 8] on button at bounding box center [189, 22] width 28 height 28
drag, startPoint x: 497, startPoint y: 142, endPoint x: 421, endPoint y: 143, distance: 76.0
click at [496, 142] on link "New Group" at bounding box center [506, 157] width 85 height 37
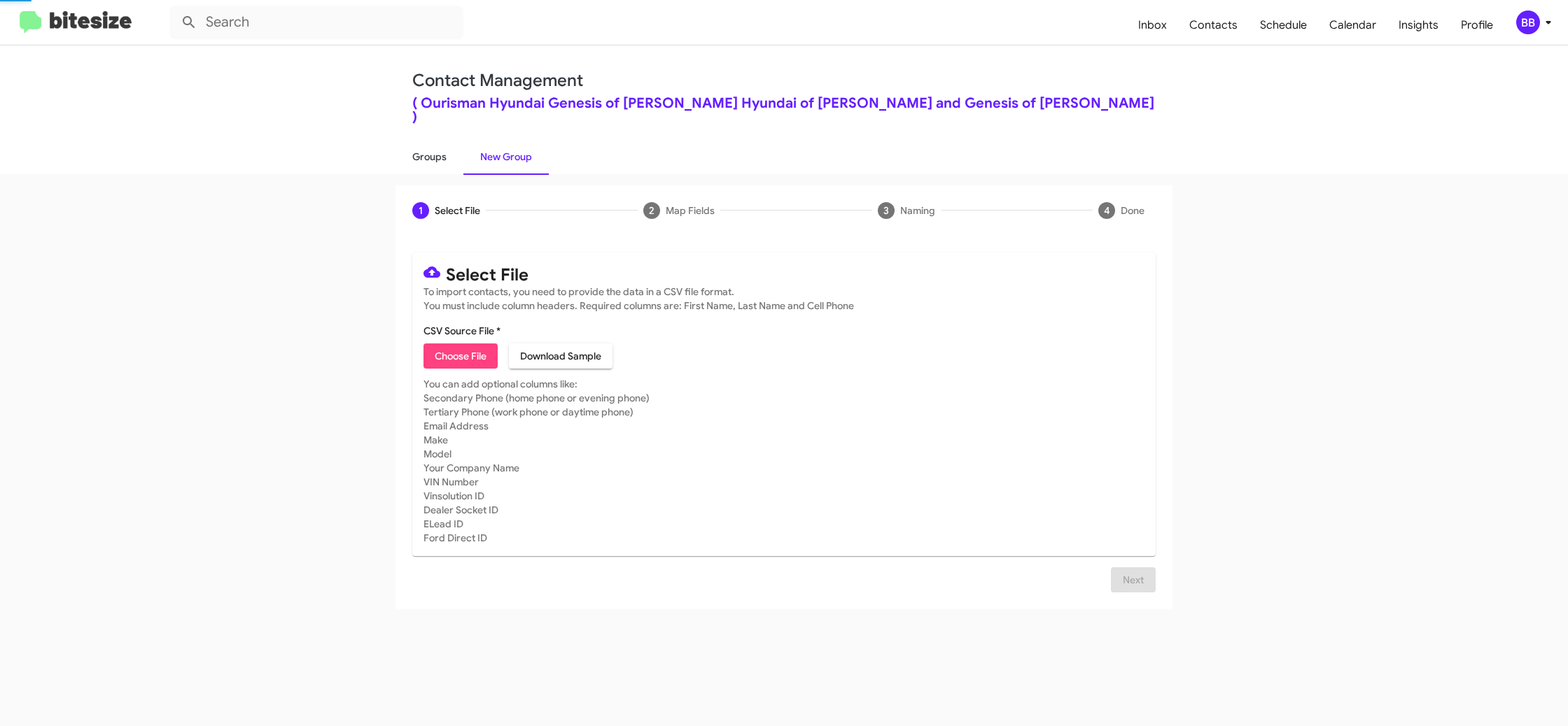
click at [421, 143] on link "Groups" at bounding box center [429, 157] width 68 height 37
type input "in:groups"
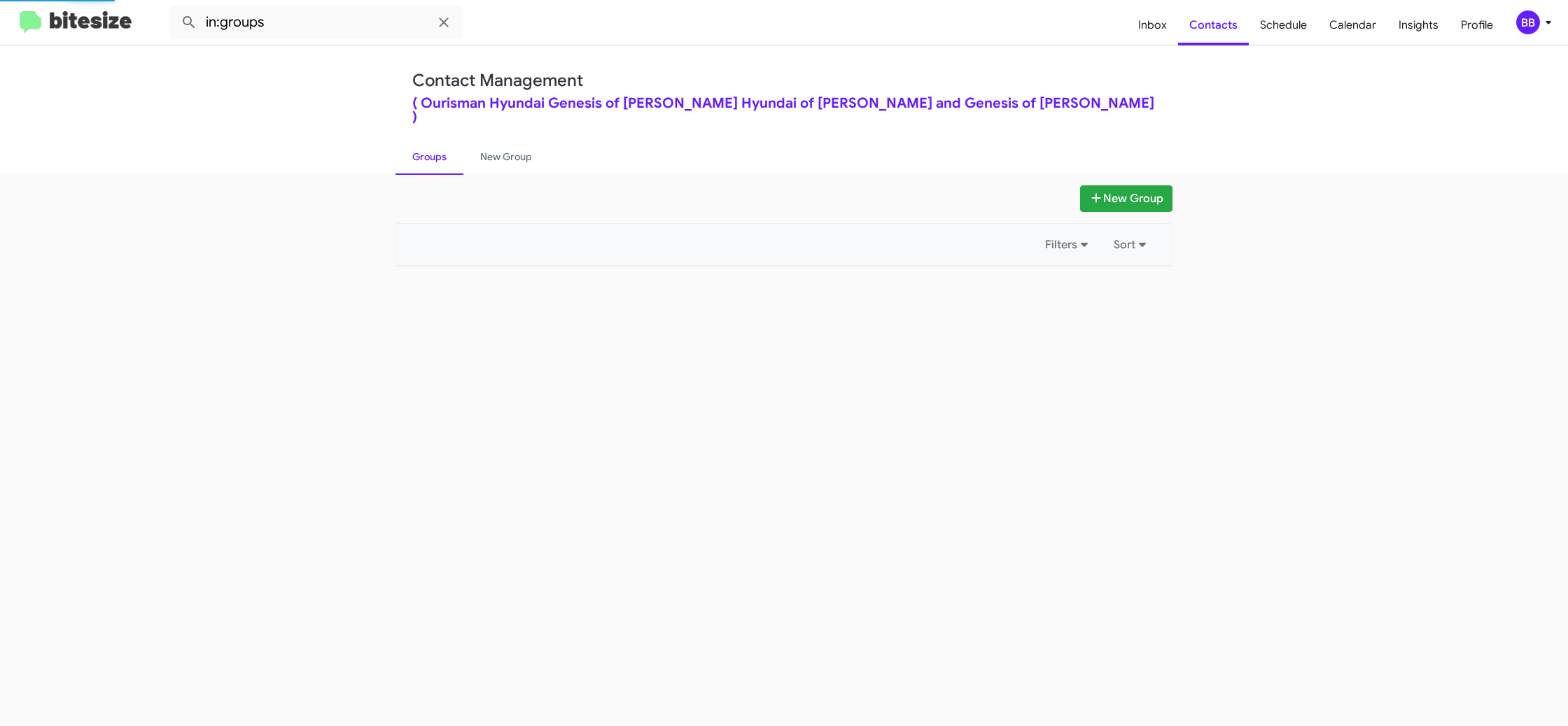
click at [421, 143] on link "Groups" at bounding box center [429, 157] width 68 height 37
click at [422, 142] on link "Groups" at bounding box center [429, 157] width 68 height 37
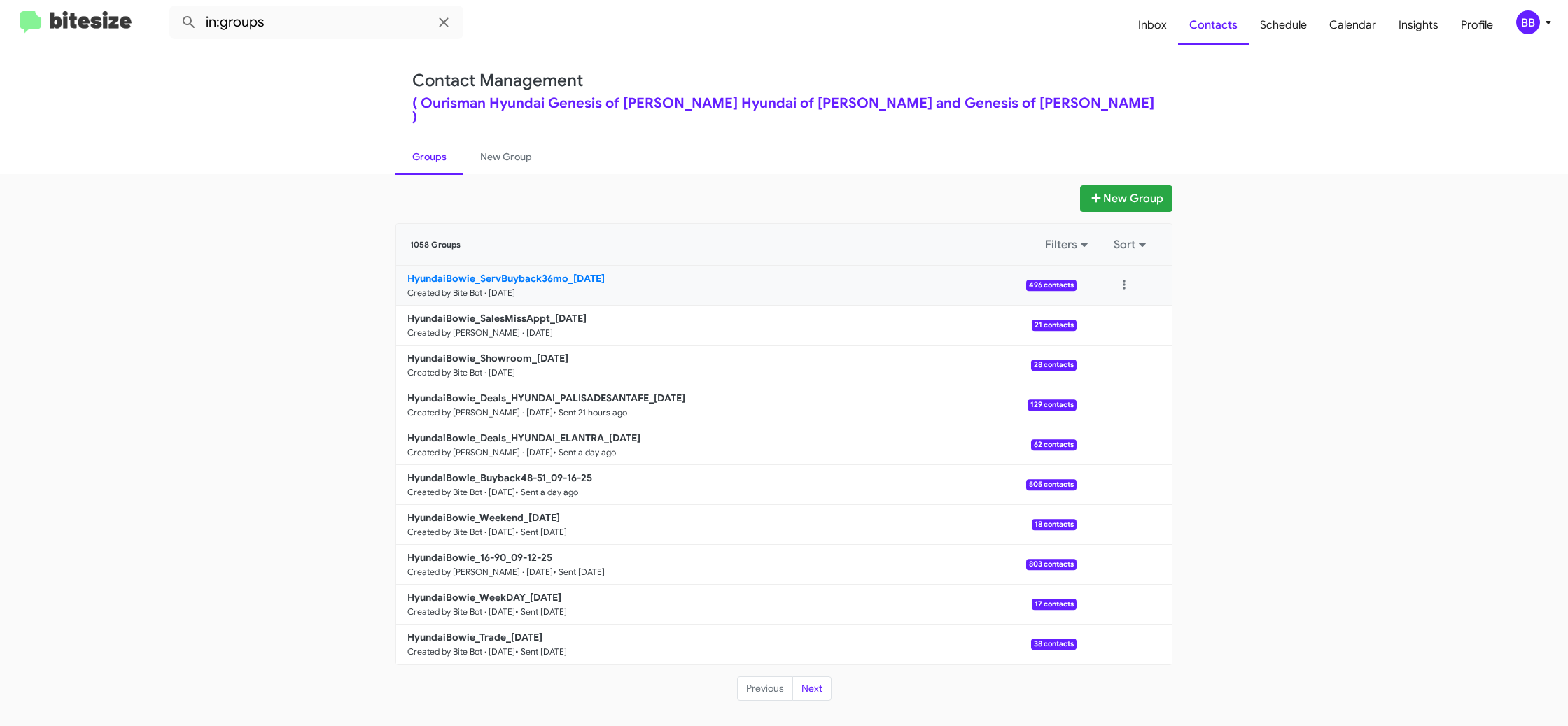
click at [557, 272] on b "HyundaiBowie_ServBuyback36mo_[DATE]" at bounding box center [506, 278] width 197 height 12
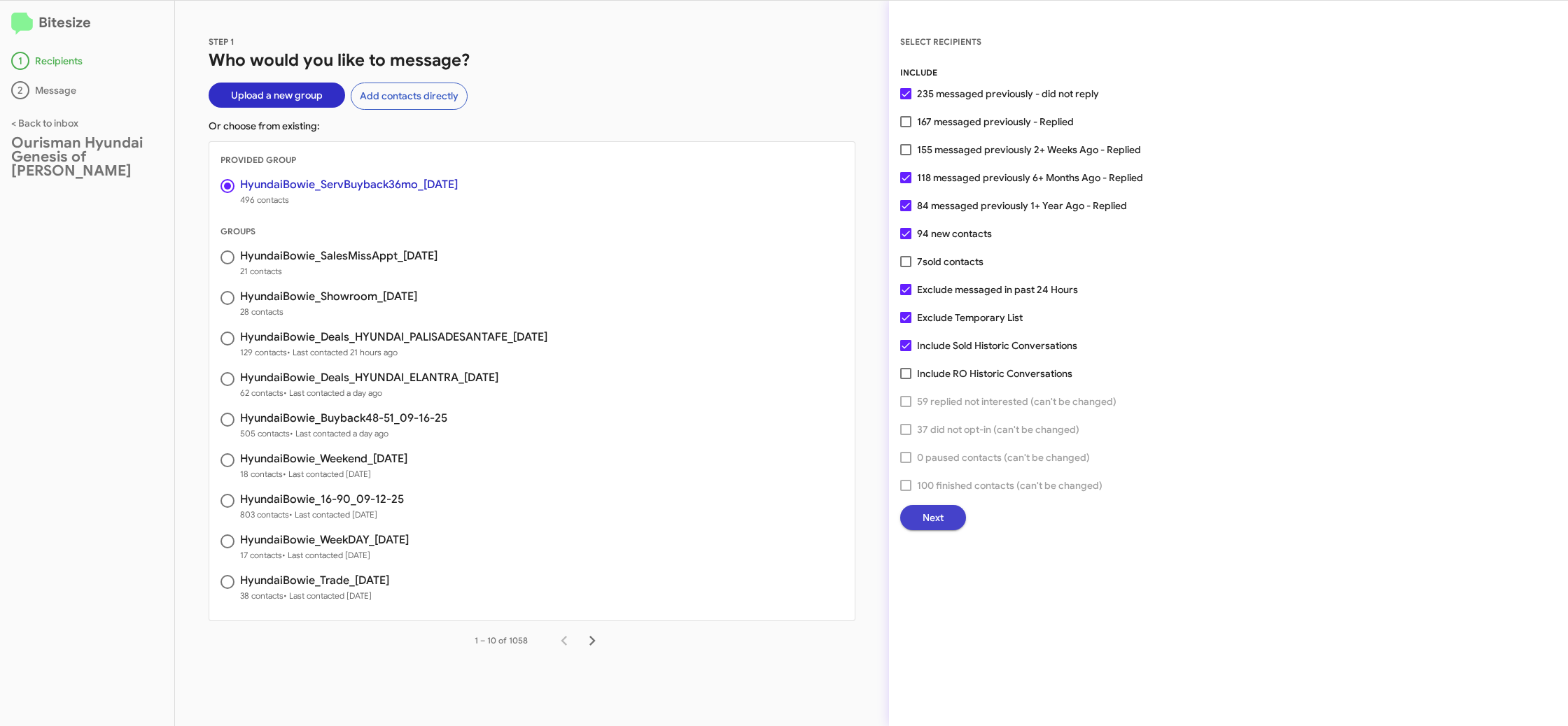
click at [938, 512] on span "Next" at bounding box center [933, 518] width 21 height 25
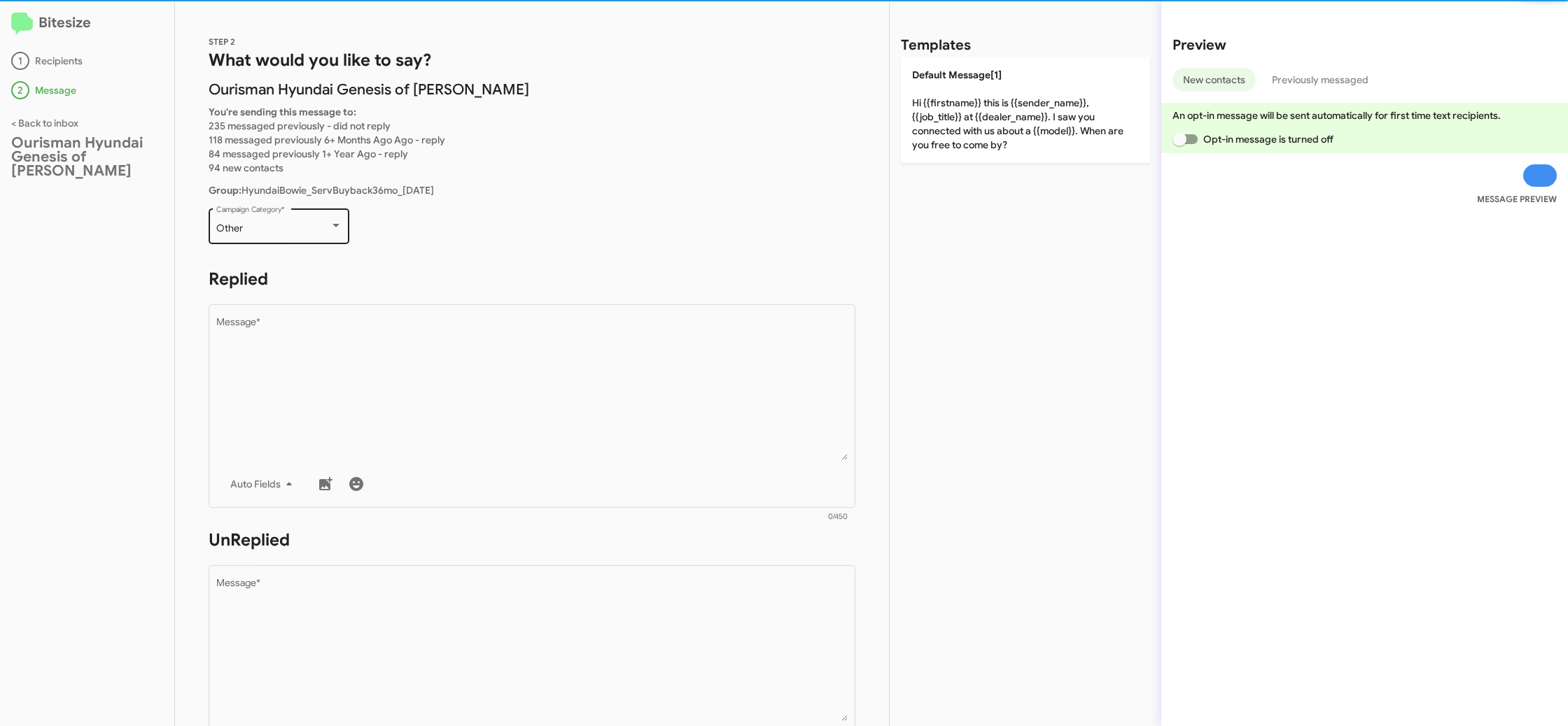
click at [329, 234] on div "Other Campaign Category *" at bounding box center [279, 225] width 126 height 39
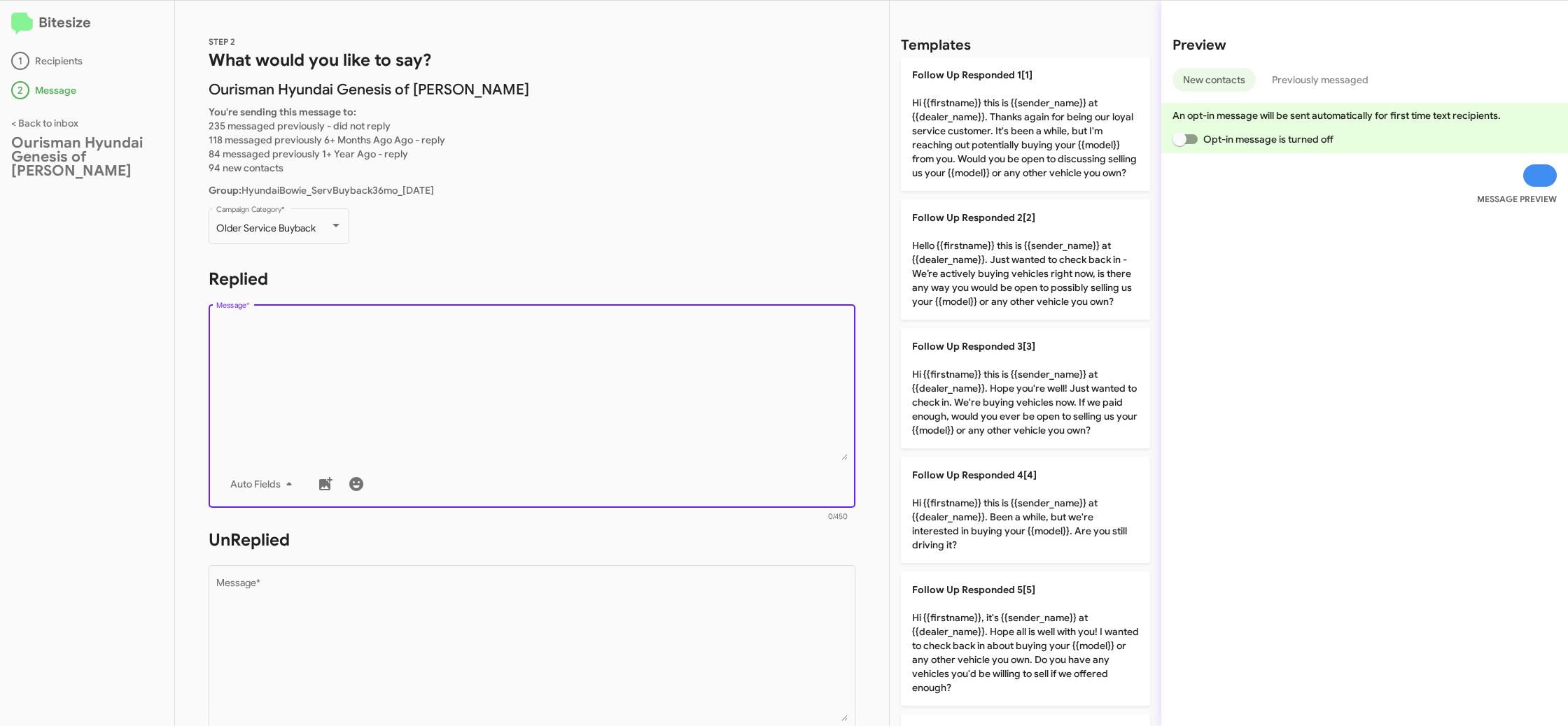
drag, startPoint x: 442, startPoint y: 360, endPoint x: 693, endPoint y: 405, distance: 255.0
click at [441, 356] on textarea "Message *" at bounding box center [532, 389] width 632 height 142
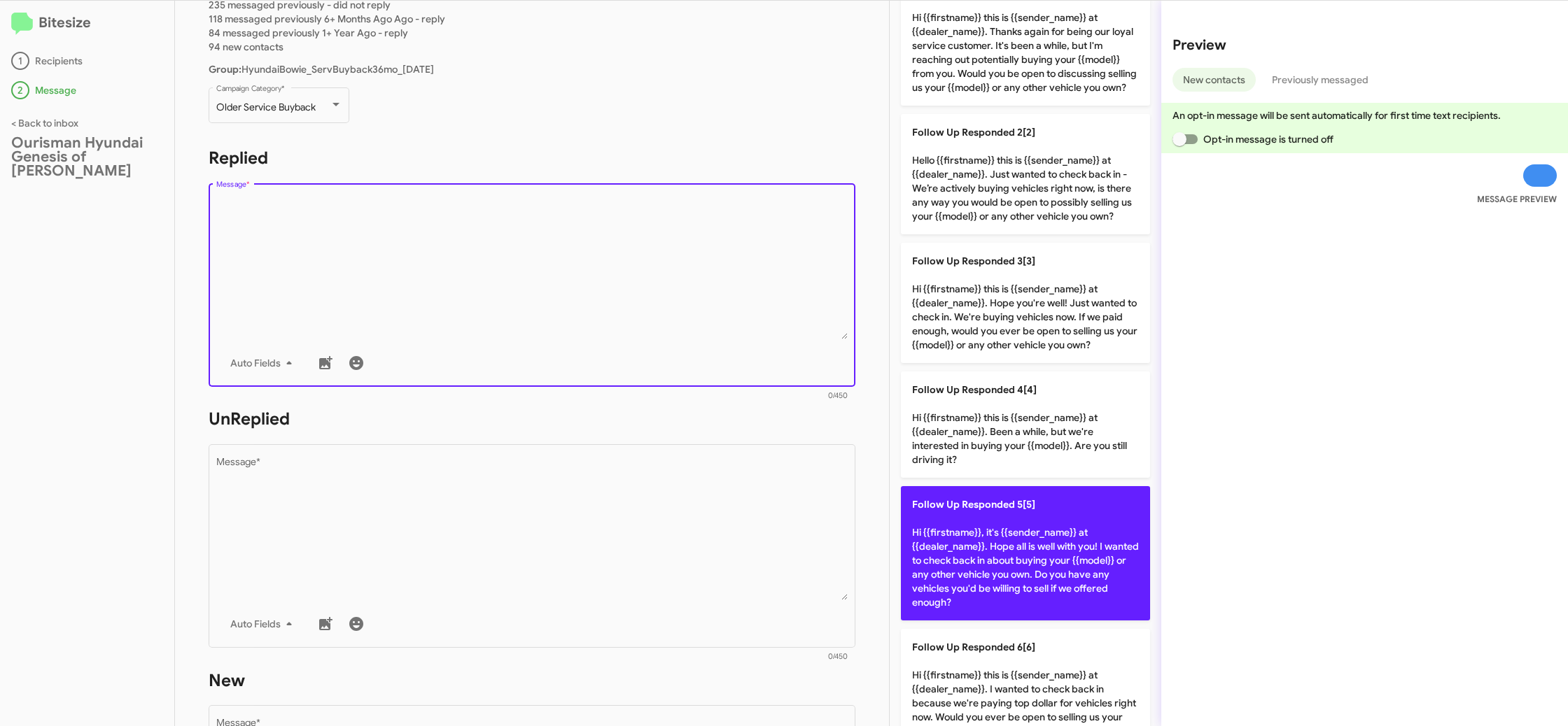
scroll to position [110, 0]
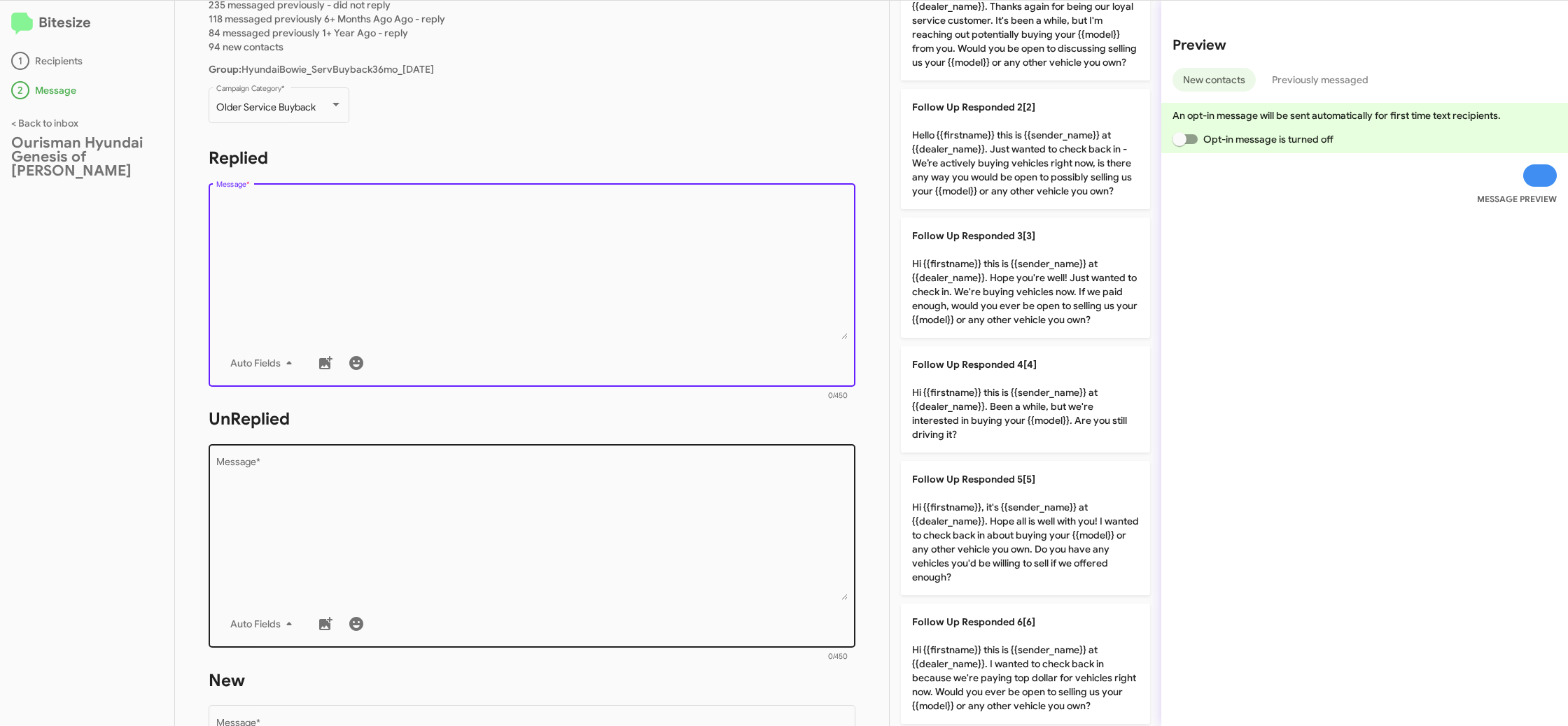
drag, startPoint x: 1008, startPoint y: 522, endPoint x: 761, endPoint y: 550, distance: 248.6
click at [1007, 522] on p "Follow Up Responded 5[5] Hi {{firstname}}, it's {{sender_name}} at {{dealer_nam…" at bounding box center [1025, 528] width 249 height 134
type textarea "Hi {{firstname}}, it's {{sender_name}} at {{dealer_name}}. Hope all is well wit…"
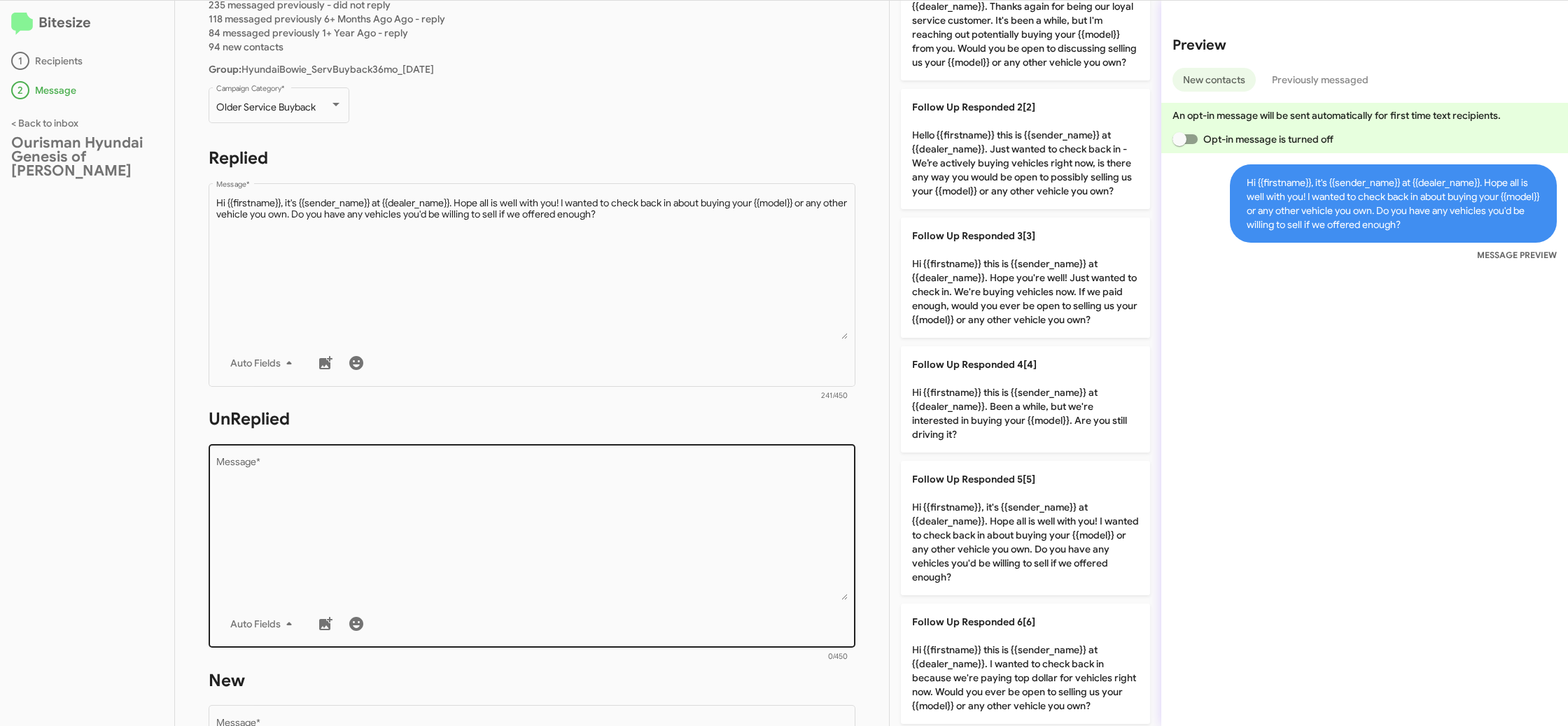
click at [666, 554] on textarea "Message *" at bounding box center [532, 529] width 632 height 142
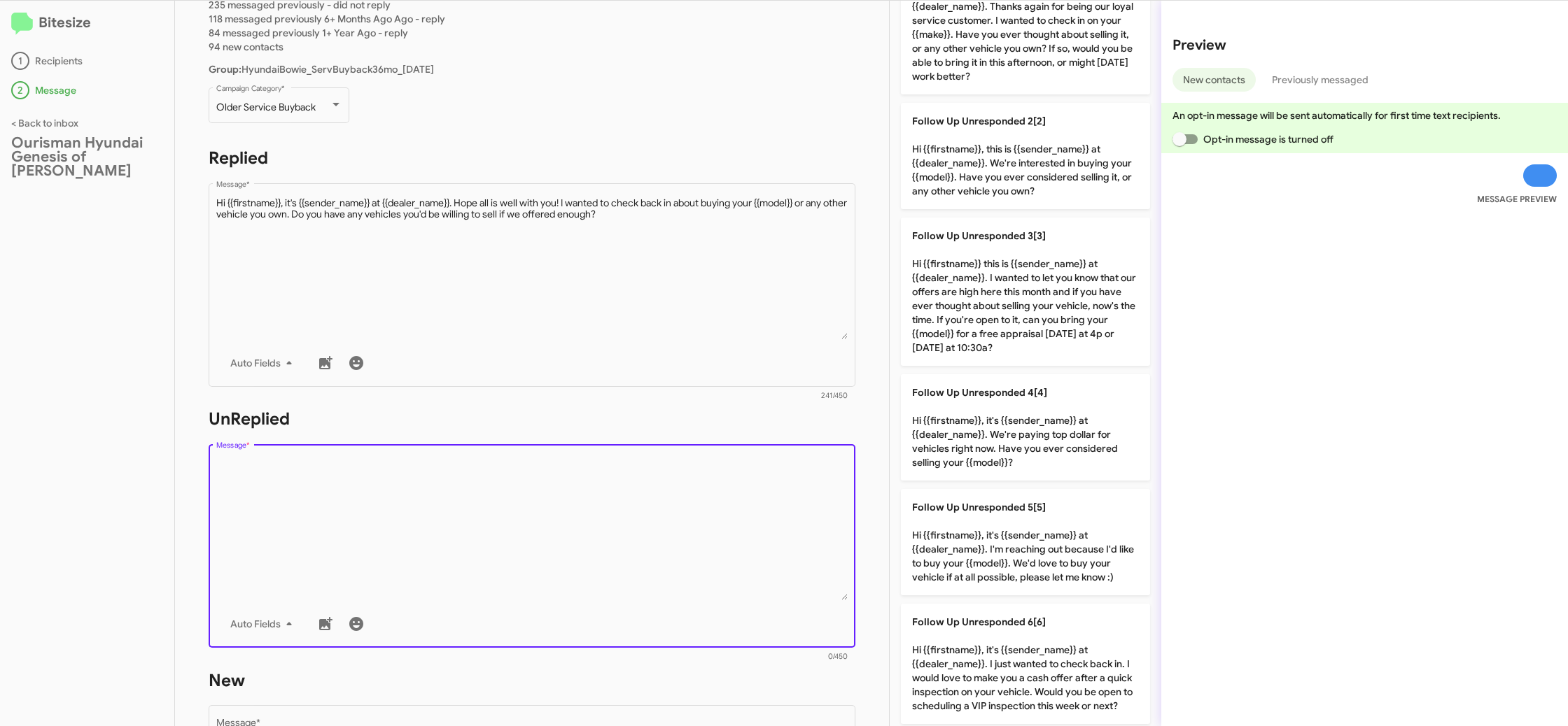
click at [666, 554] on textarea "Message *" at bounding box center [532, 529] width 632 height 142
click at [695, 530] on textarea "Message *" at bounding box center [532, 529] width 632 height 142
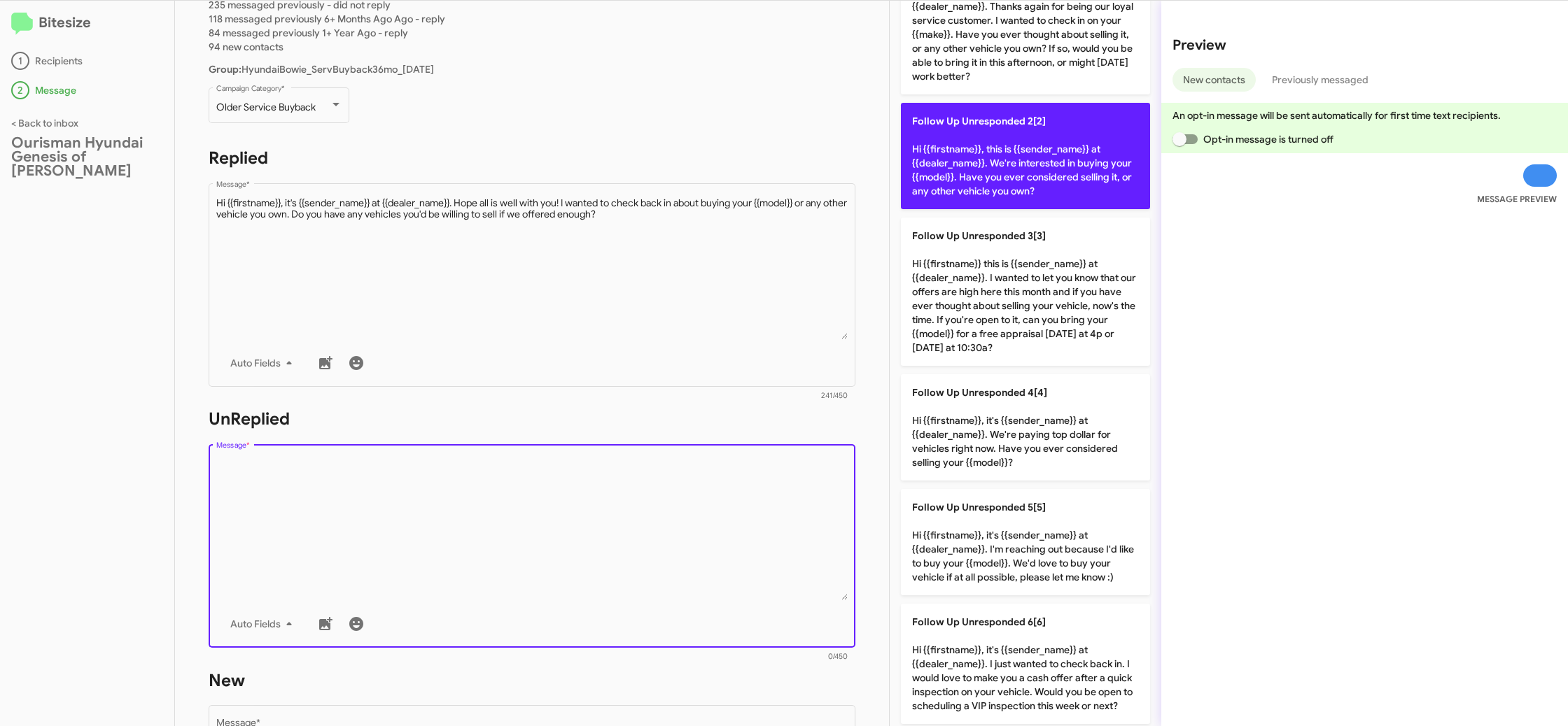
drag, startPoint x: 1047, startPoint y: 192, endPoint x: 1021, endPoint y: 186, distance: 26.7
click at [1035, 188] on p "Follow Up Unresponded 2[2] Hi {{firstname}}, this is {{sender_name}} at {{deale…" at bounding box center [1025, 156] width 249 height 107
type textarea "Hi {{firstname}}, this is {{sender_name}} at {{dealer_name}}. We're interested …"
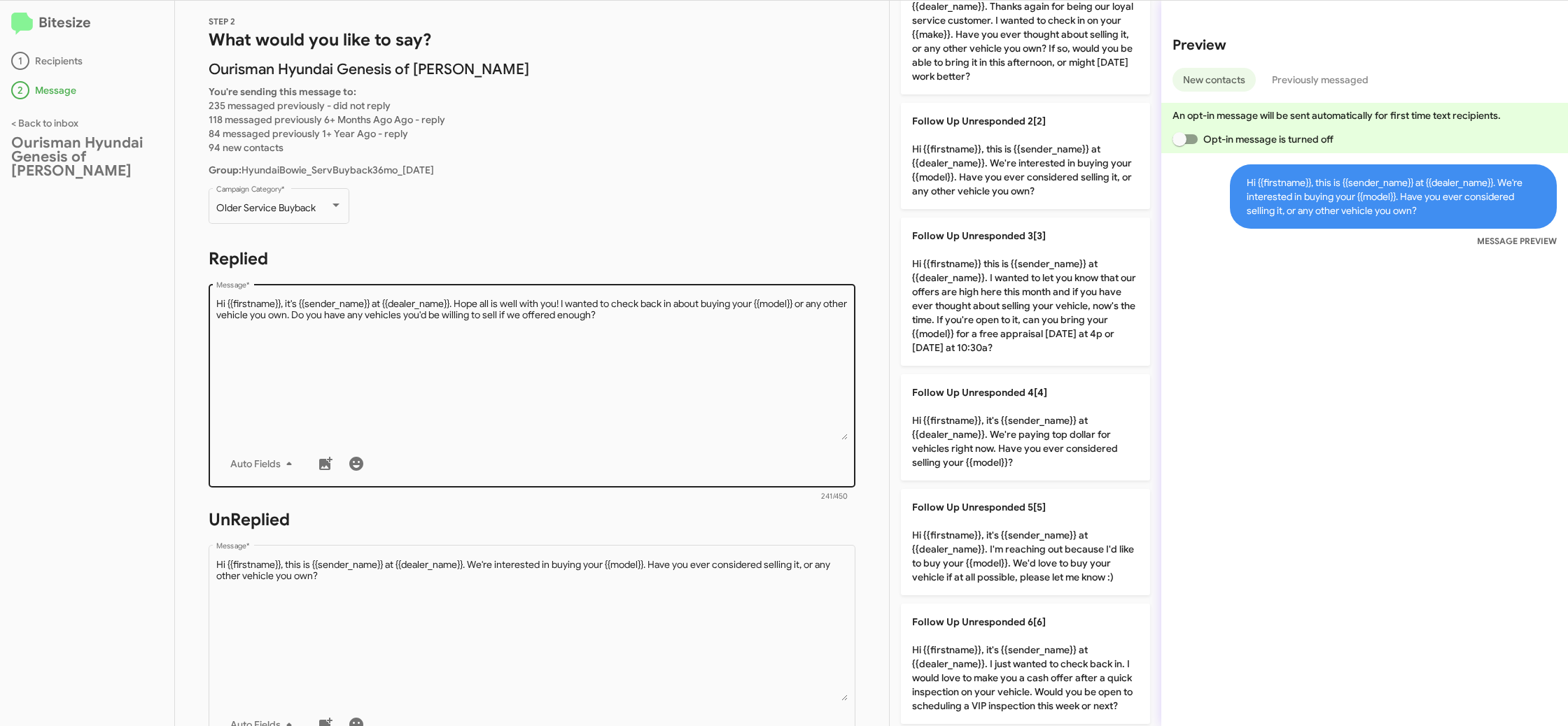
scroll to position [0, 0]
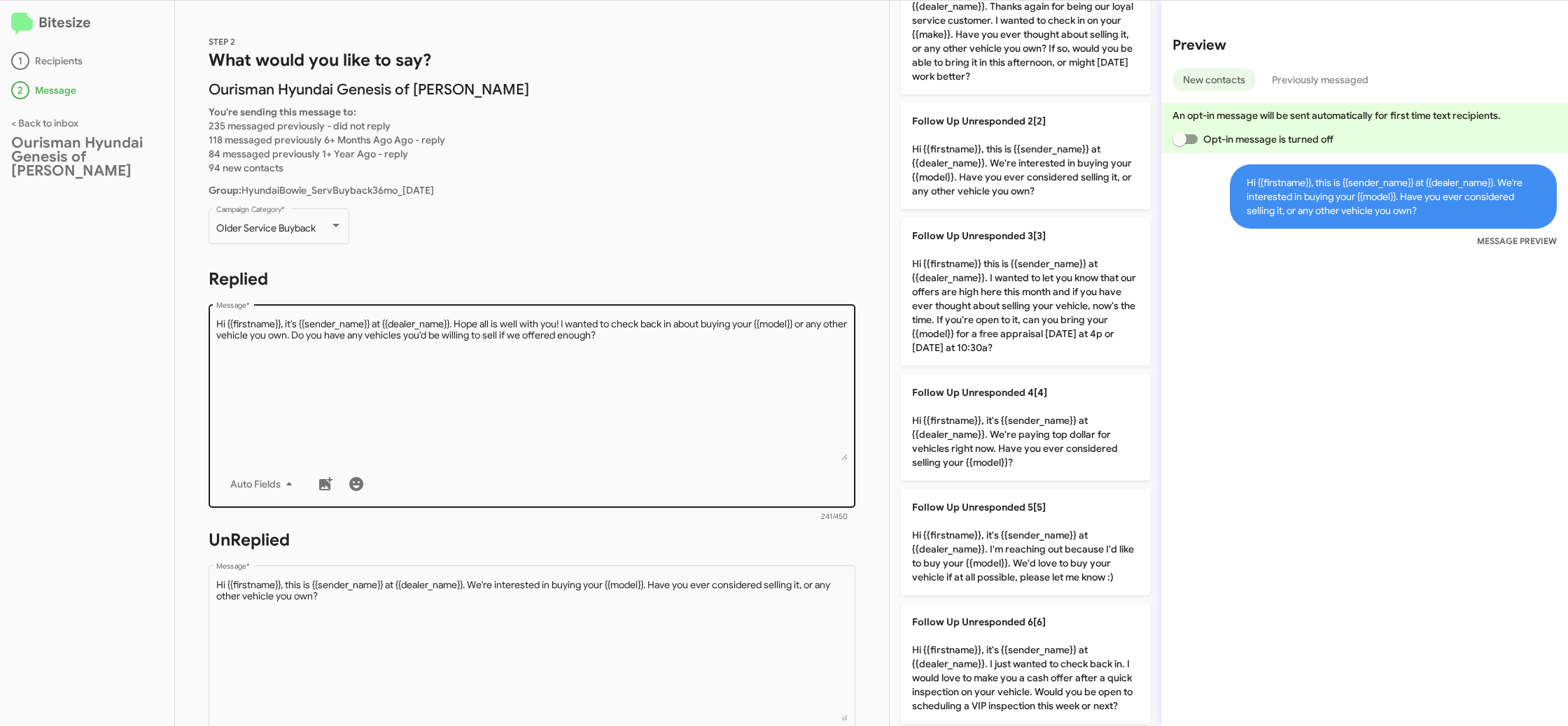
click at [628, 384] on textarea "Message *" at bounding box center [532, 389] width 632 height 142
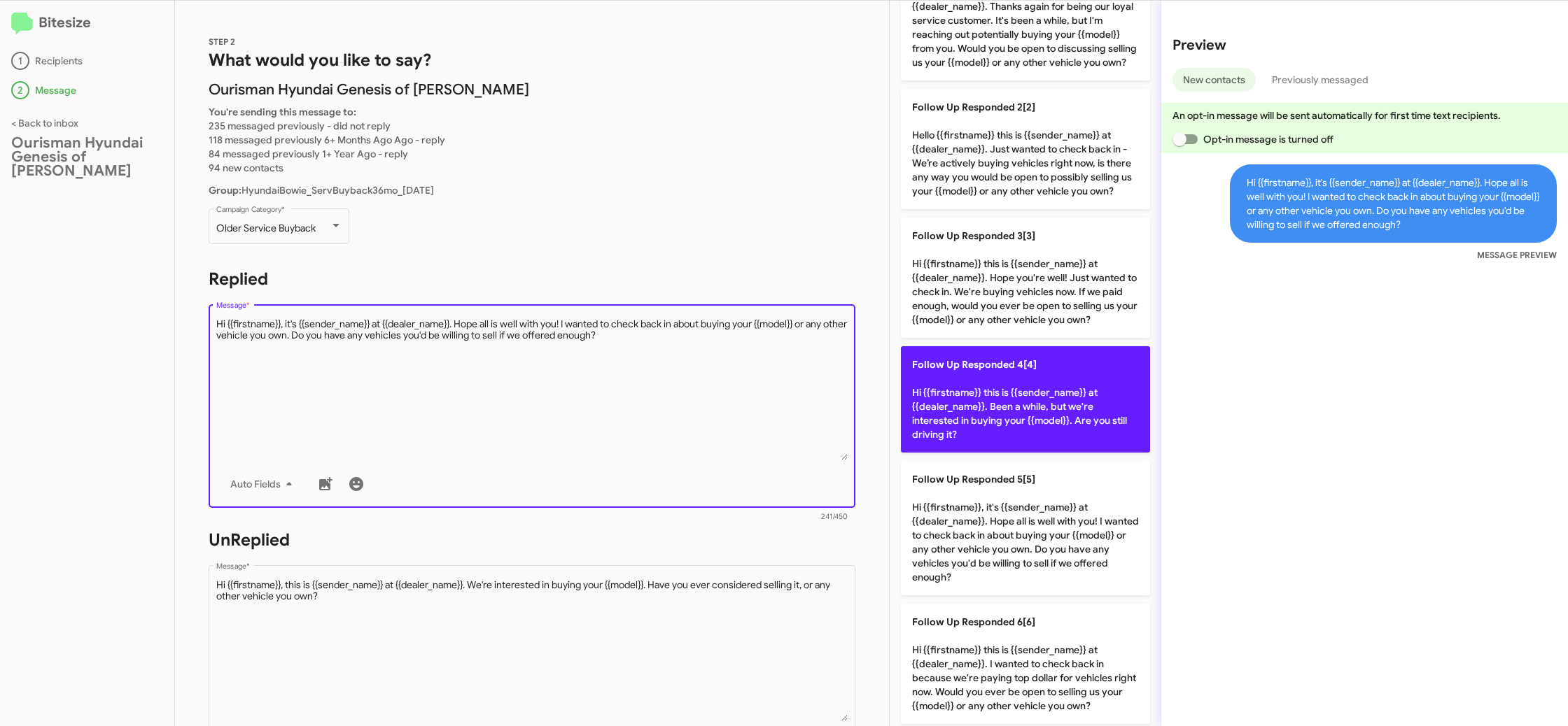
scroll to position [117, 0]
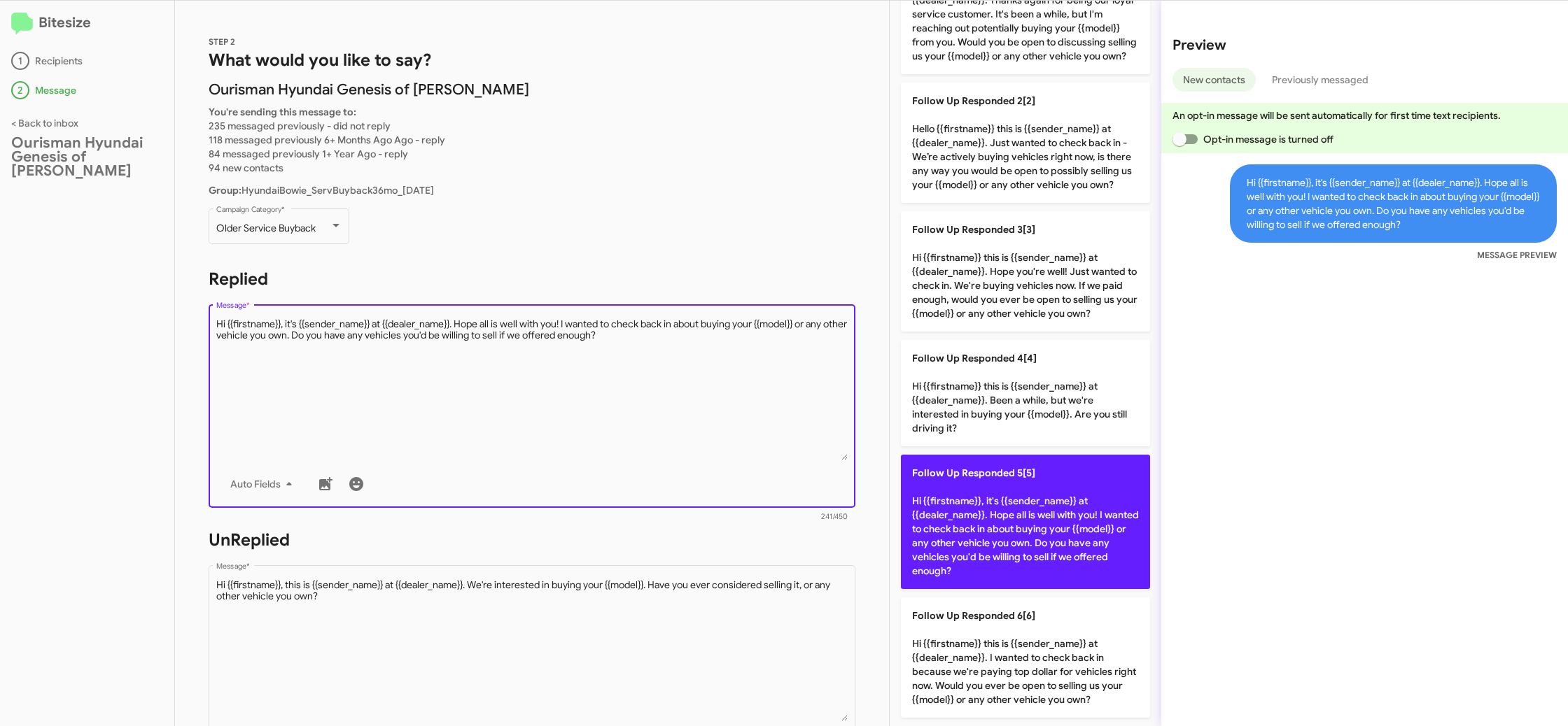
drag, startPoint x: 978, startPoint y: 486, endPoint x: 960, endPoint y: 497, distance: 21.1
click at [975, 486] on p "Follow Up Responded 5[5] Hi {{firstname}}, it's {{sender_name}} at {{dealer_nam…" at bounding box center [1025, 522] width 249 height 134
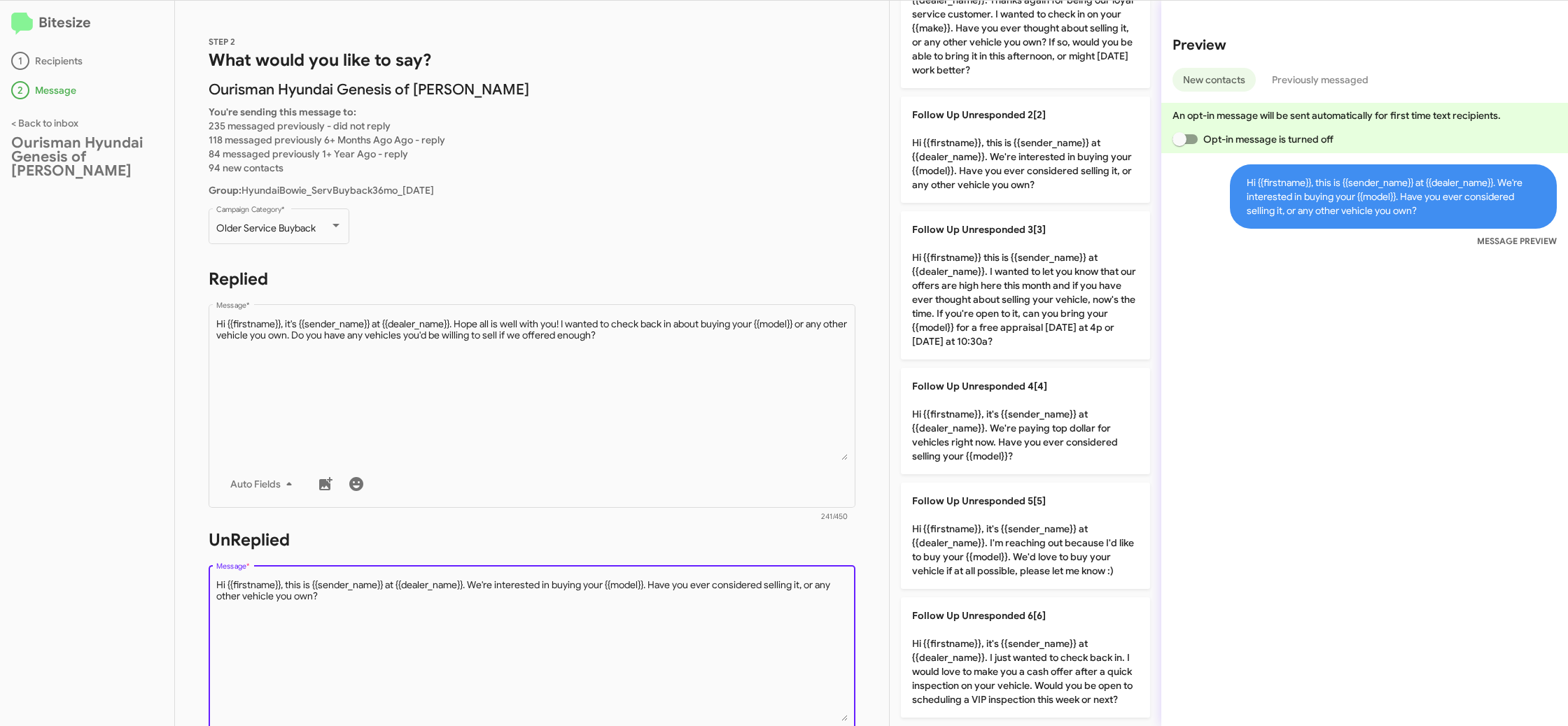
click at [779, 607] on textarea "Message *" at bounding box center [532, 649] width 632 height 142
drag, startPoint x: 779, startPoint y: 607, endPoint x: 792, endPoint y: 589, distance: 22.2
click at [780, 603] on textarea "Message *" at bounding box center [532, 649] width 632 height 142
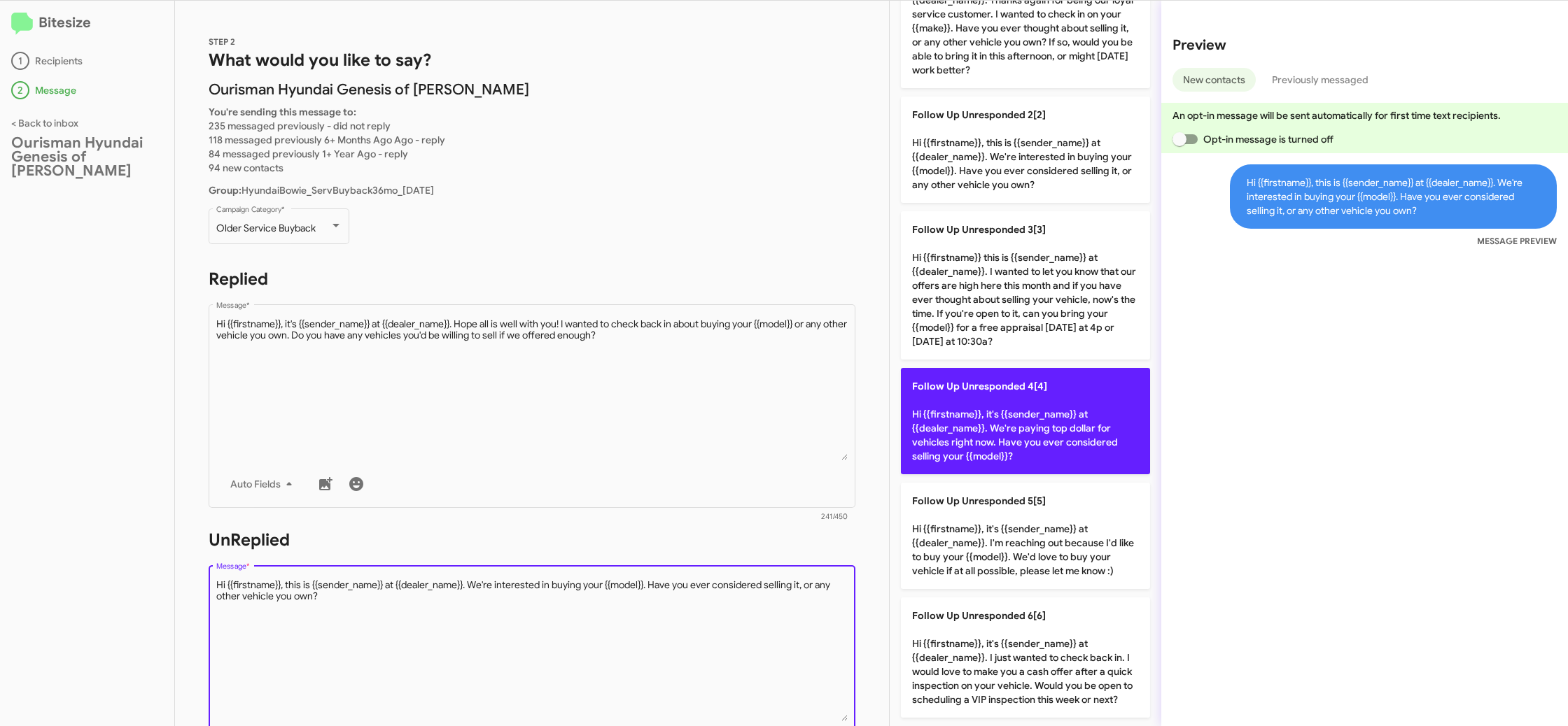
scroll to position [0, 0]
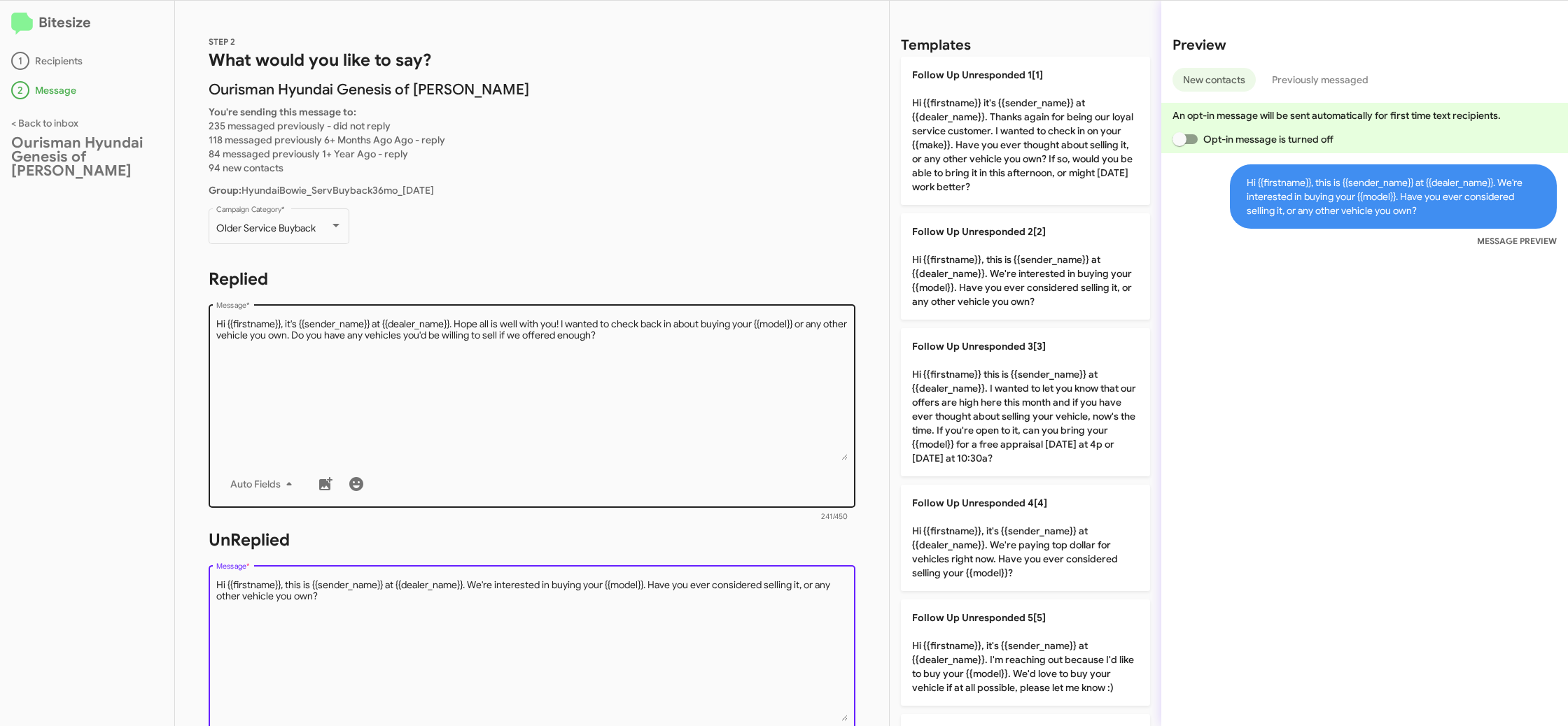
drag, startPoint x: 973, startPoint y: 271, endPoint x: 624, endPoint y: 341, distance: 356.0
click at [973, 271] on p "Follow Up Unresponded 2[2] Hi {{firstname}}, this is {{sender_name}} at {{deale…" at bounding box center [1025, 267] width 249 height 107
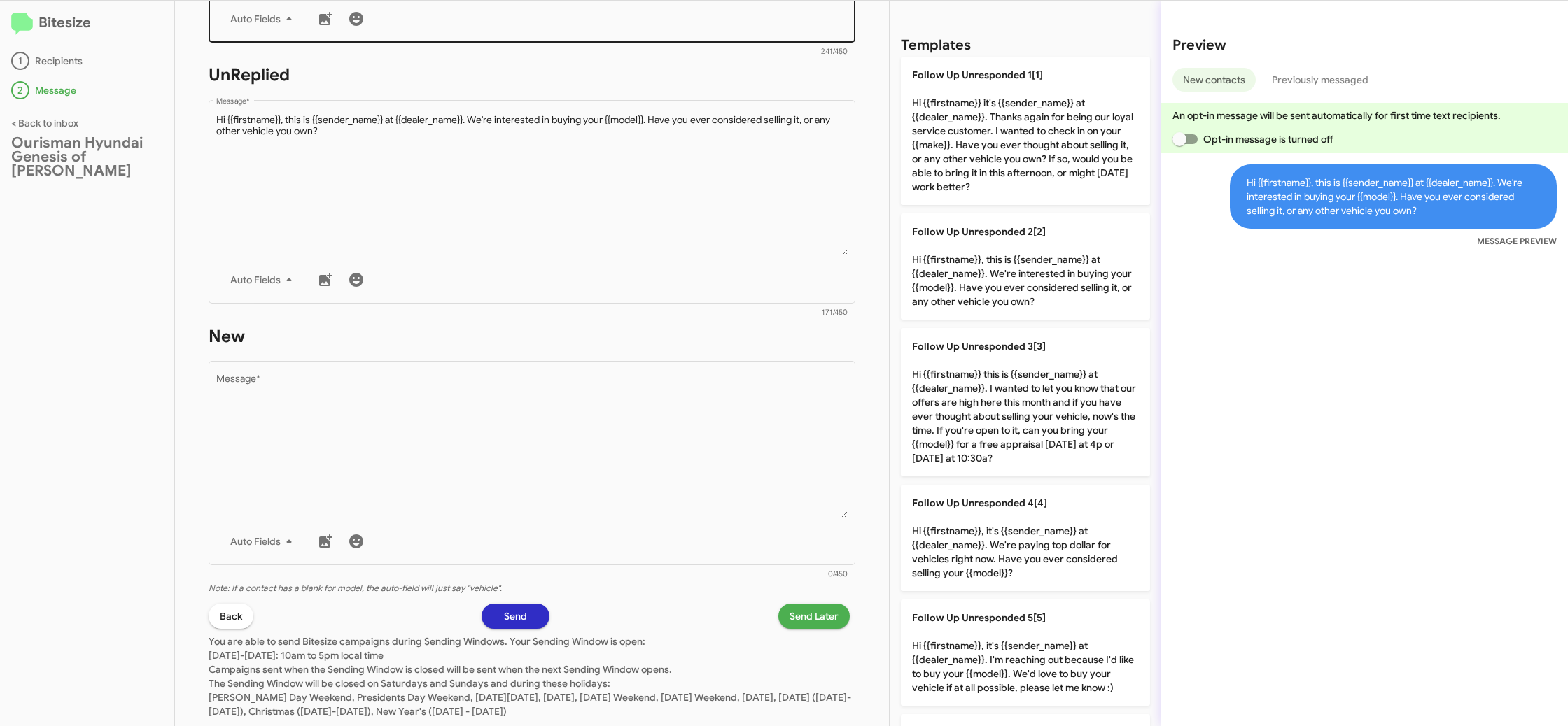
scroll to position [500, 0]
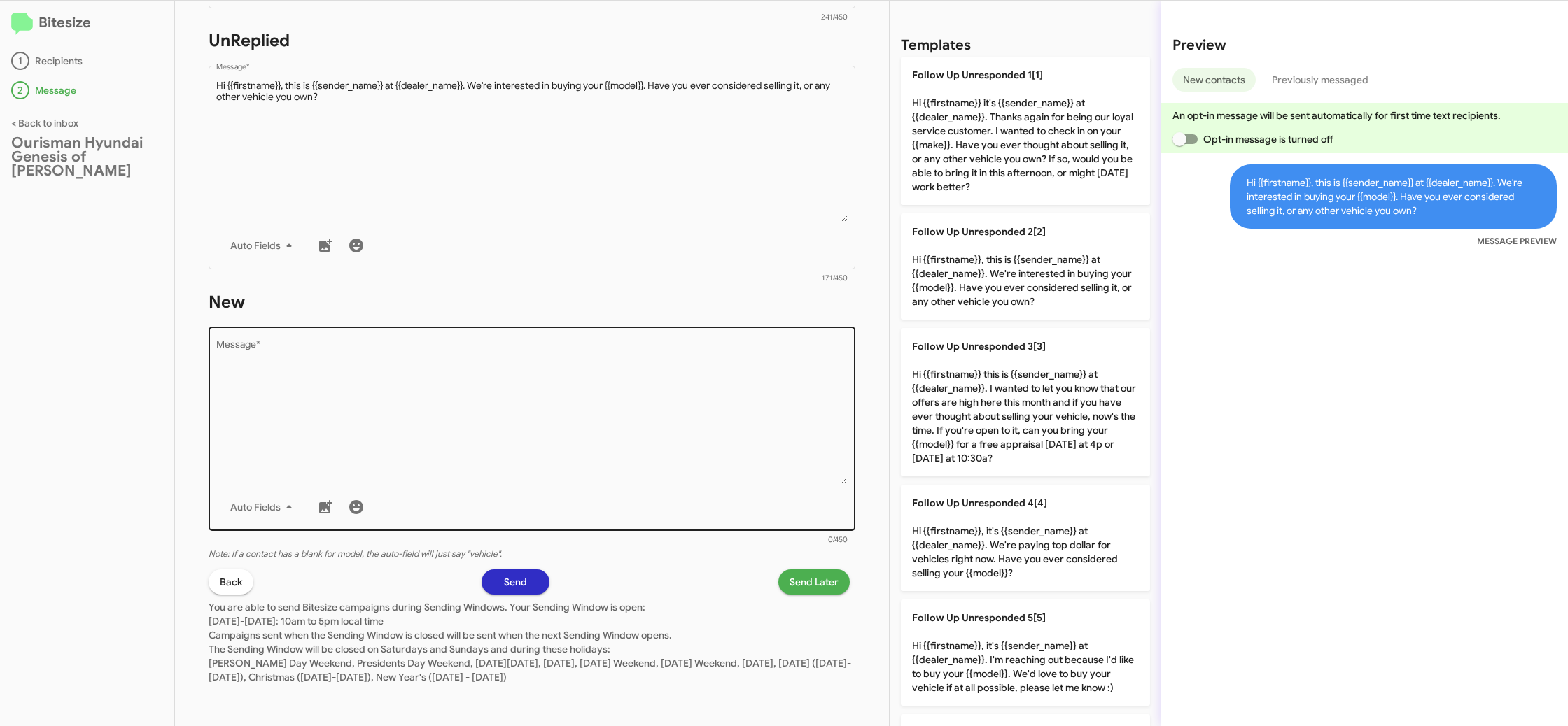
click at [688, 424] on textarea "Message *" at bounding box center [532, 412] width 632 height 142
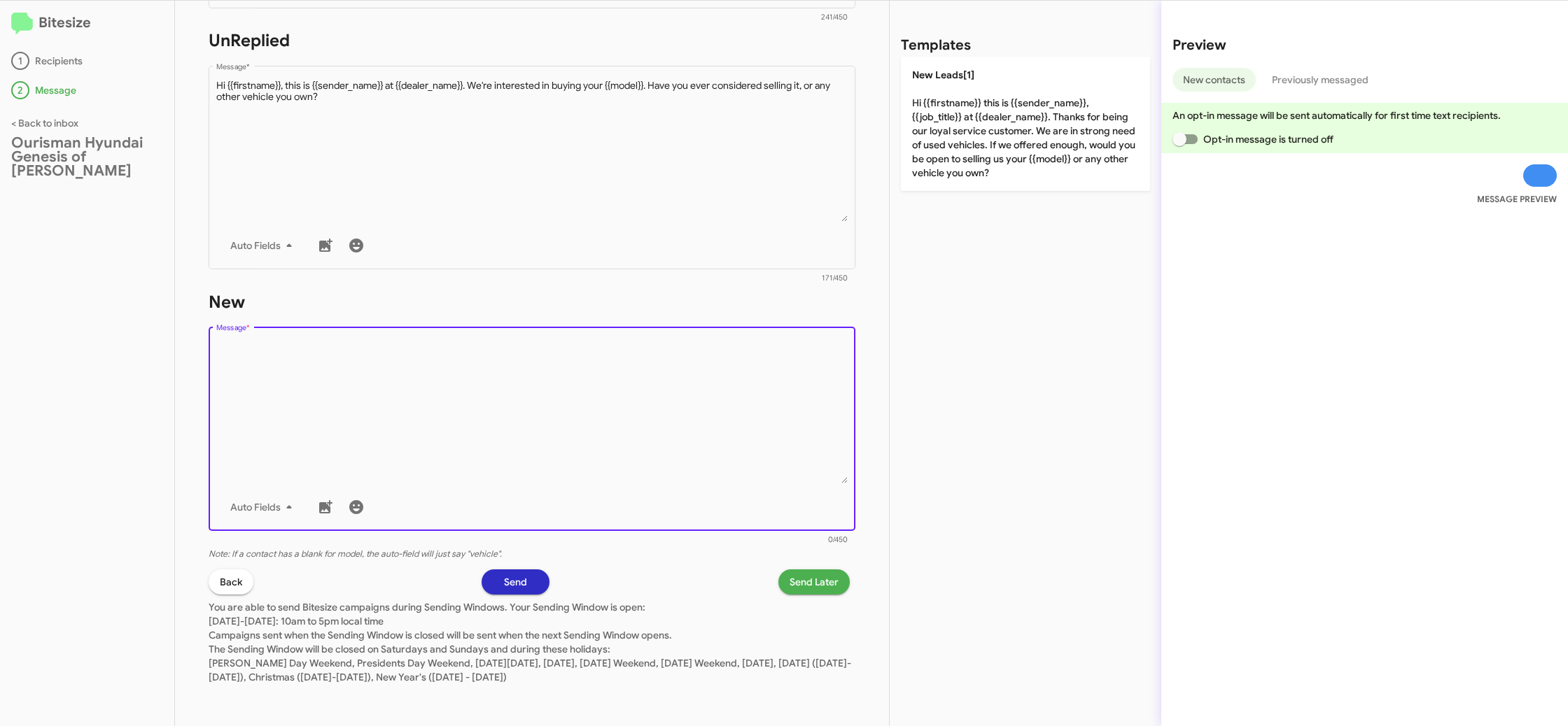
drag, startPoint x: 688, startPoint y: 417, endPoint x: 742, endPoint y: 345, distance: 90.0
click at [697, 399] on textarea "Message *" at bounding box center [532, 412] width 632 height 142
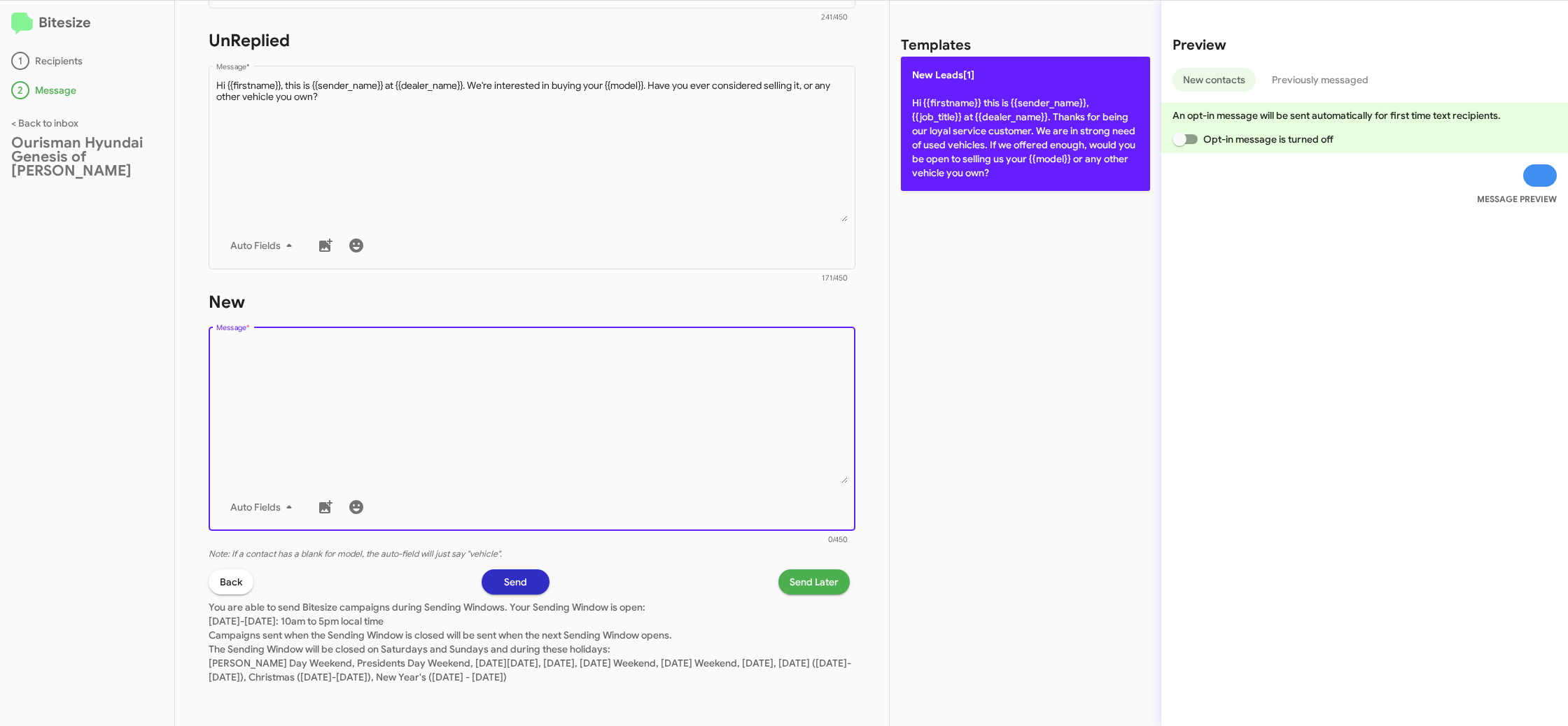
click at [931, 178] on p "New Leads[1] Hi {{firstname}} this is {{sender_name}}, {{job_title}} at {{deale…" at bounding box center [1025, 124] width 249 height 134
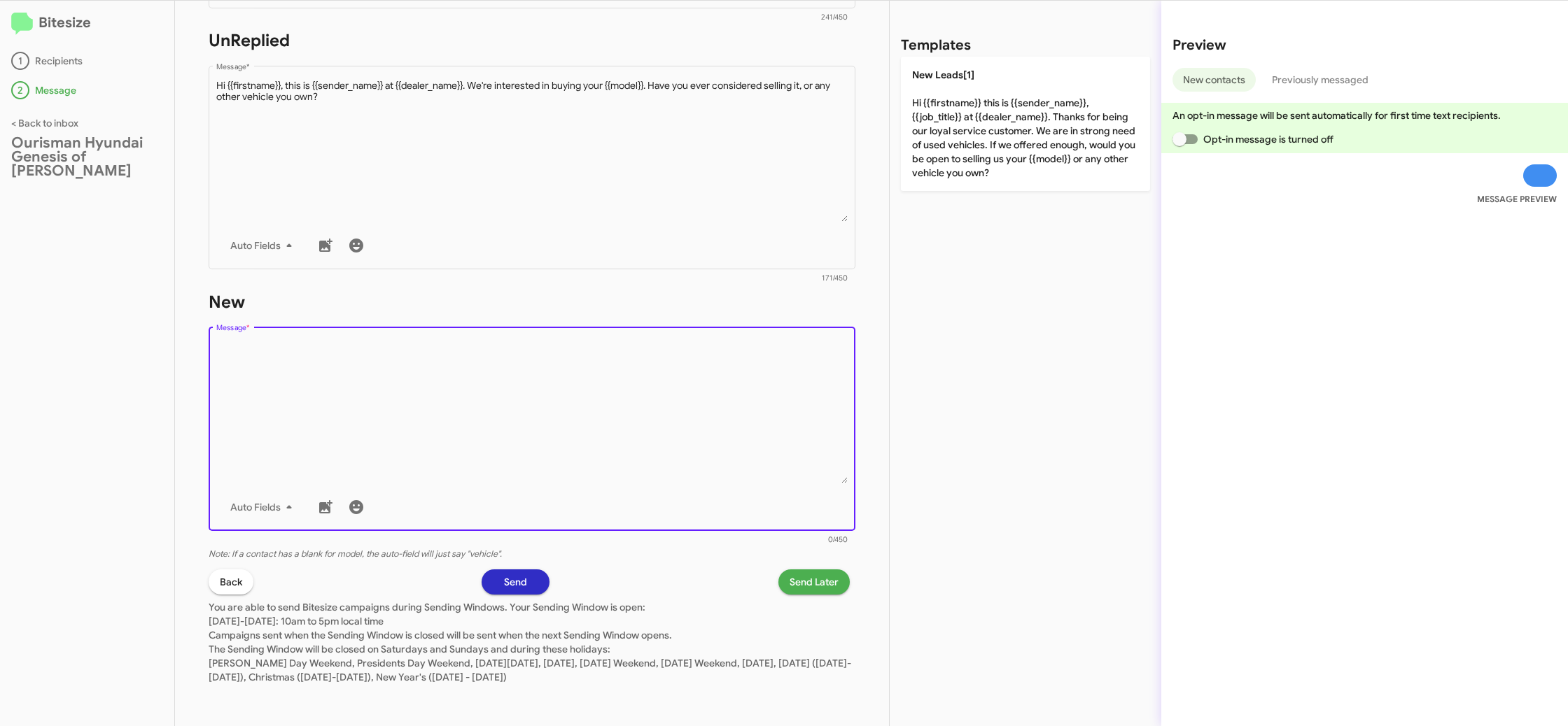
type textarea "Hi {{firstname}} this is {{sender_name}}, {{job_title}} at {{dealer_name}}. Tha…"
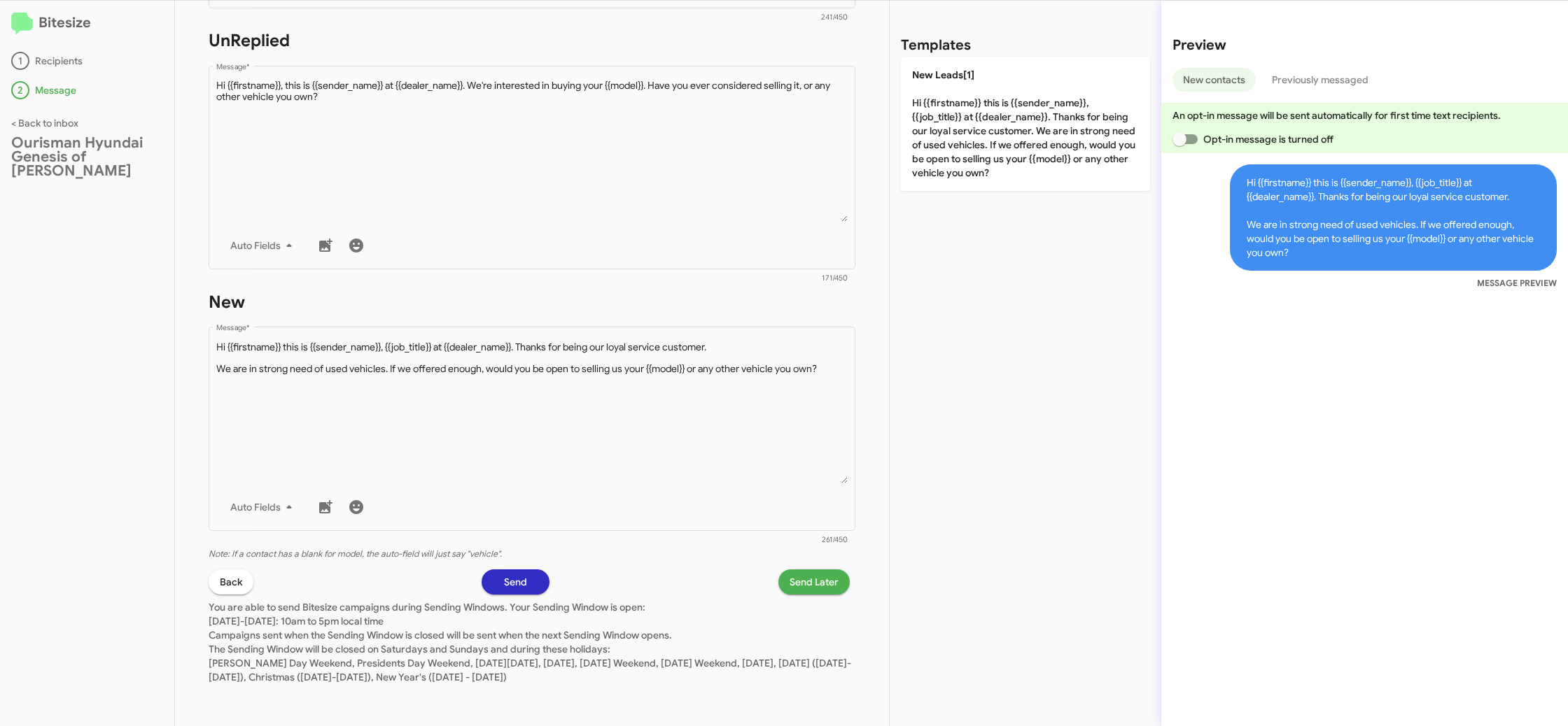
click at [798, 581] on span "Send Later" at bounding box center [814, 582] width 49 height 25
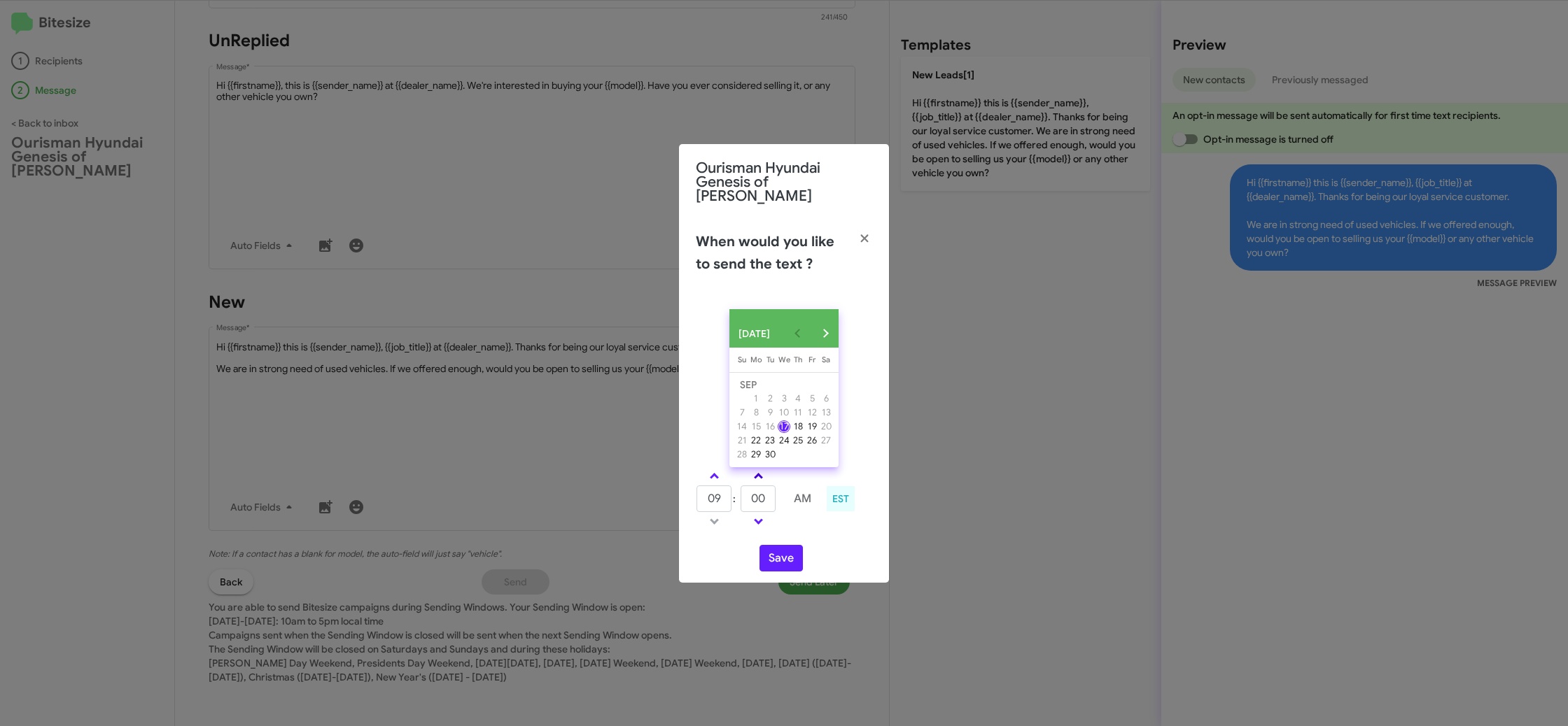
drag, startPoint x: 716, startPoint y: 475, endPoint x: 770, endPoint y: 475, distance: 54.0
click at [716, 474] on span at bounding box center [714, 478] width 9 height 9
type input "10"
click at [767, 474] on link at bounding box center [758, 476] width 25 height 16
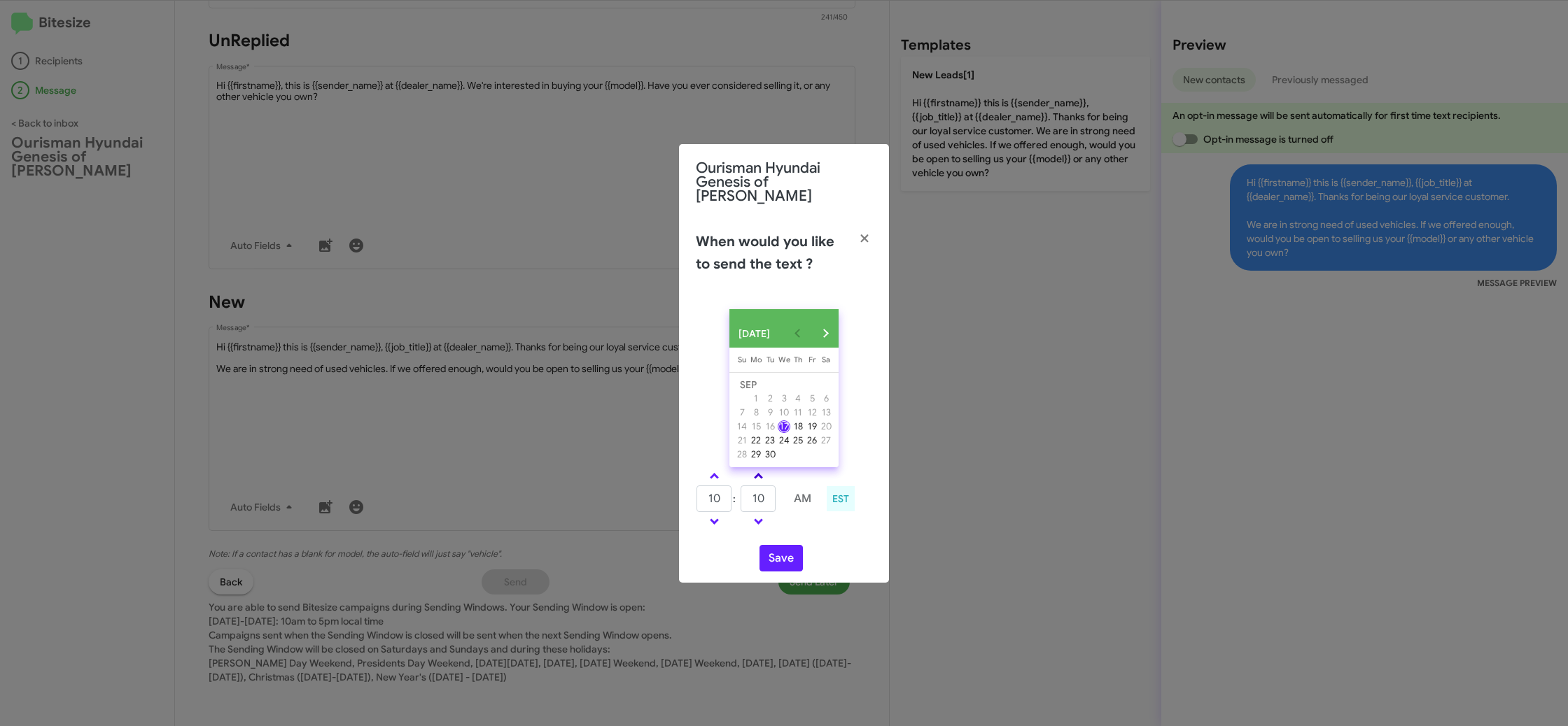
click at [767, 474] on link at bounding box center [758, 476] width 25 height 16
type input "15"
click at [778, 551] on button "Save" at bounding box center [780, 558] width 43 height 26
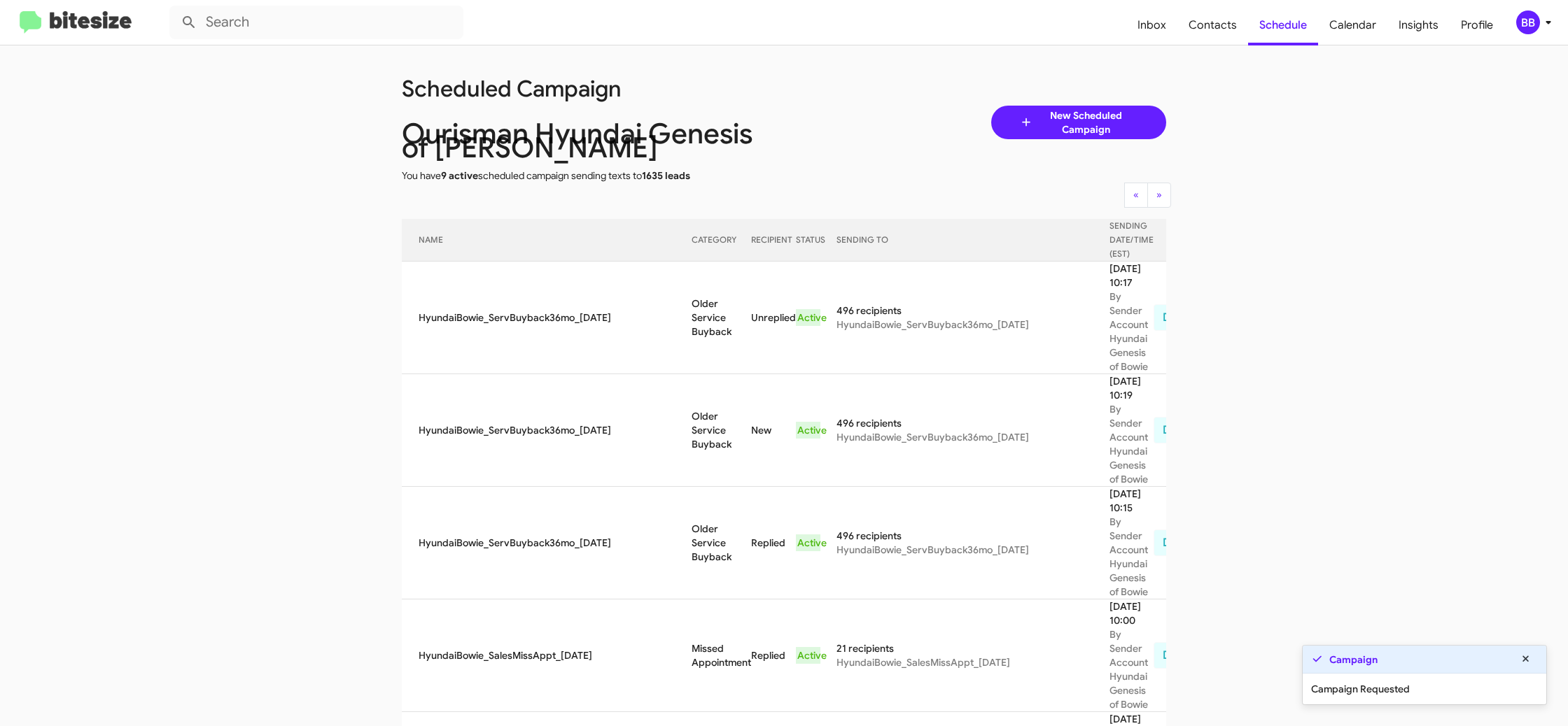
scroll to position [25, 0]
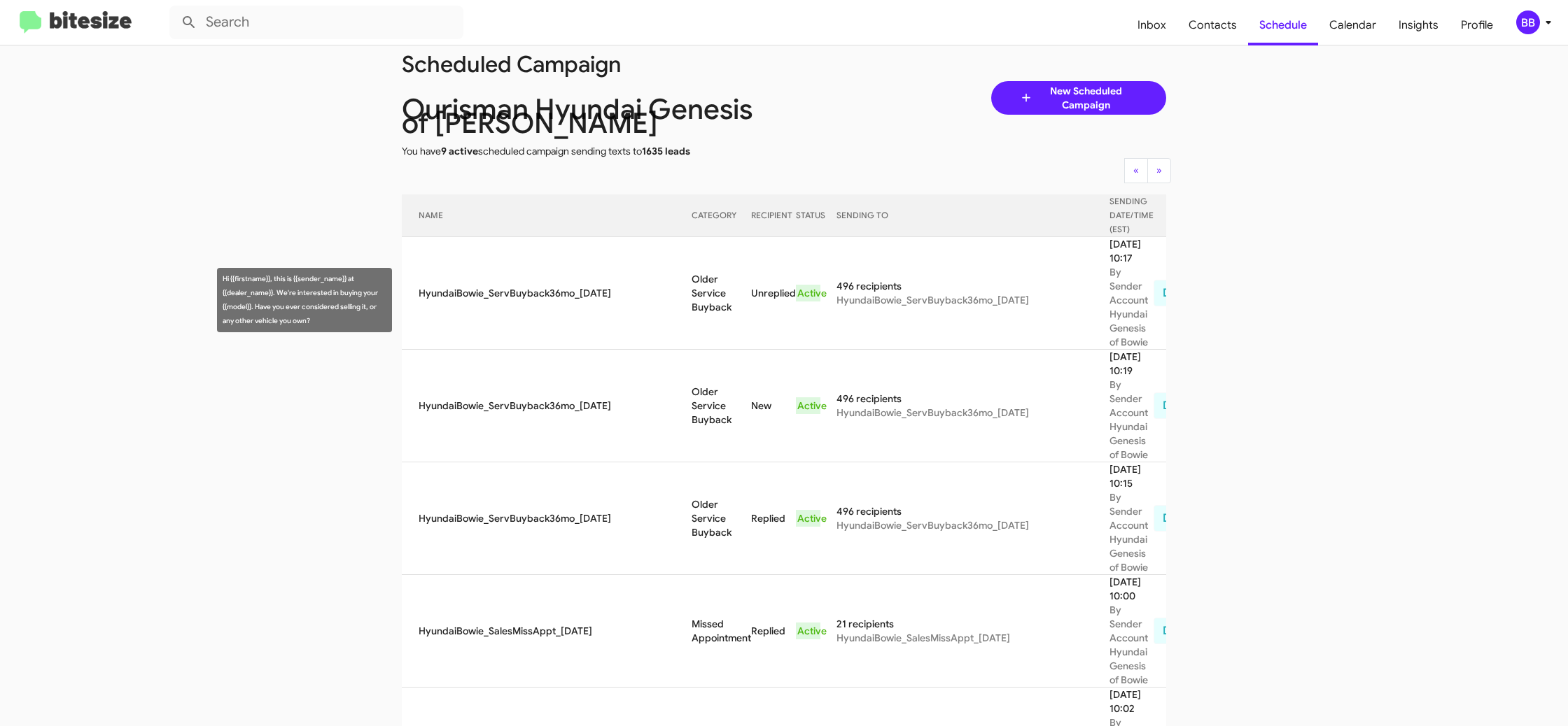
click at [709, 301] on td "Older Service Buyback" at bounding box center [721, 293] width 59 height 112
copy td "Older Service Buyback"
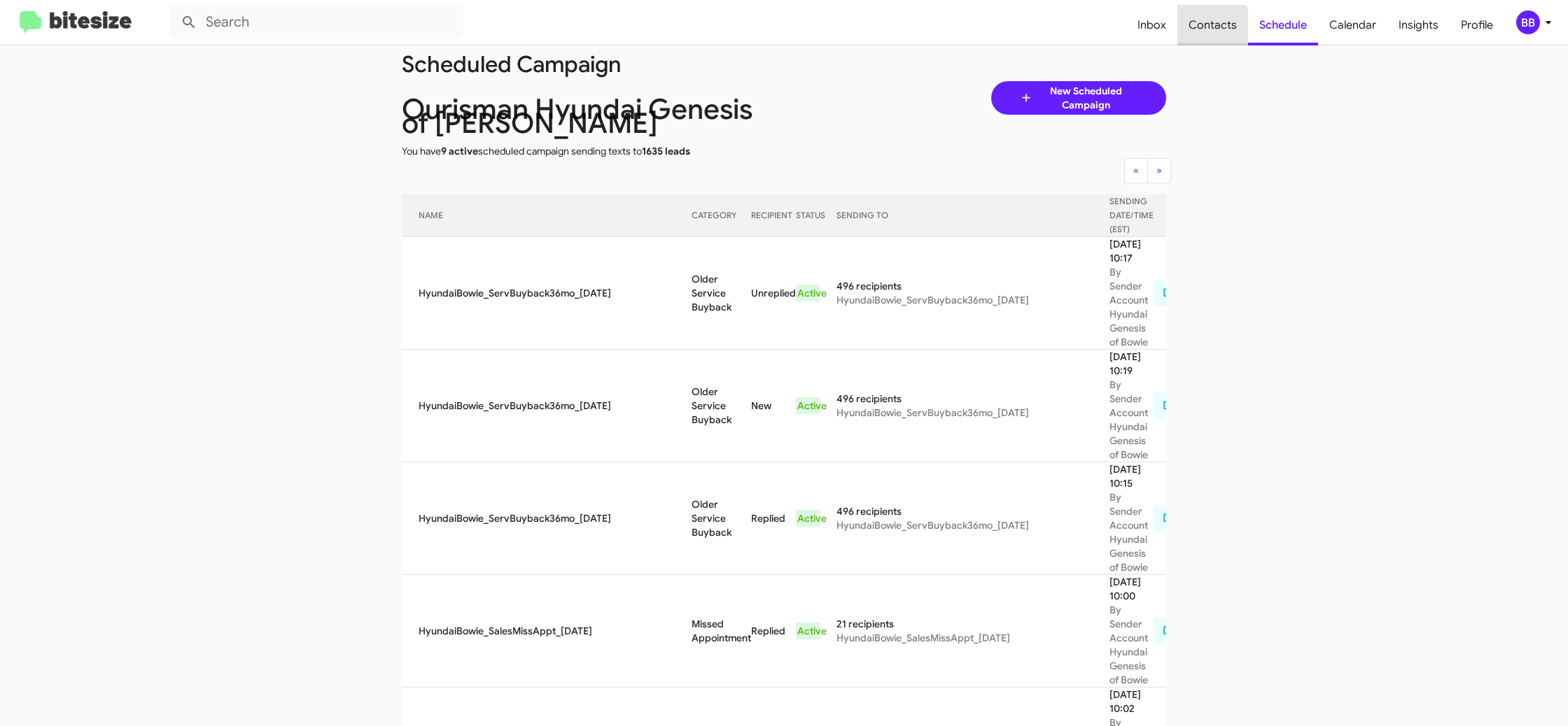
click at [1211, 38] on span "Contacts" at bounding box center [1212, 26] width 71 height 41
type input "in:groups"
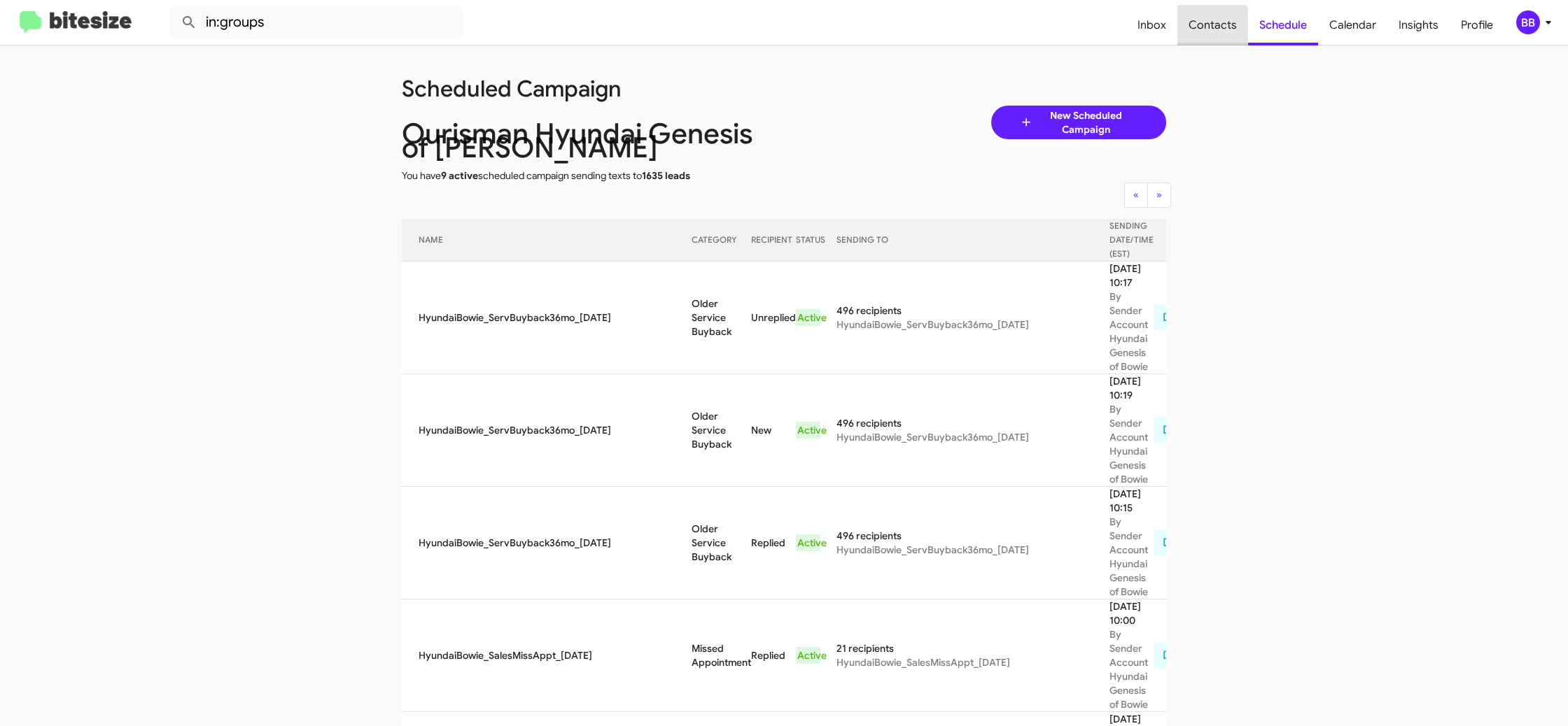
click at [1211, 38] on span "Contacts" at bounding box center [1212, 26] width 71 height 41
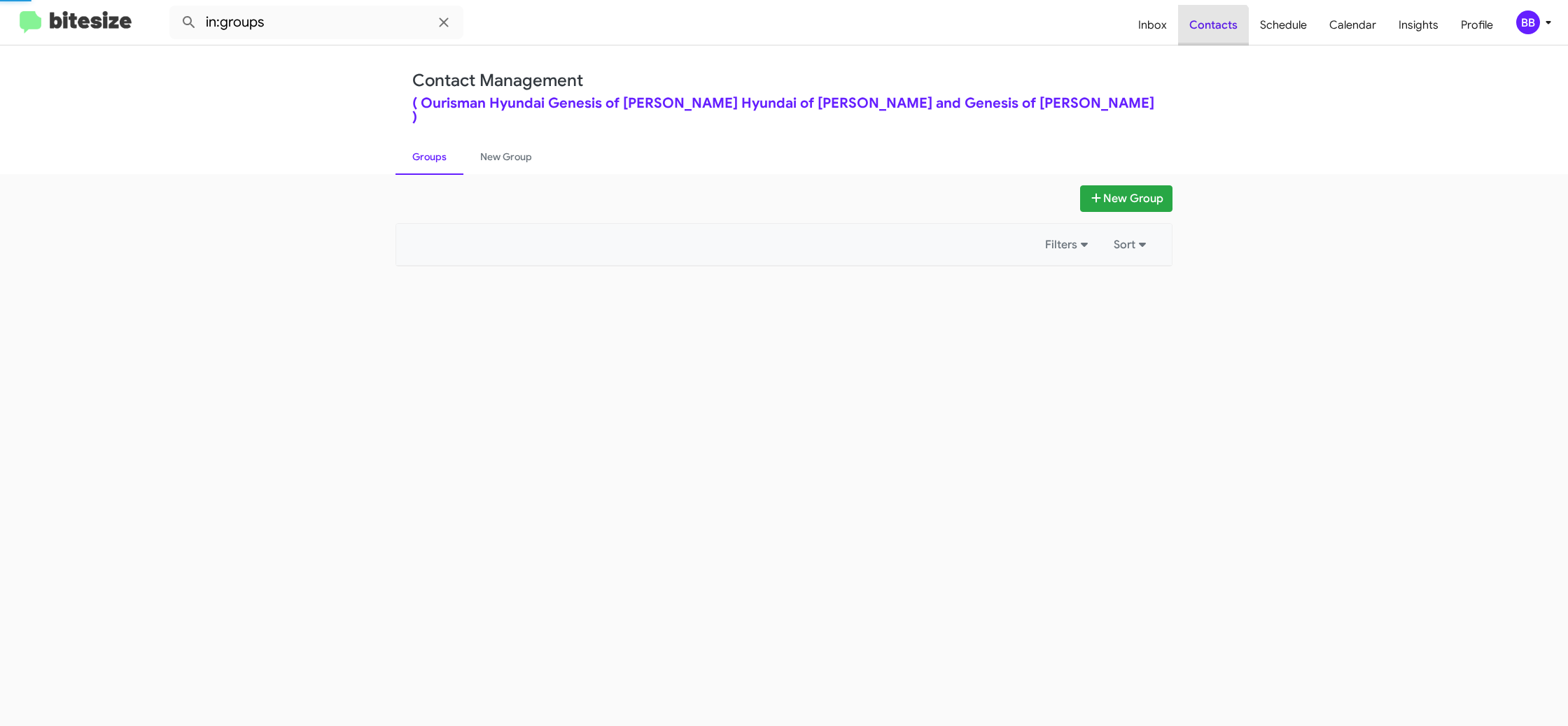
click at [1211, 38] on span "Contacts" at bounding box center [1213, 26] width 71 height 41
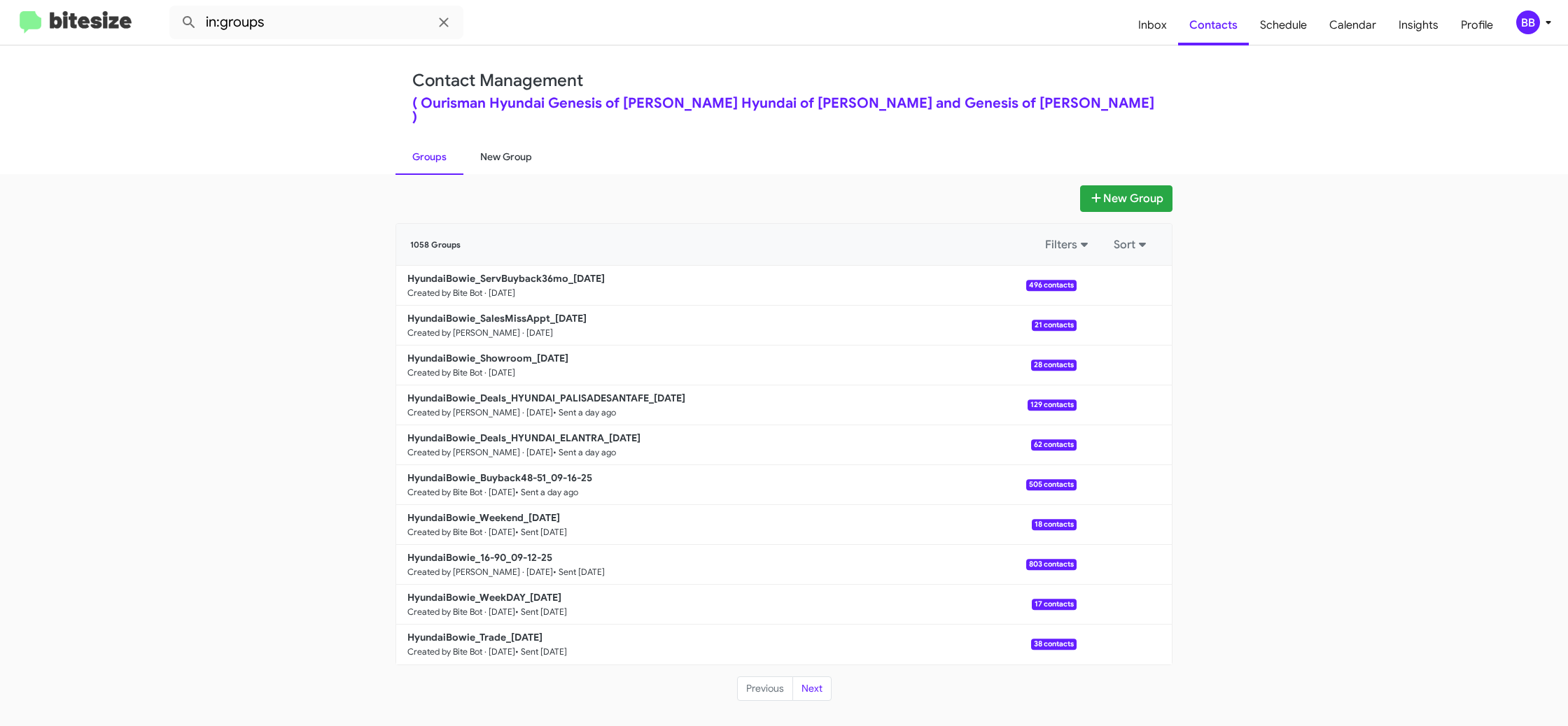
click at [514, 145] on link "New Group" at bounding box center [506, 157] width 85 height 37
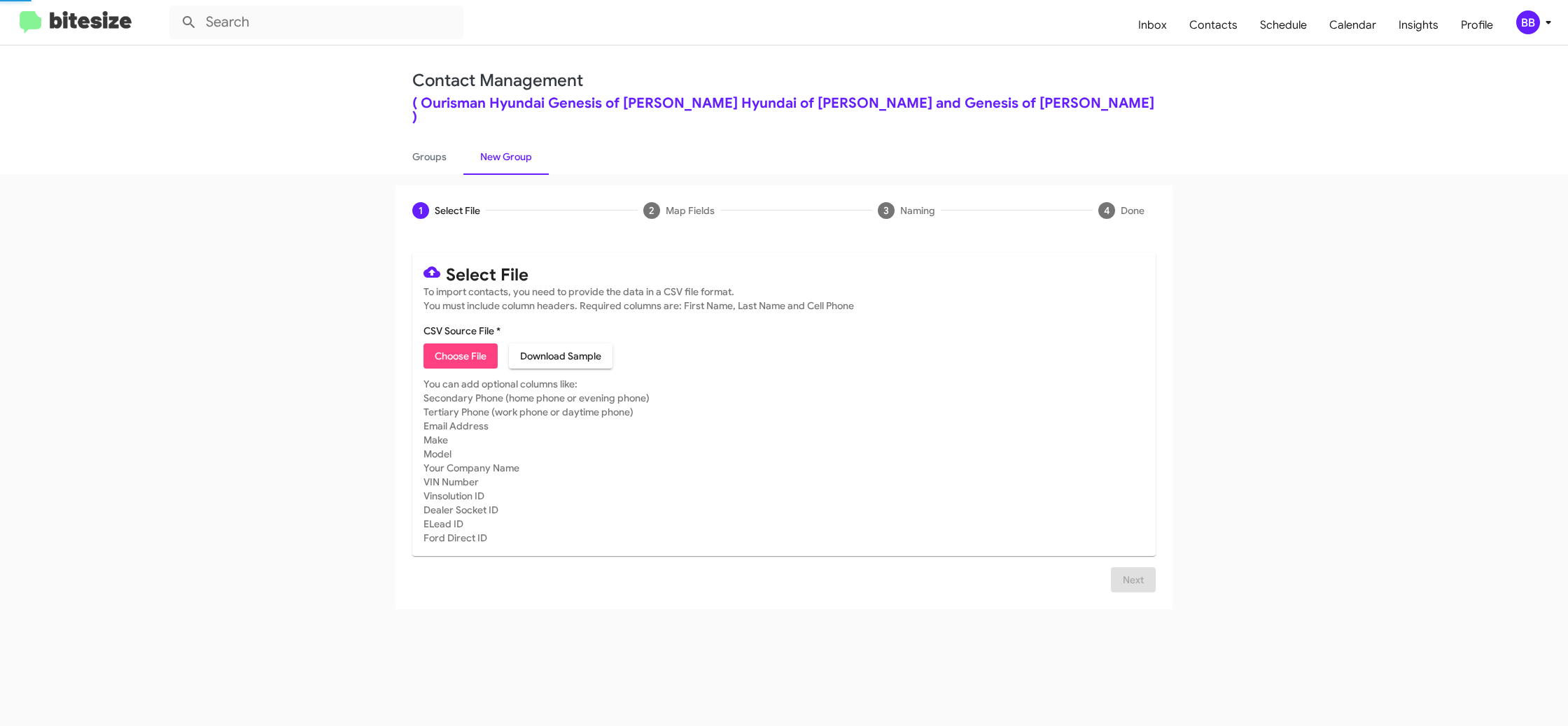
click at [514, 145] on link "New Group" at bounding box center [506, 157] width 85 height 37
click at [462, 344] on span "Choose File" at bounding box center [460, 356] width 52 height 25
click at [433, 150] on link "Groups" at bounding box center [429, 157] width 68 height 37
type input "in:groups"
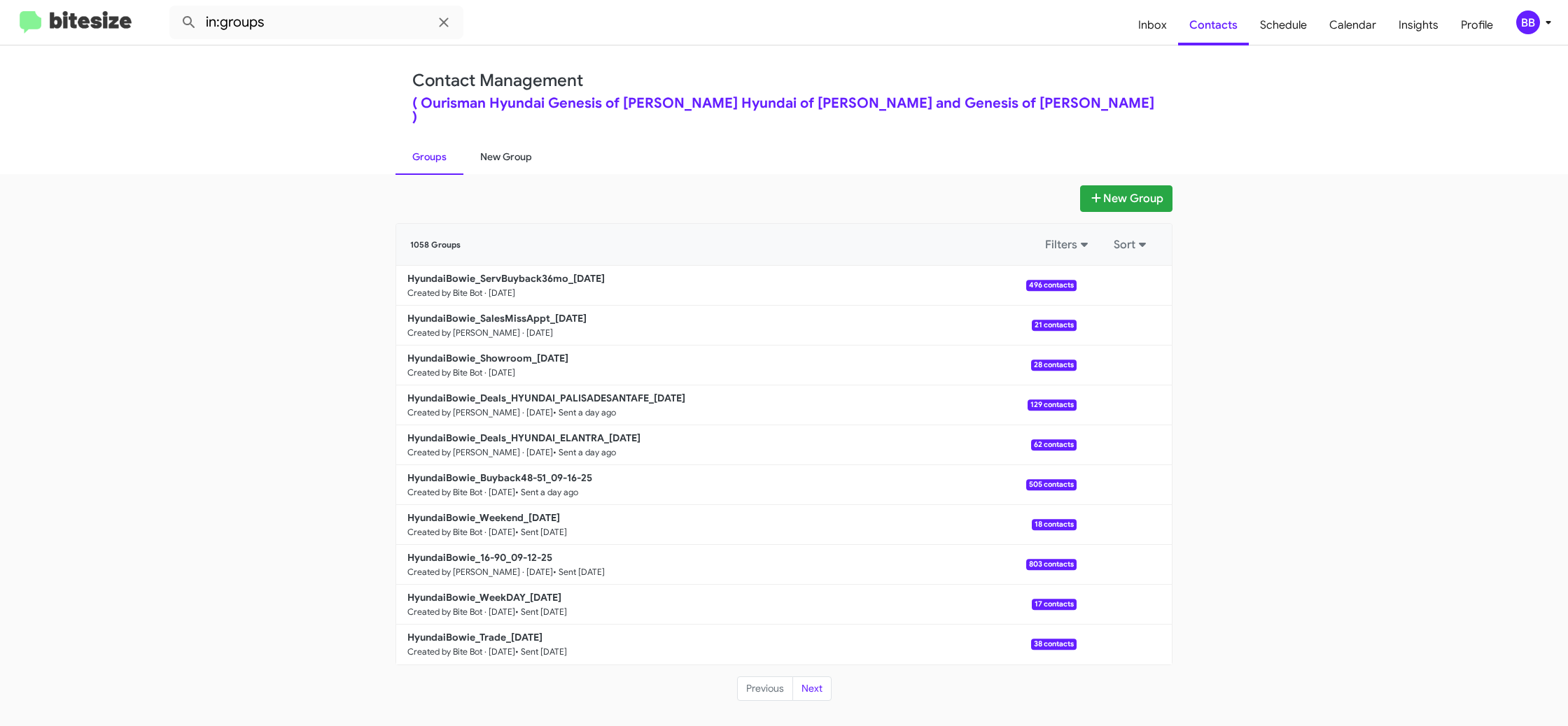
click at [501, 153] on link "New Group" at bounding box center [506, 157] width 85 height 37
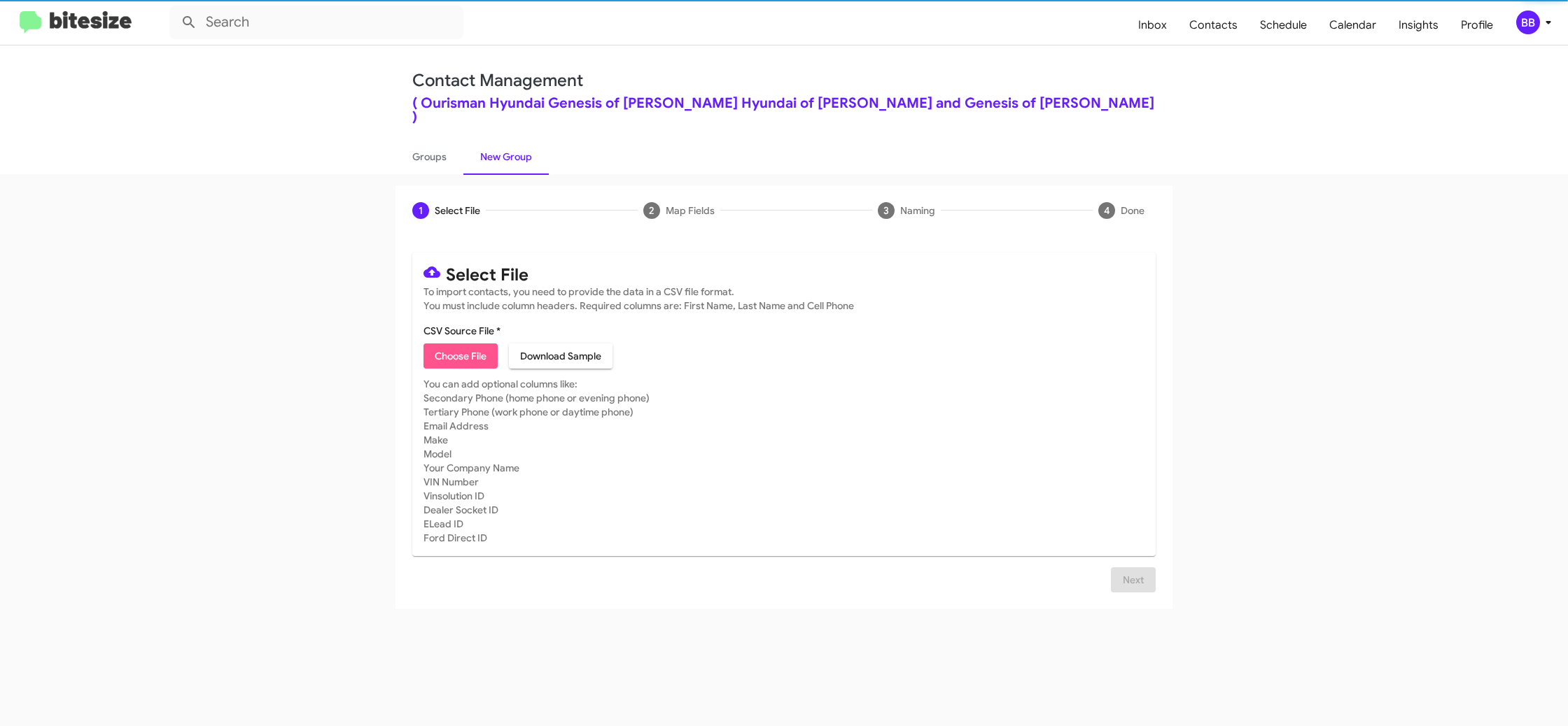
click at [445, 348] on span "Choose File" at bounding box center [460, 356] width 52 height 25
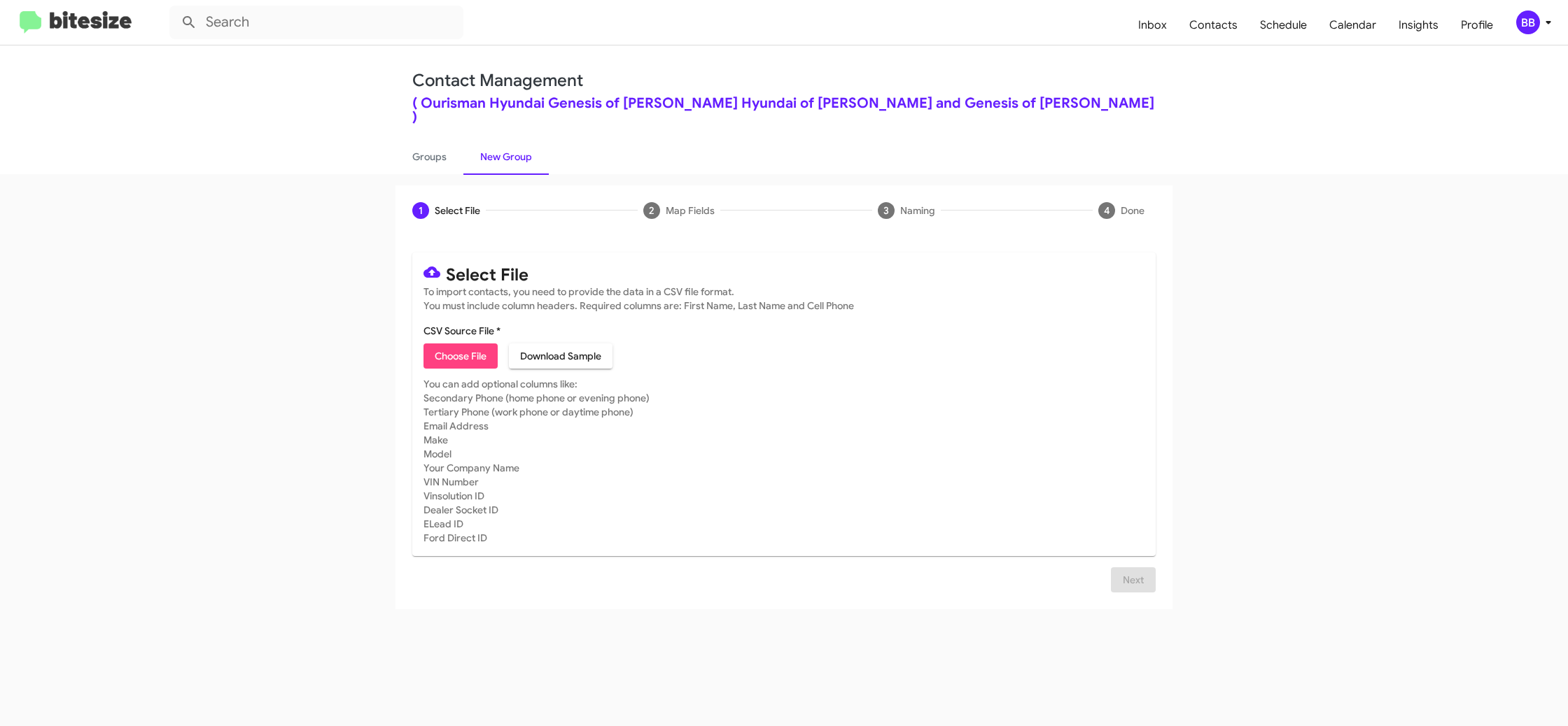
type input "HyundaiBowie_Showroom_[DATE]"
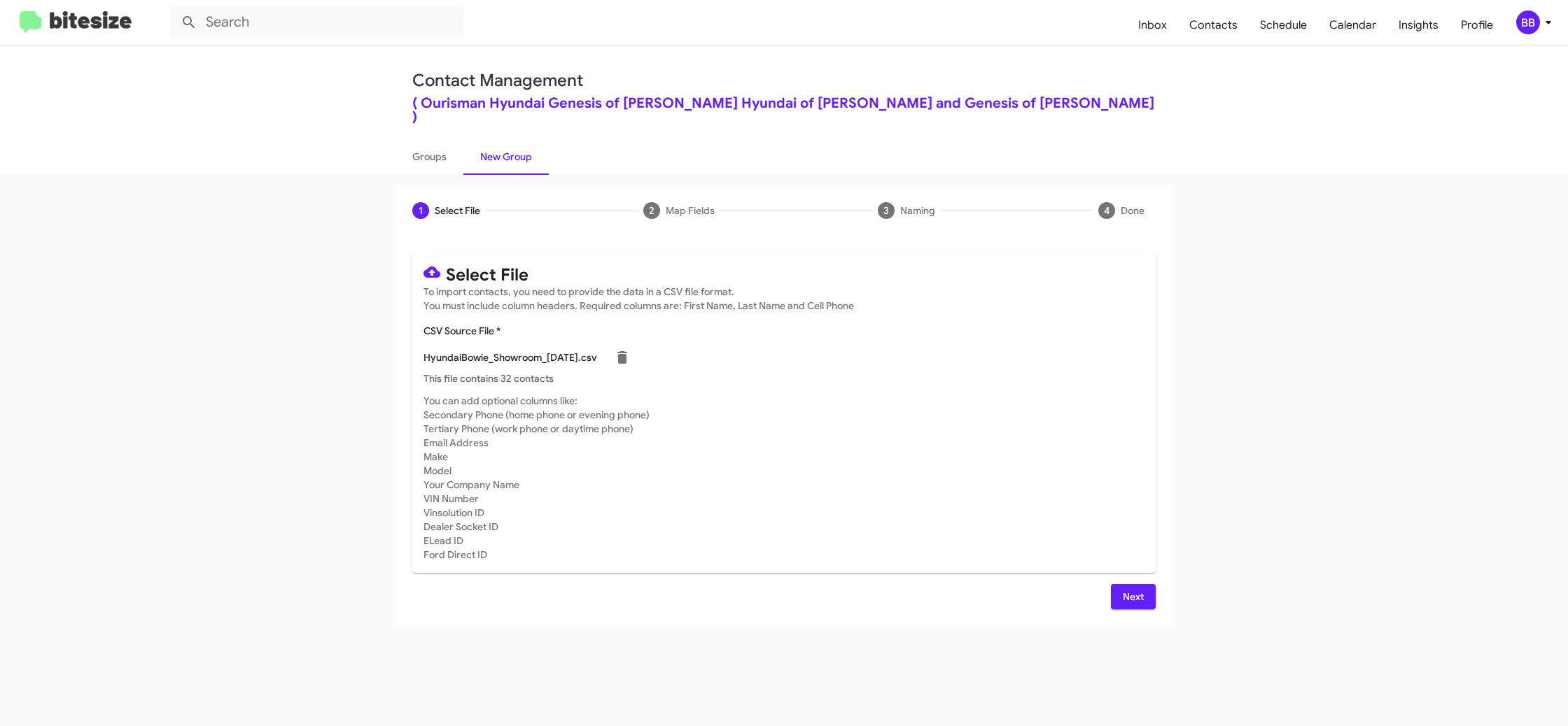
click at [901, 402] on mat-card-subtitle "You can add optional columns like: Secondary Phone (home phone or evening phone…" at bounding box center [784, 478] width 721 height 168
click at [1138, 584] on span "Next" at bounding box center [1133, 597] width 23 height 25
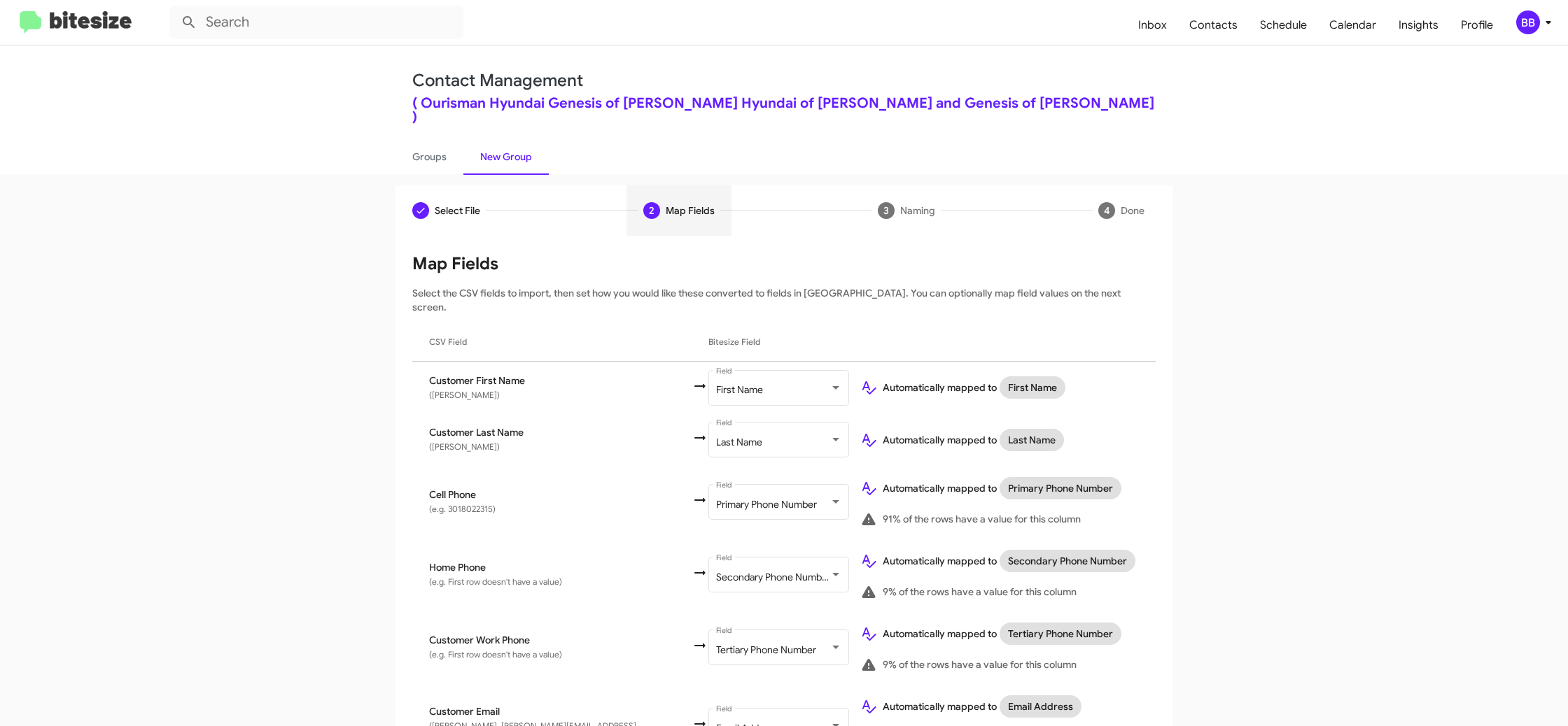
scroll to position [589, 0]
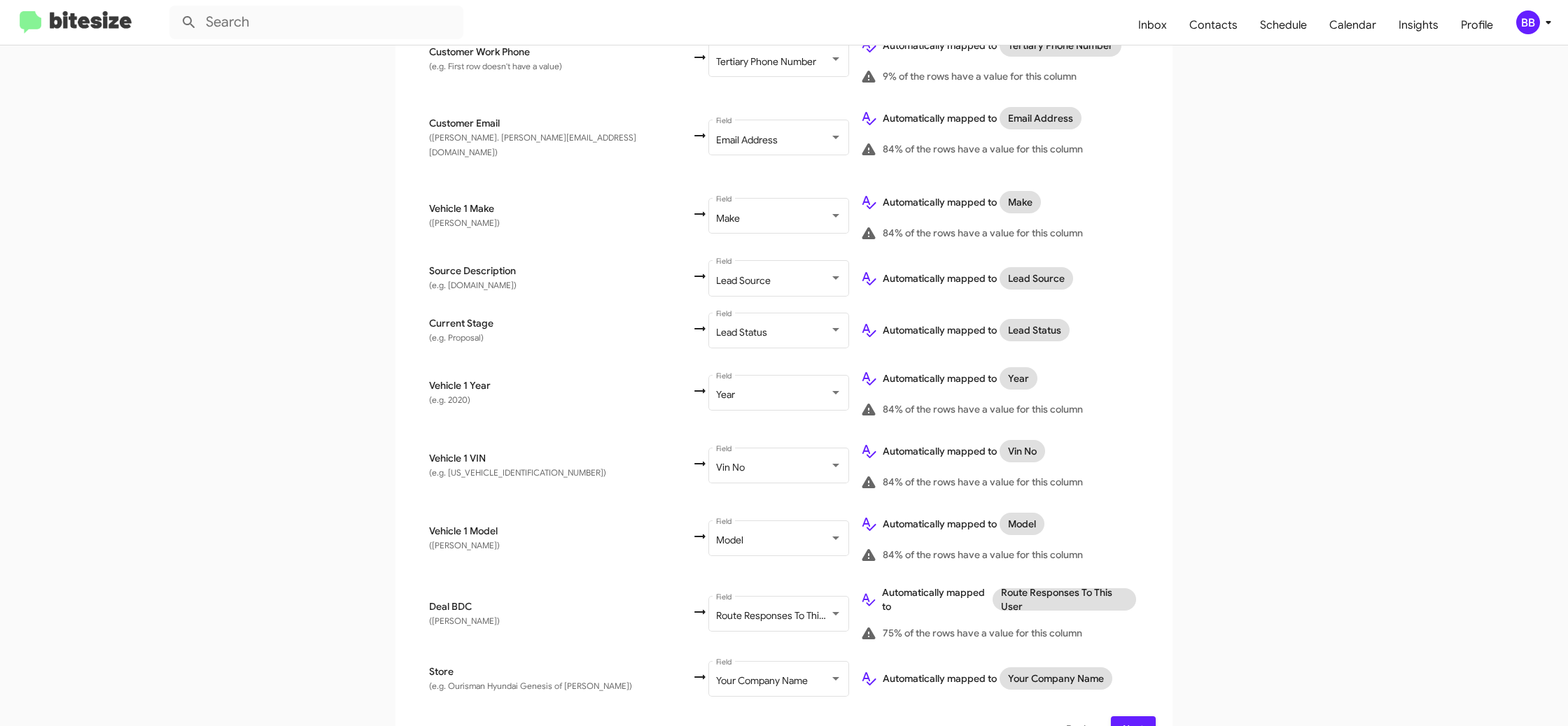
click at [523, 681] on span "(e.g. Ourisman Hyundai Genesis of [PERSON_NAME])" at bounding box center [530, 686] width 203 height 10
click at [520, 665] on td "Store (e.g. Ourisman Hyundai Genesis of Bowie)" at bounding box center [552, 679] width 279 height 52
drag, startPoint x: 460, startPoint y: 655, endPoint x: 588, endPoint y: 652, distance: 128.0
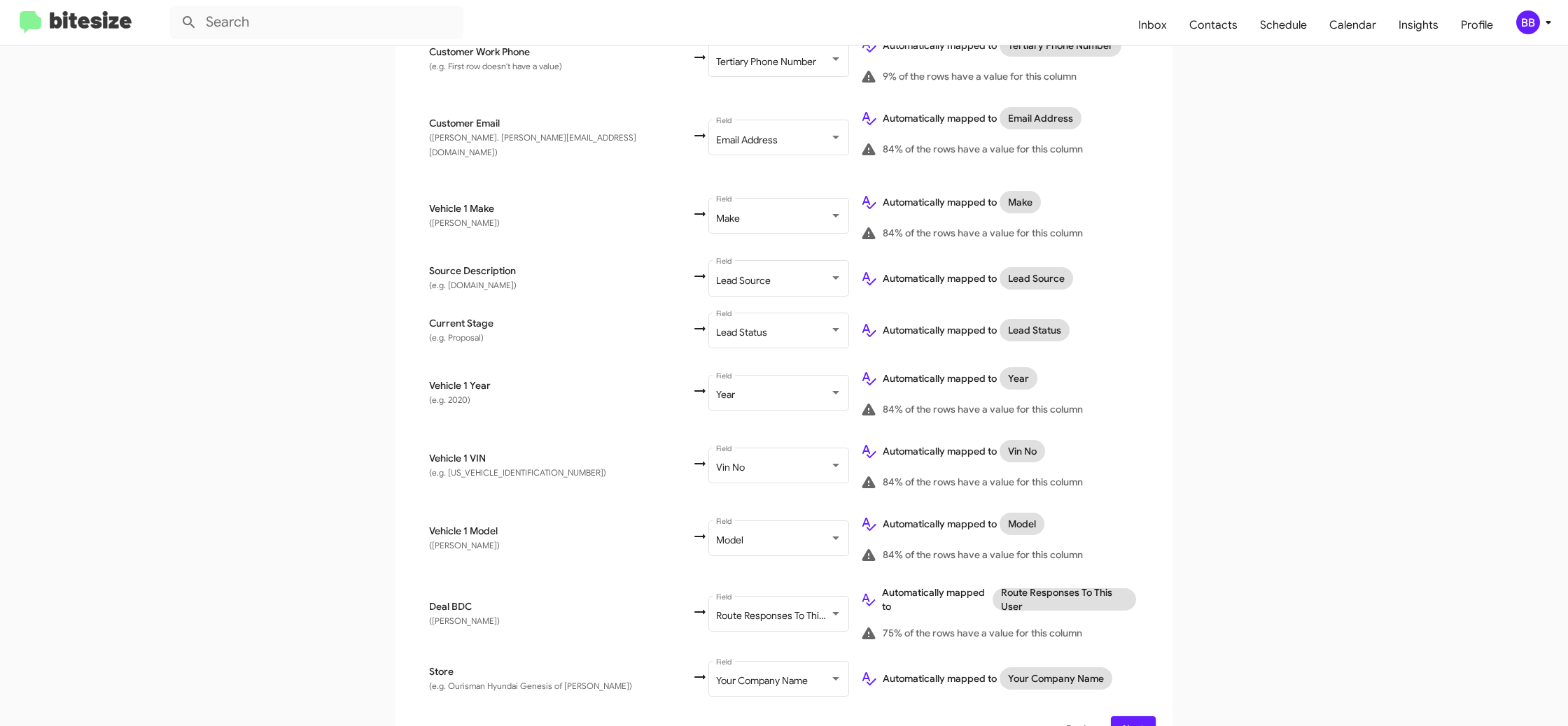
click at [588, 653] on td "Store (e.g. Ourisman Hyundai Genesis of Bowie)" at bounding box center [552, 679] width 279 height 52
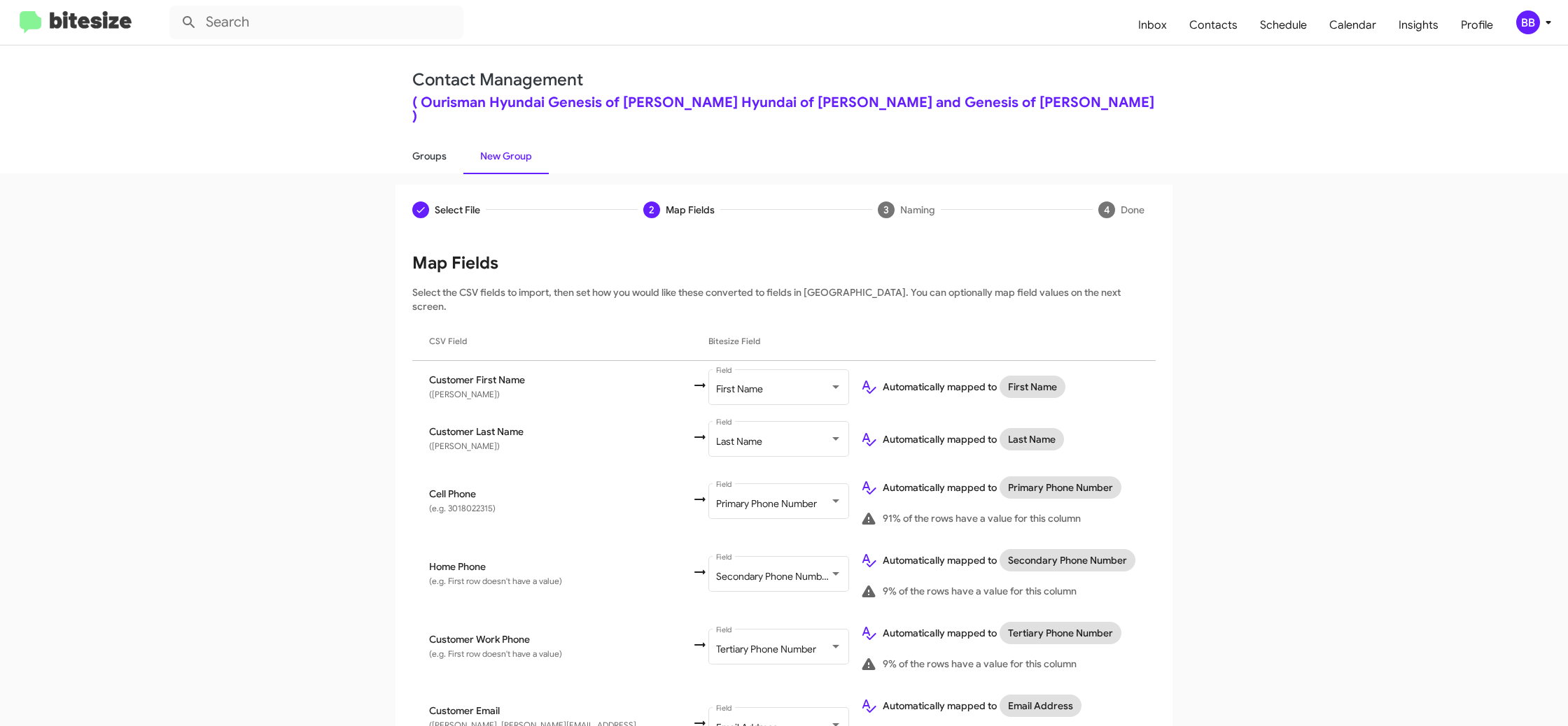
scroll to position [0, 0]
click at [409, 142] on link "Groups" at bounding box center [429, 157] width 68 height 37
type input "in:groups"
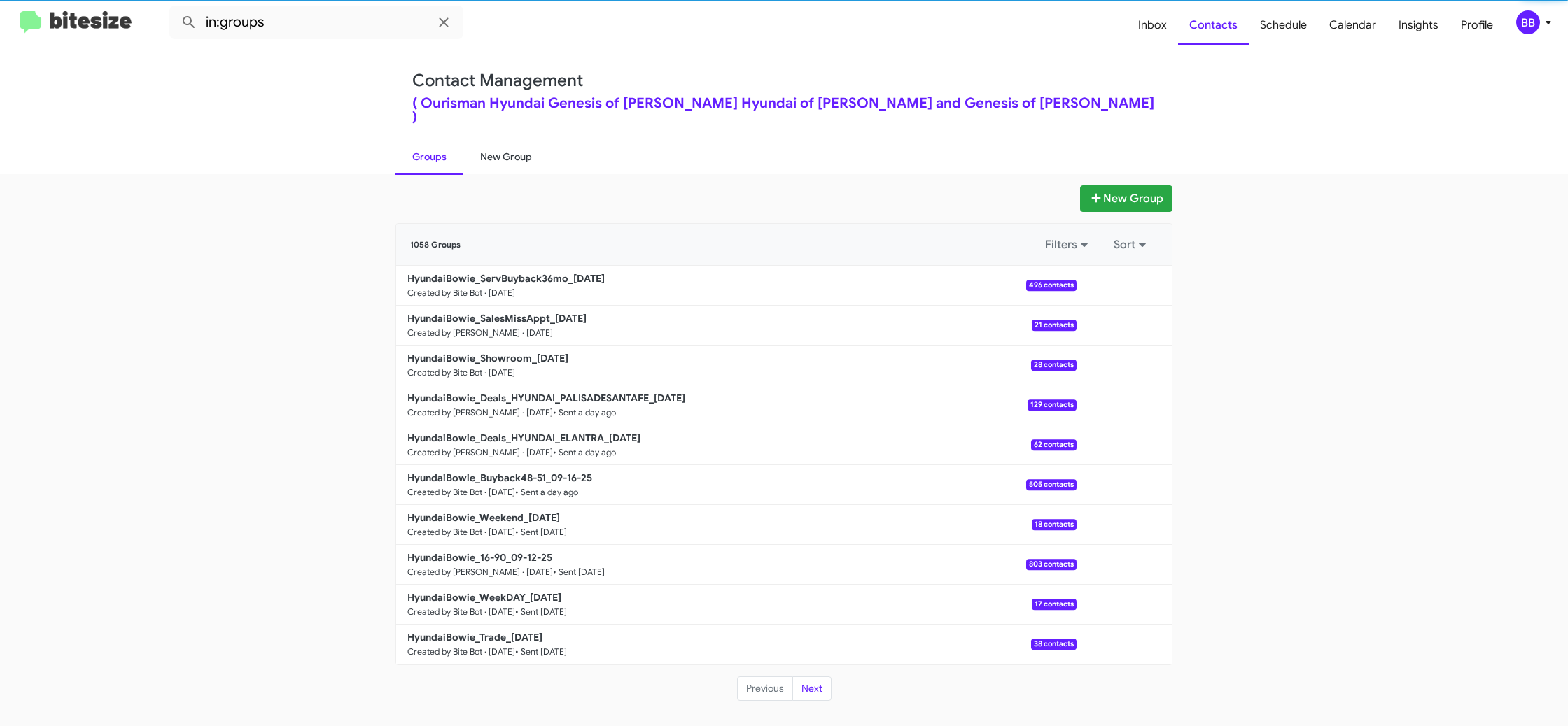
click at [470, 145] on link "New Group" at bounding box center [506, 157] width 85 height 37
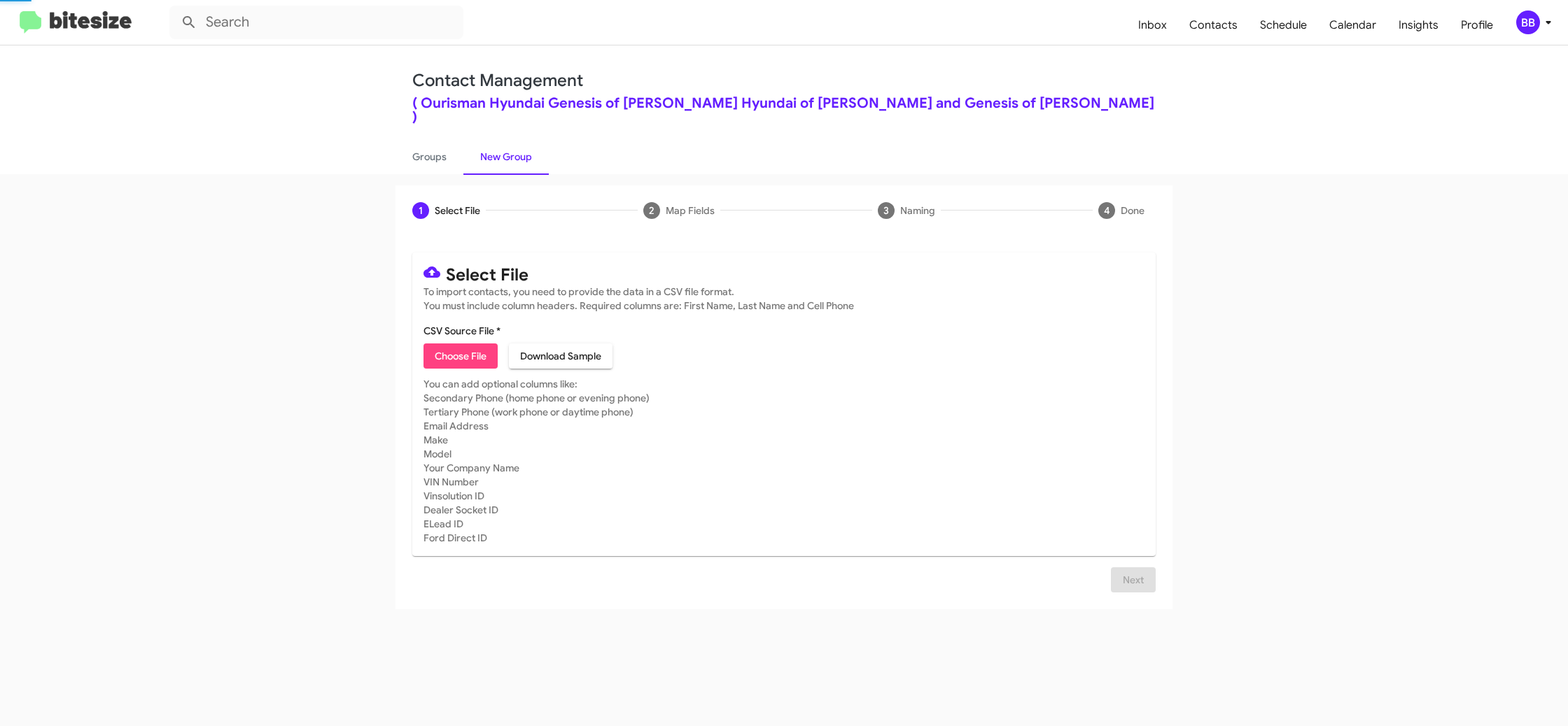
click at [470, 145] on link "New Group" at bounding box center [506, 157] width 85 height 37
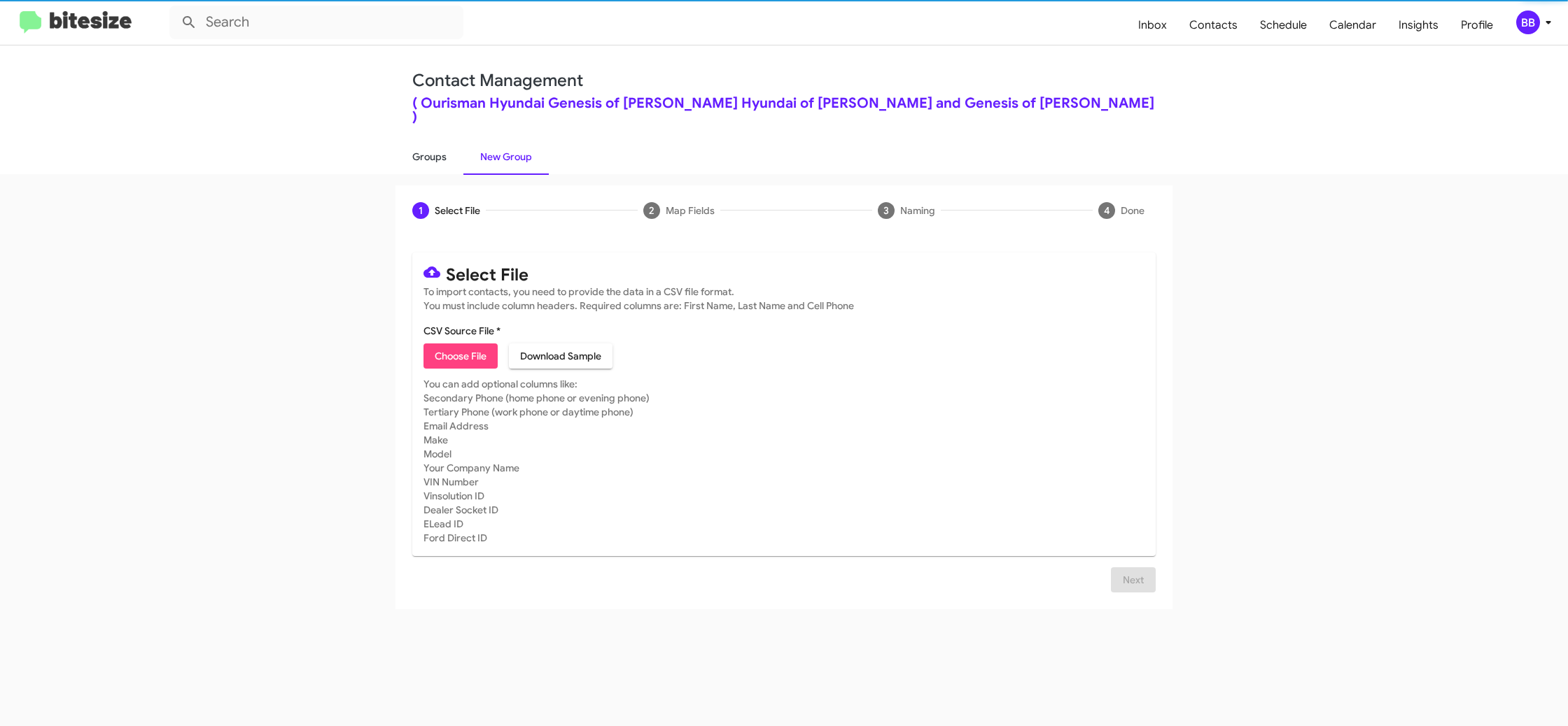
click at [422, 142] on link "Groups" at bounding box center [429, 157] width 68 height 37
type input "in:groups"
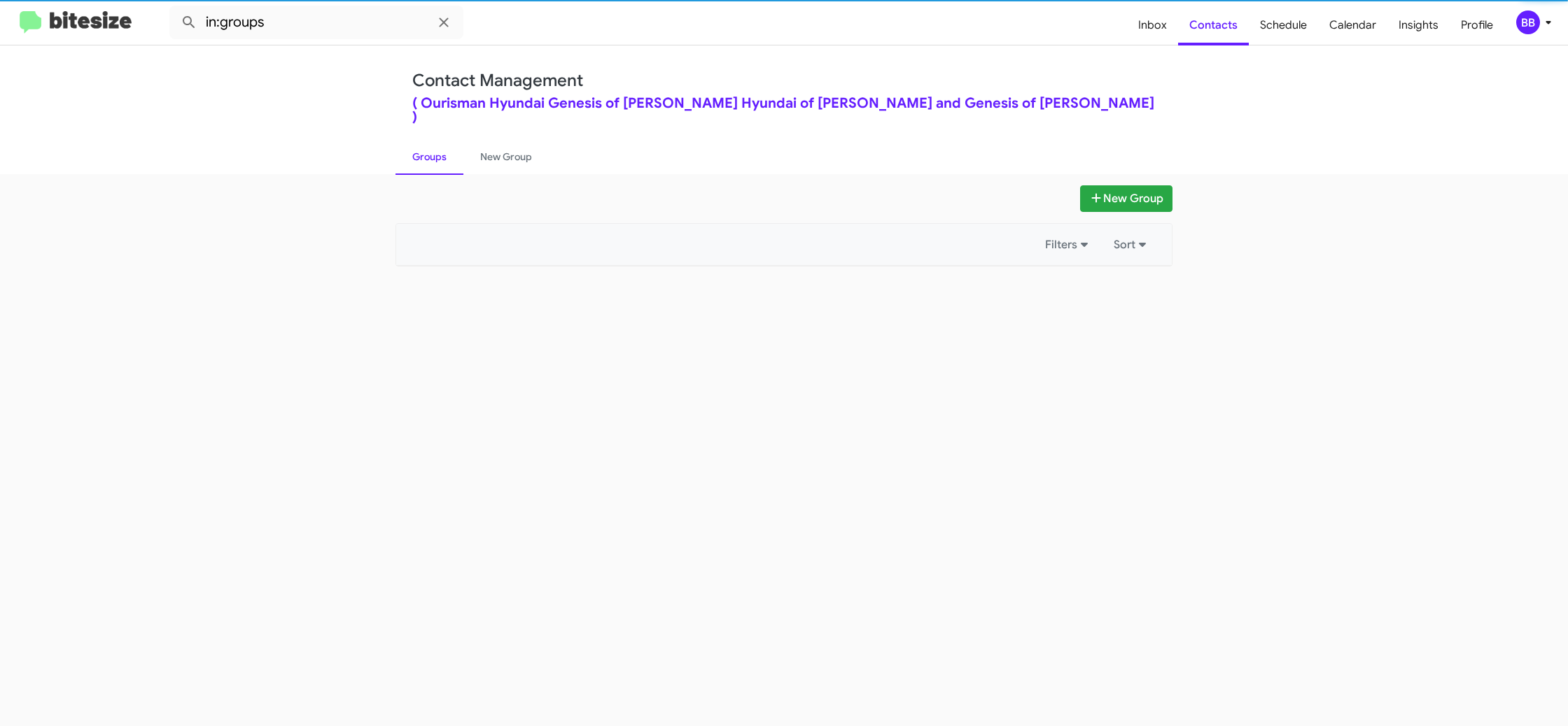
click at [422, 142] on link "Groups" at bounding box center [429, 157] width 68 height 37
click at [422, 143] on link "Groups" at bounding box center [429, 157] width 68 height 37
